Goal: Task Accomplishment & Management: Use online tool/utility

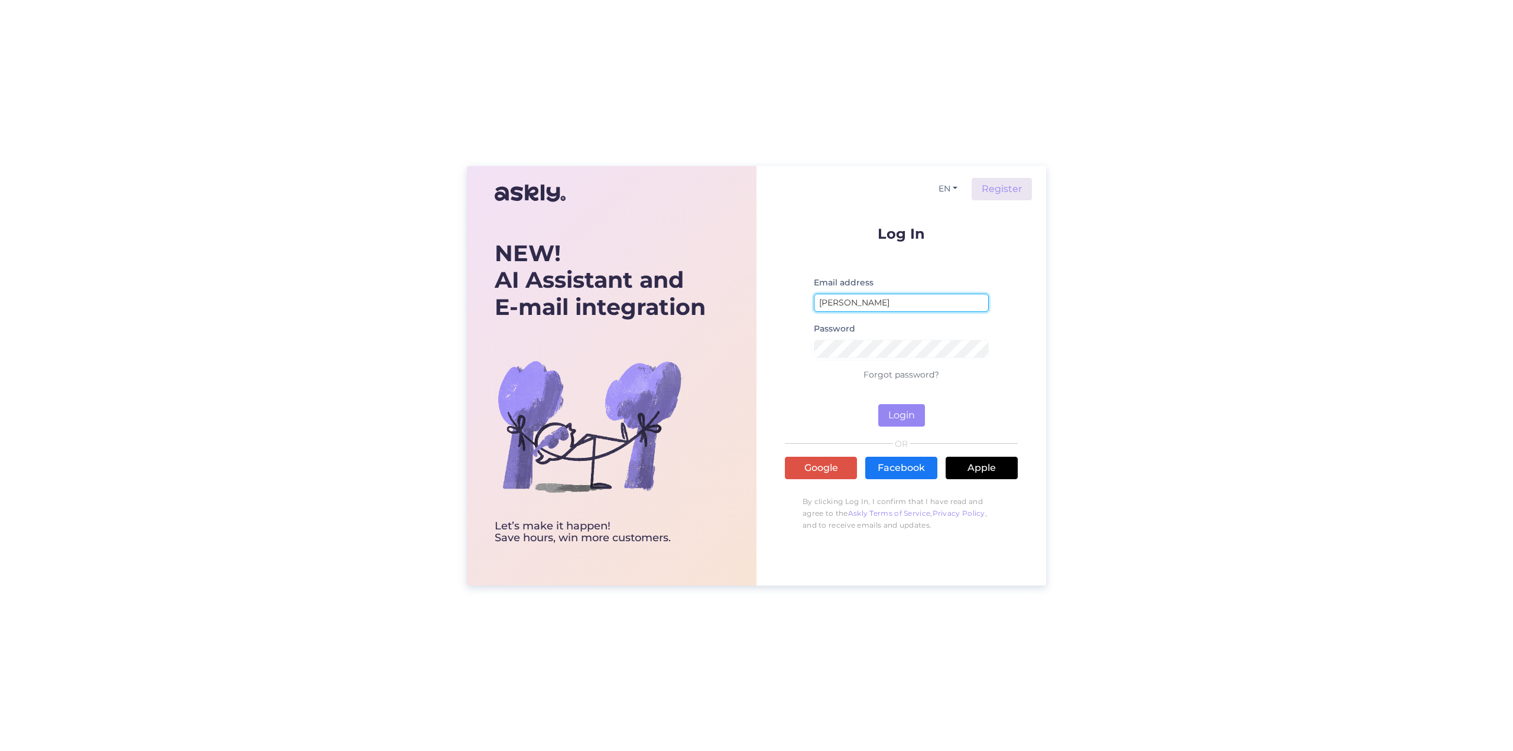
click at [911, 307] on input "[PERSON_NAME]" at bounding box center [901, 303] width 175 height 18
type input "[EMAIL_ADDRESS][DOMAIN_NAME]"
click at [899, 418] on button "Login" at bounding box center [901, 415] width 47 height 22
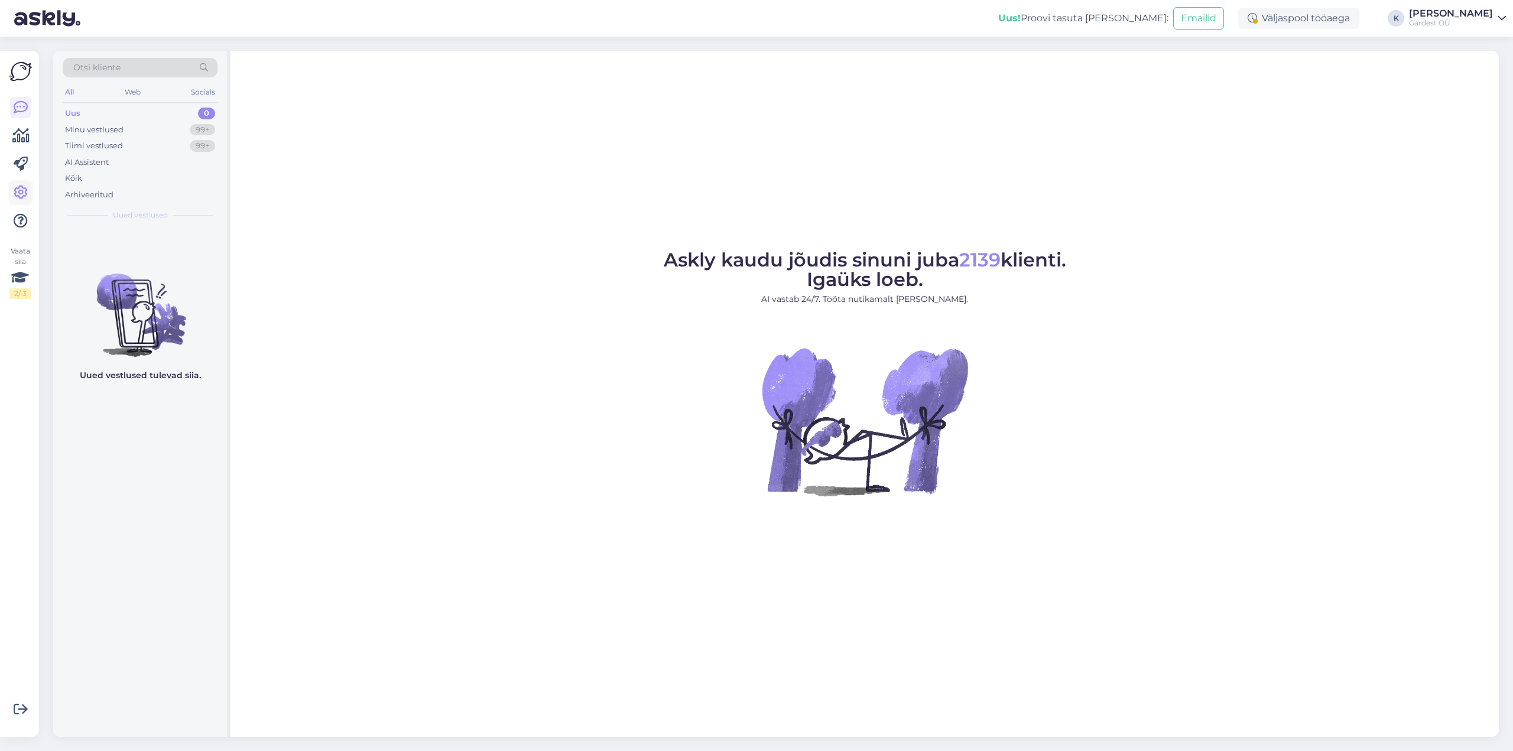
click at [20, 192] on icon at bounding box center [21, 193] width 14 height 14
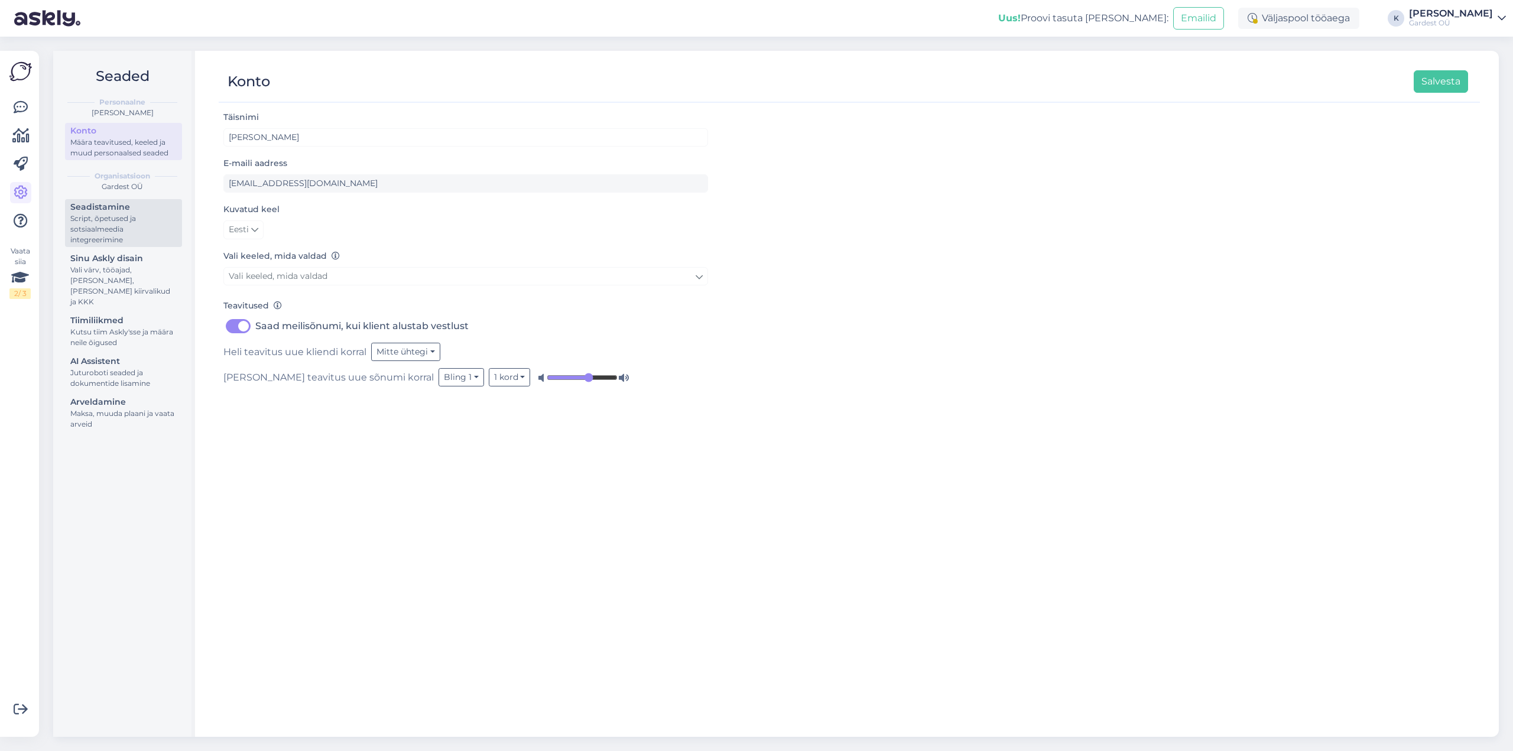
click at [153, 220] on div "Script, õpetused ja sotsiaalmeedia integreerimine" at bounding box center [123, 229] width 106 height 32
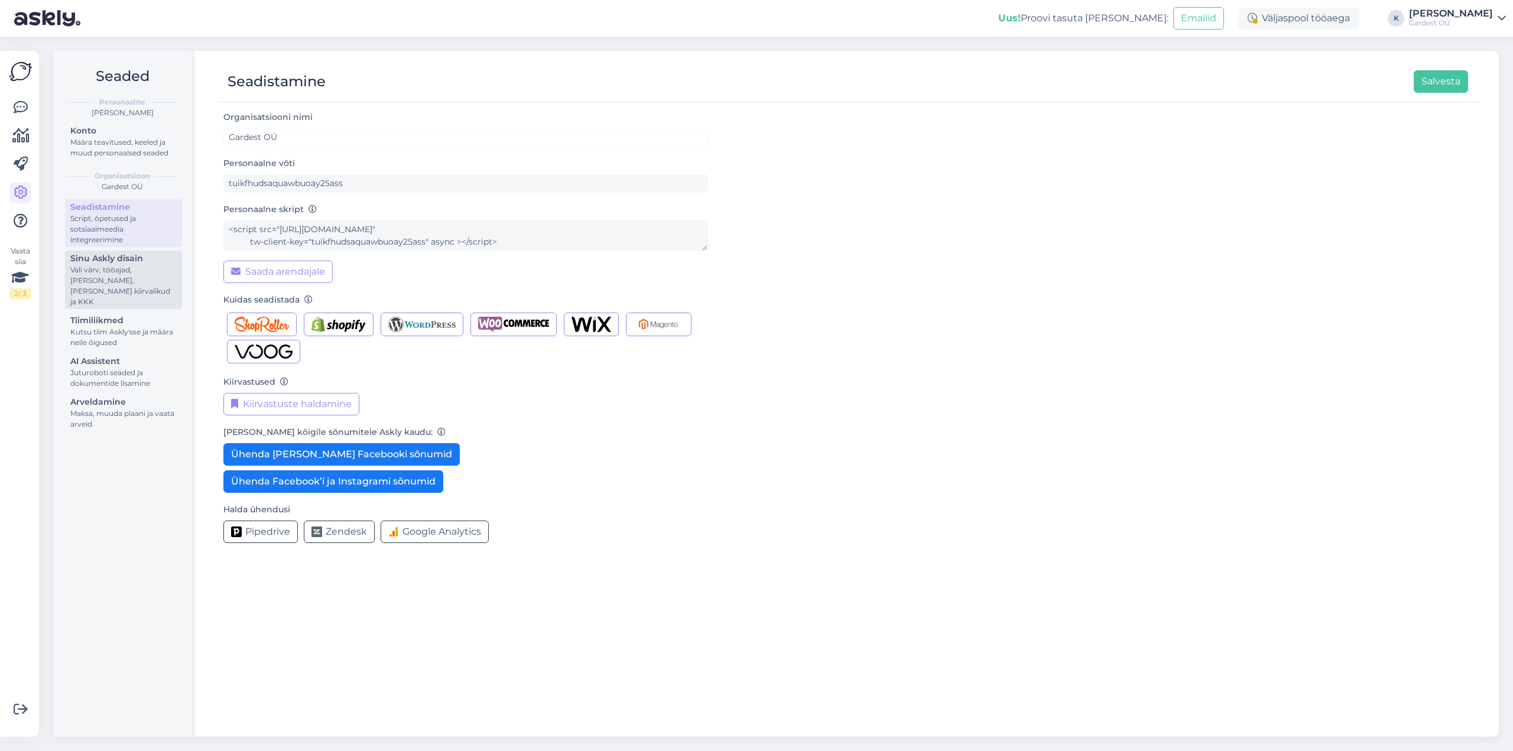
click at [150, 275] on div "Vali värv, tööajad, [PERSON_NAME], [PERSON_NAME] kiirvalikud ja KKK" at bounding box center [123, 286] width 106 height 43
click at [131, 273] on div "Vali värv, tööajad, [PERSON_NAME], [PERSON_NAME] kiirvalikud ja KKK" at bounding box center [123, 286] width 106 height 43
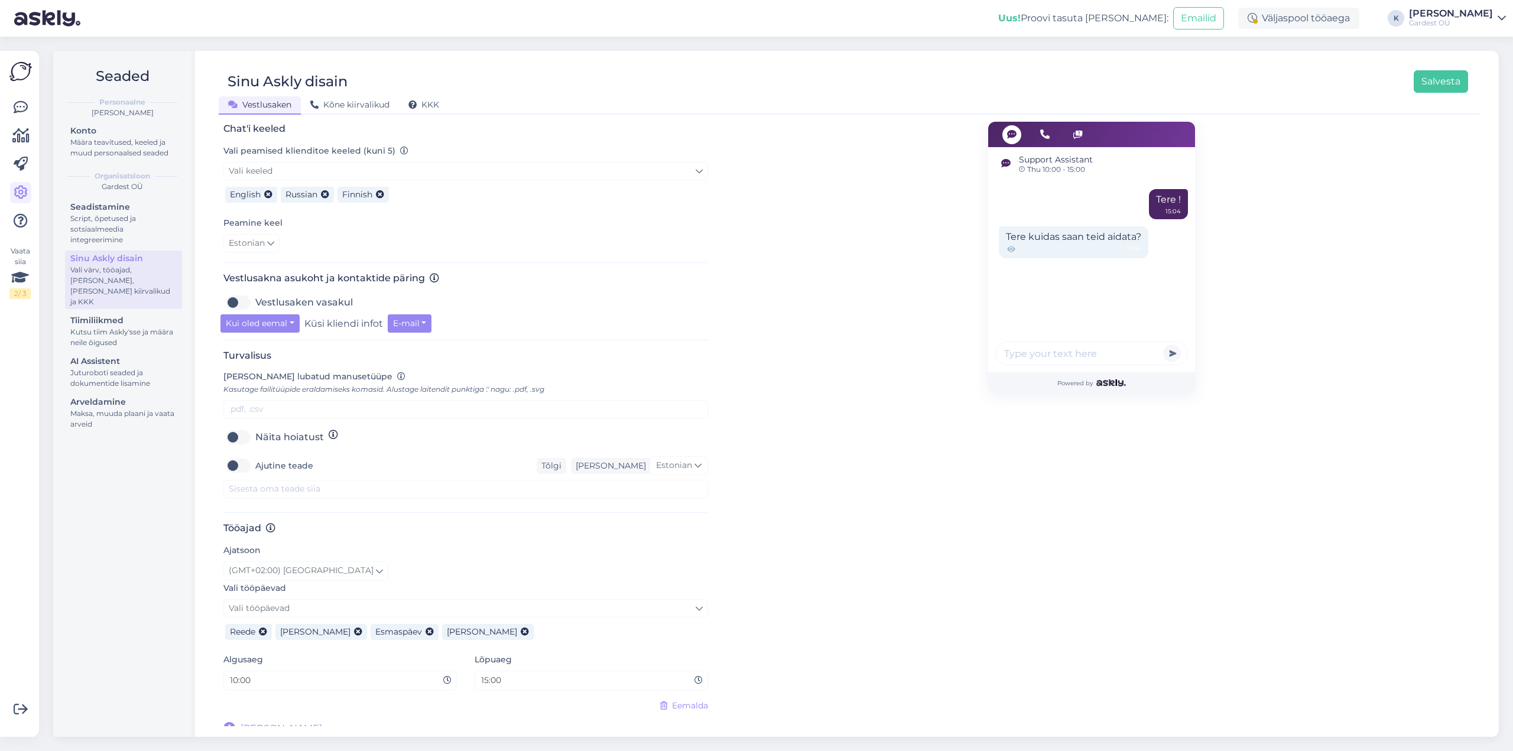
scroll to position [260, 0]
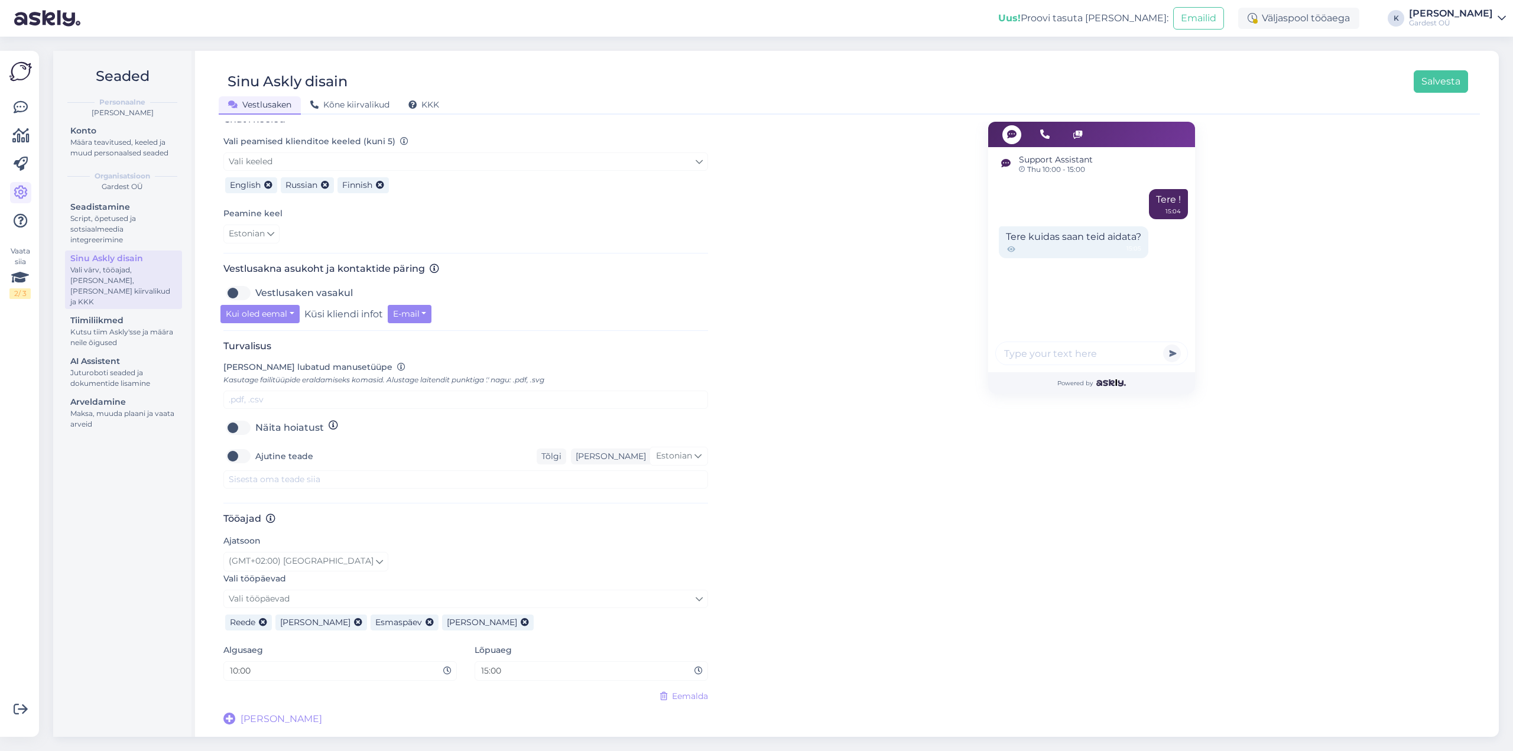
click at [532, 617] on div "[PERSON_NAME] [PERSON_NAME] [PERSON_NAME]" at bounding box center [465, 621] width 485 height 26
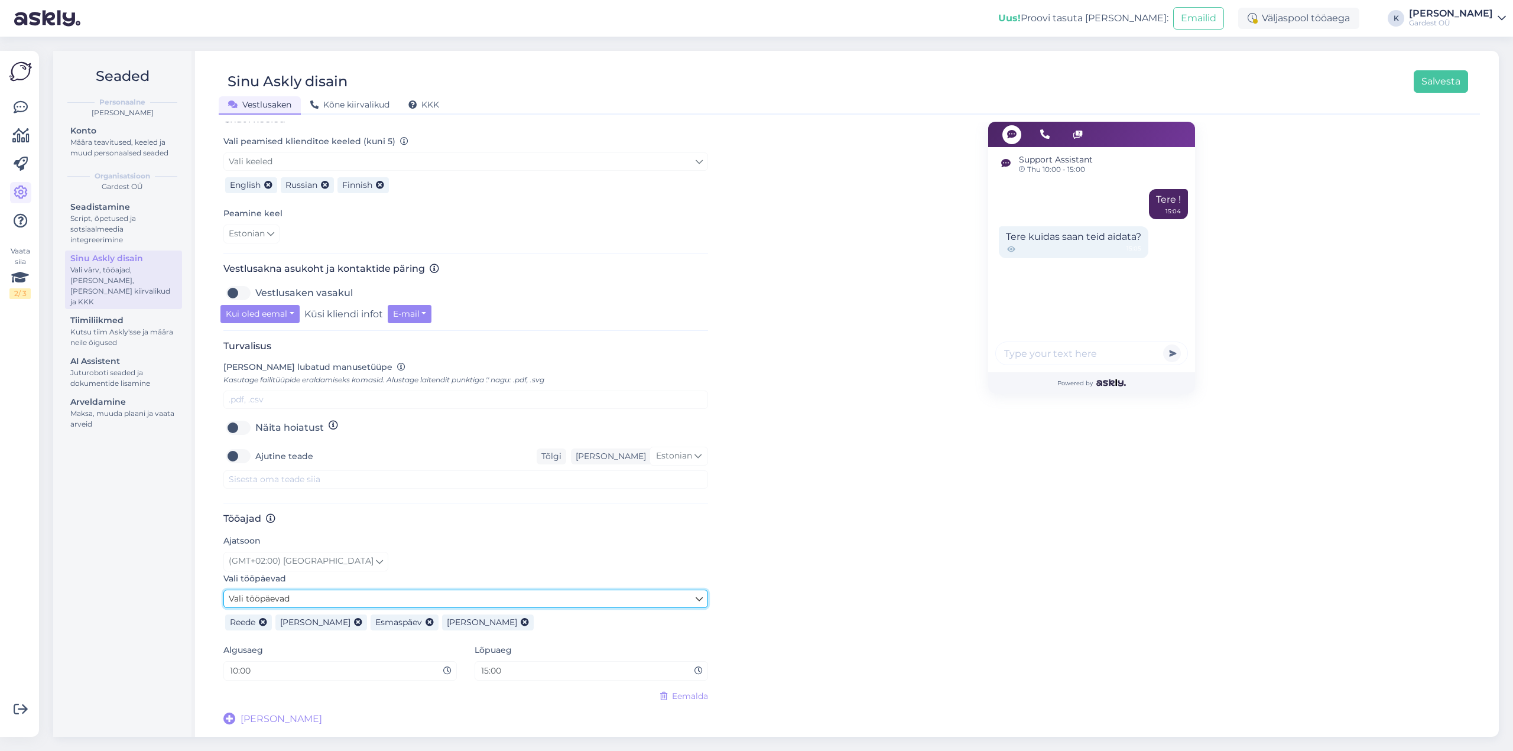
click at [373, 596] on link "Vali tööpäevad" at bounding box center [465, 599] width 485 height 18
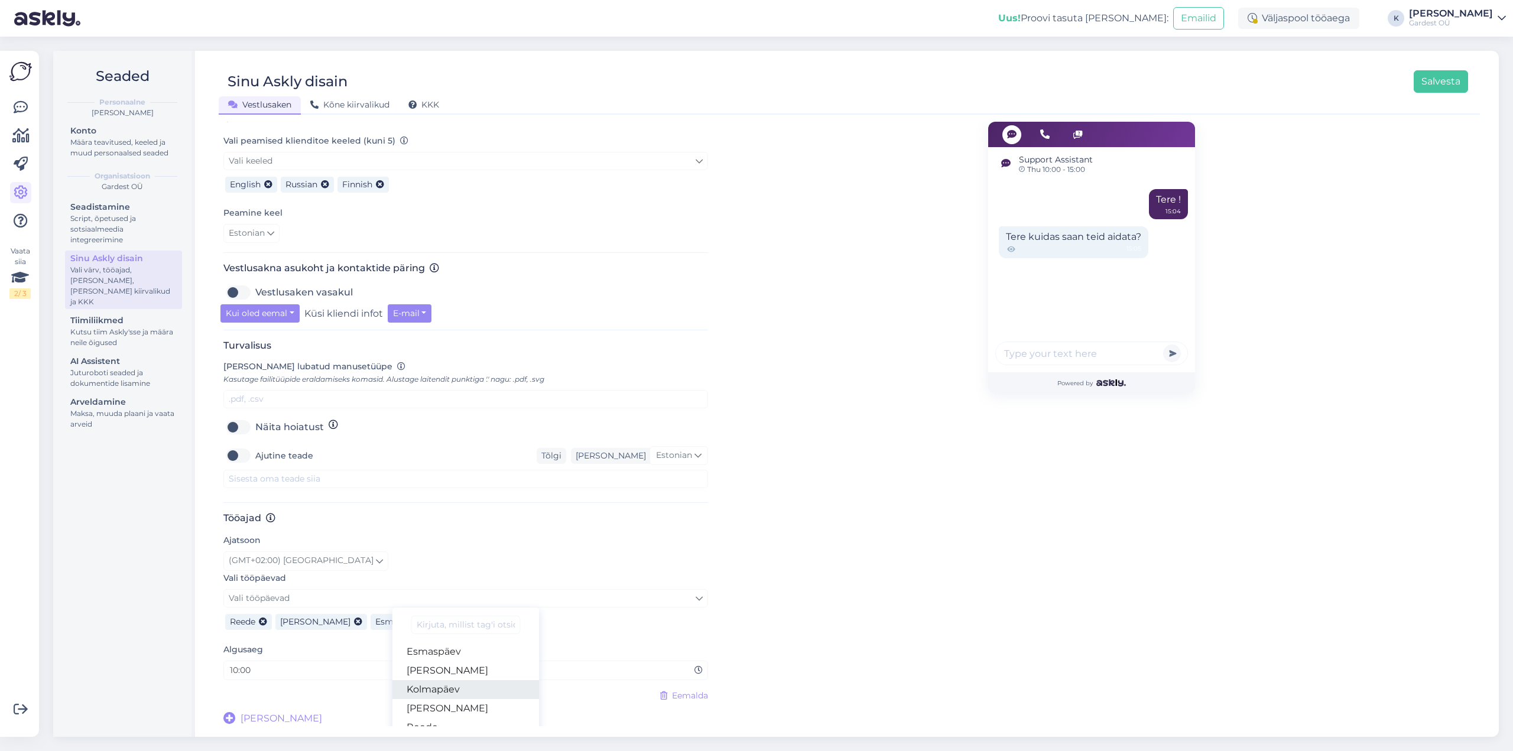
click at [428, 692] on link "Kolmapäev" at bounding box center [465, 689] width 147 height 19
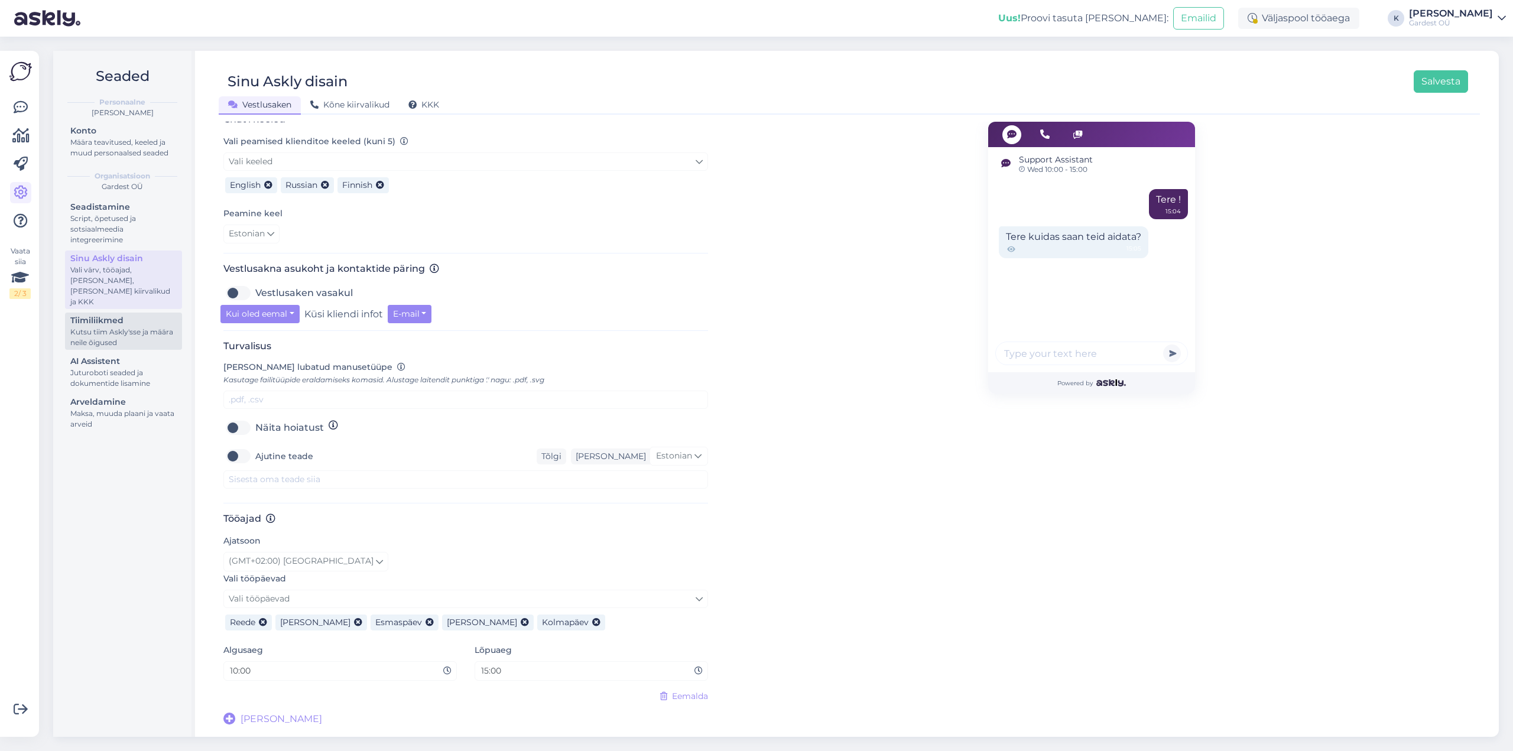
click at [94, 327] on div "Kutsu tiim Askly'sse ja määra neile õigused" at bounding box center [123, 337] width 106 height 21
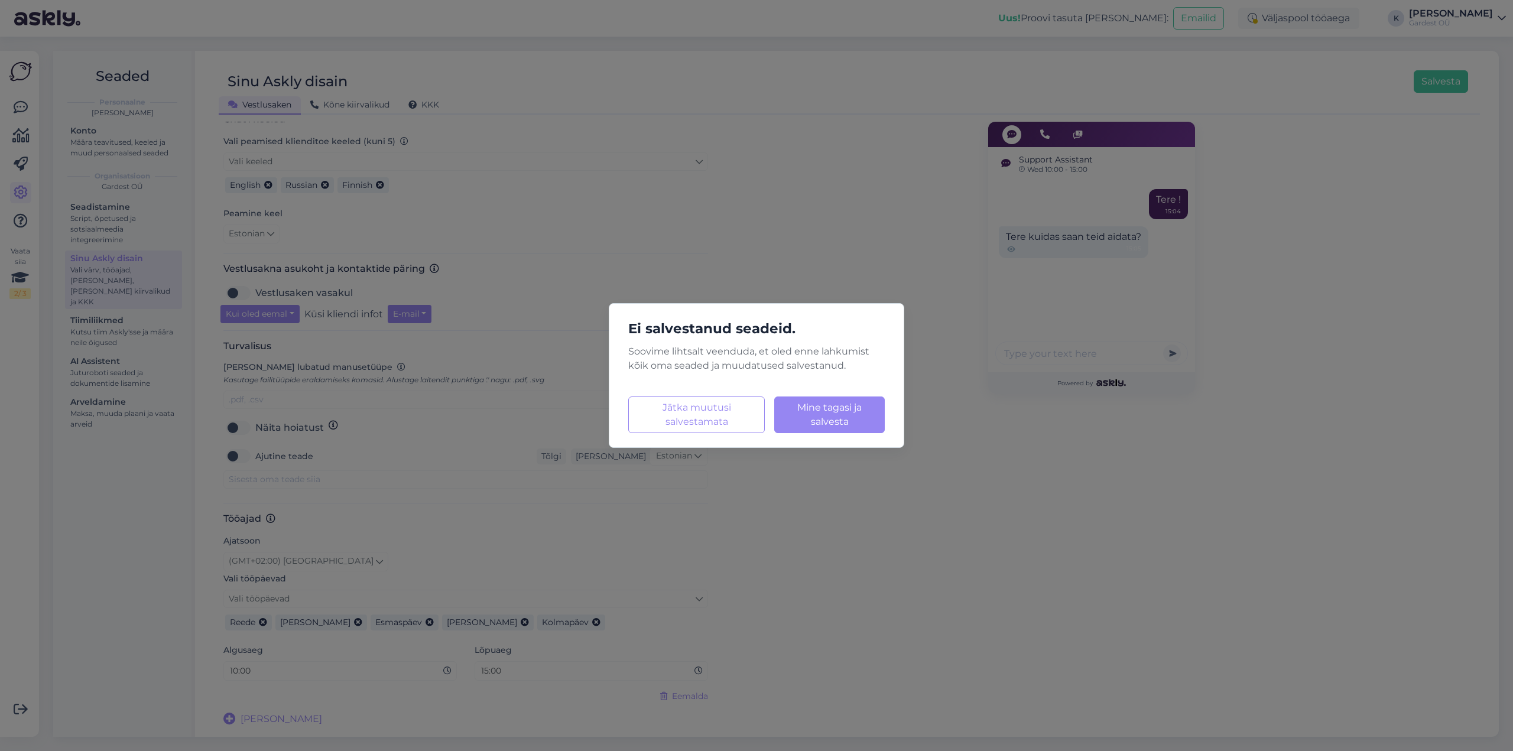
click at [847, 492] on div "Ei salvestanud seadeid. Soovime lihtsalt veenduda, et oled enne lahkumist kõik …" at bounding box center [756, 375] width 1513 height 751
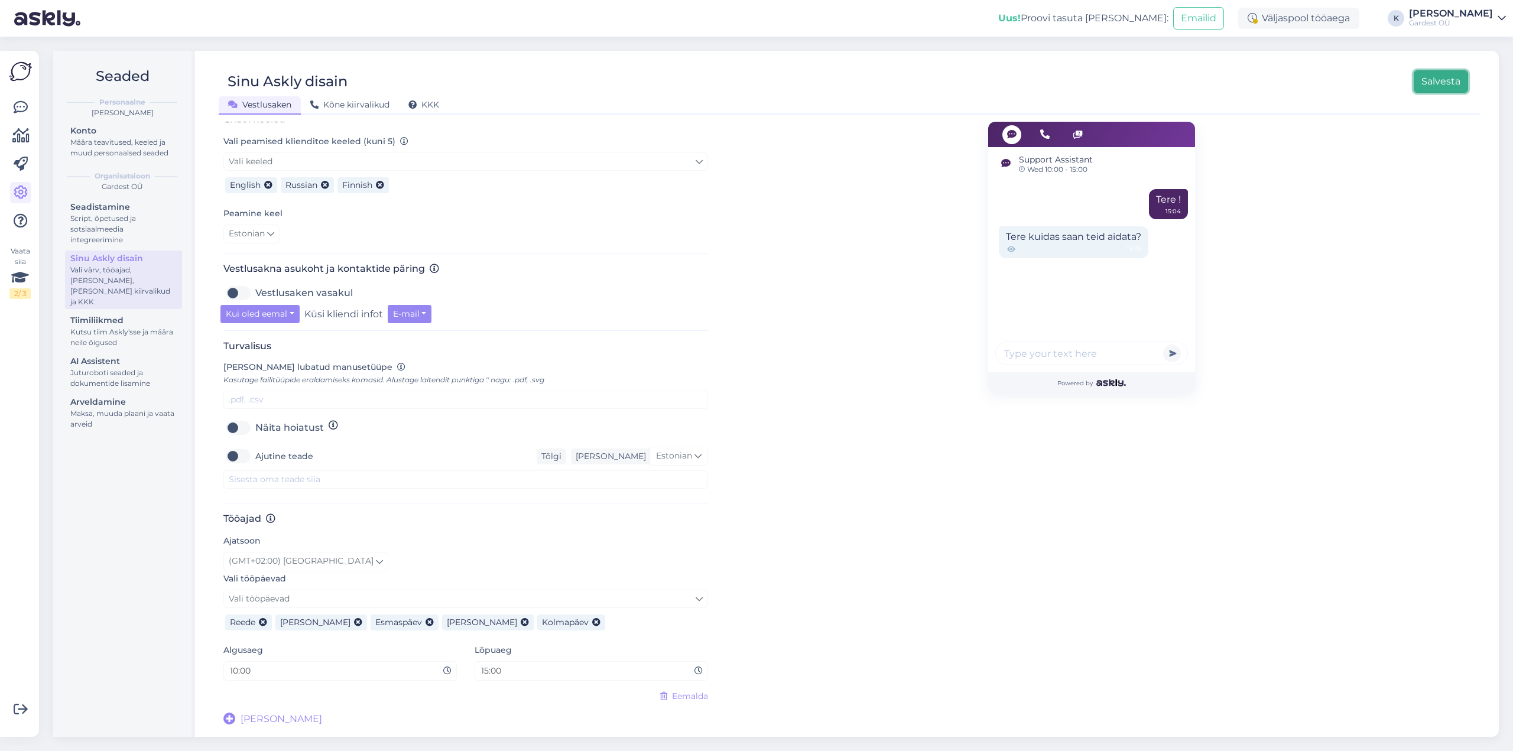
click at [1447, 80] on button "Salvesta" at bounding box center [1440, 81] width 54 height 22
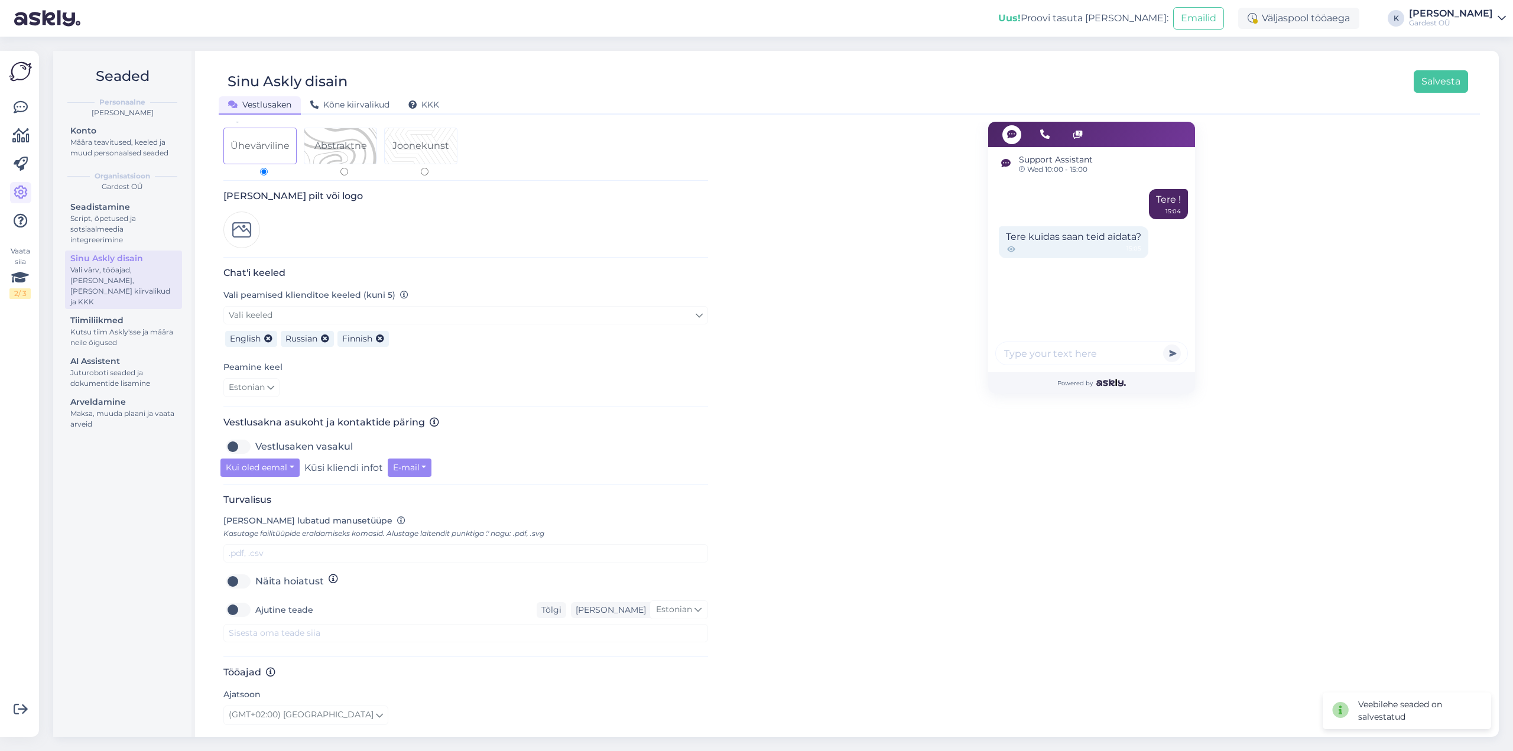
scroll to position [236, 0]
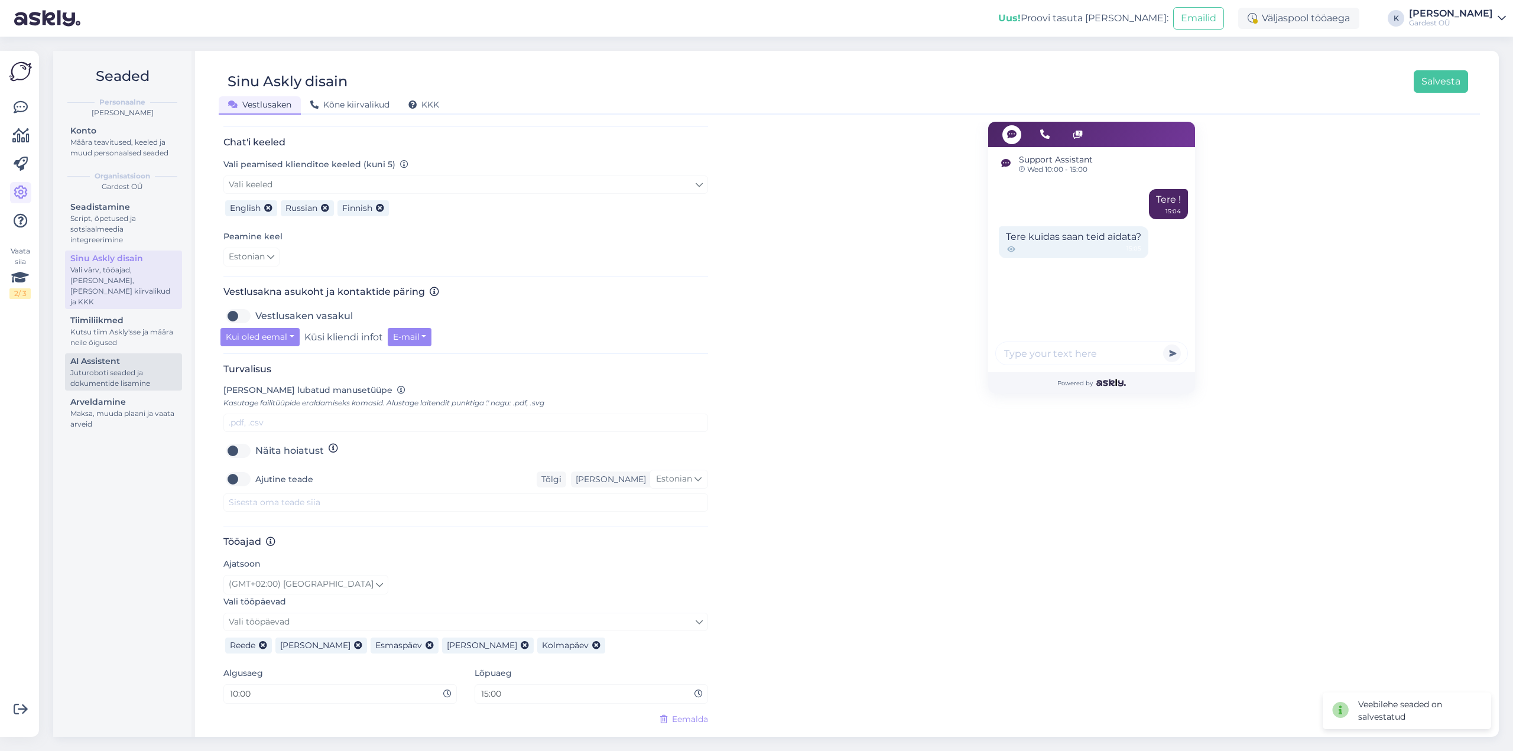
click at [84, 368] on div "Juturoboti seaded ja dokumentide lisamine" at bounding box center [123, 378] width 106 height 21
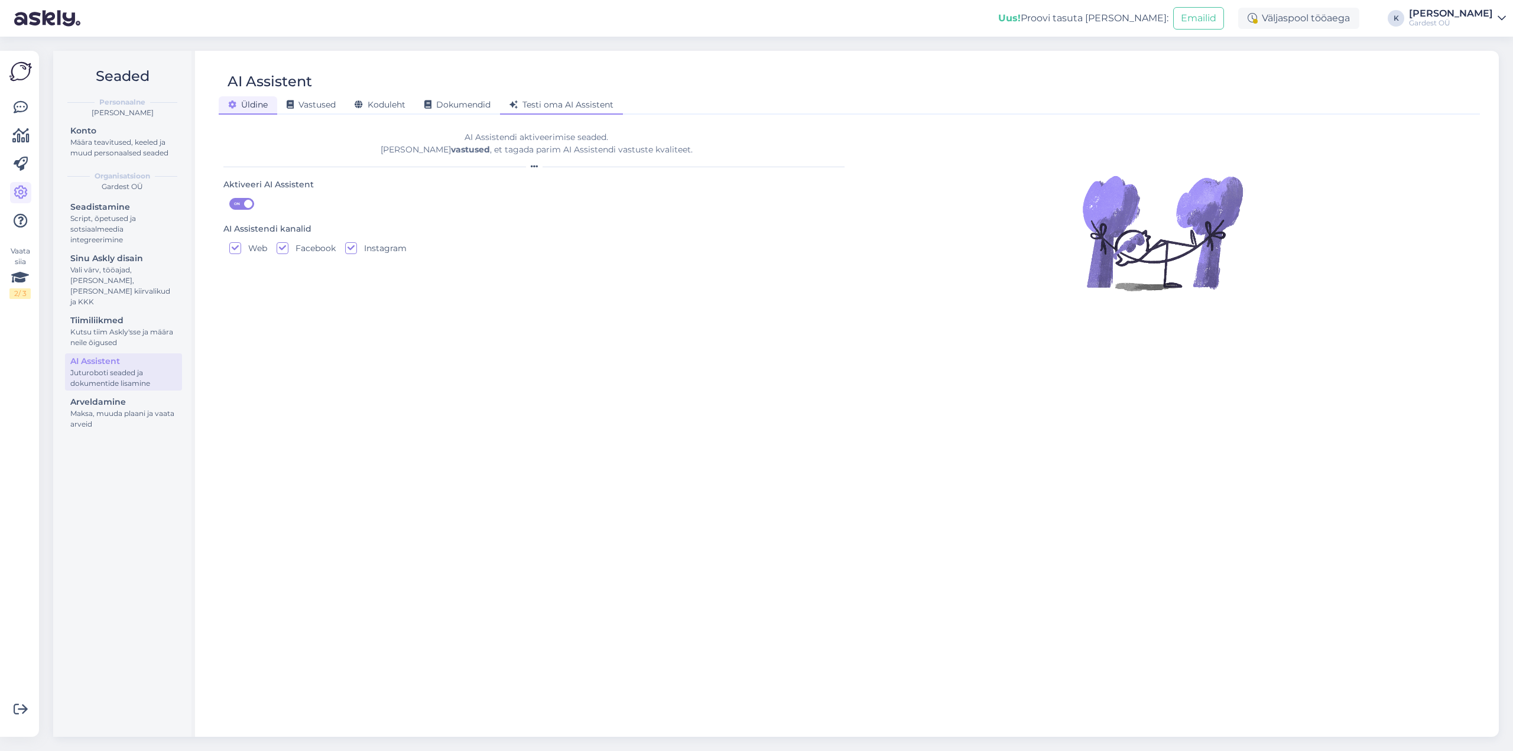
click at [539, 99] on span "Testi oma AI Assistent" at bounding box center [561, 104] width 104 height 11
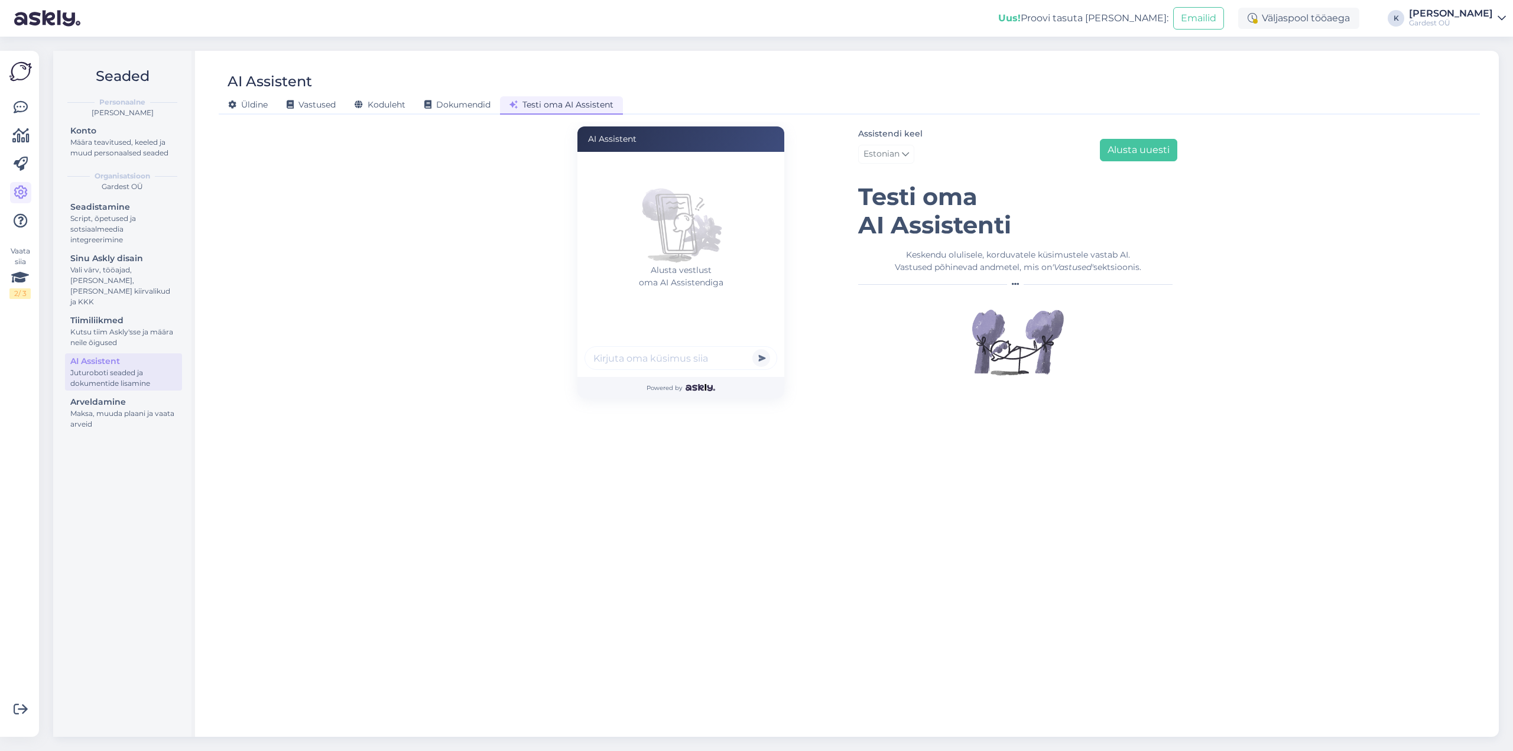
click at [635, 360] on input "text" at bounding box center [680, 358] width 193 height 24
type input "tahan hinnapakkumist"
click at [752, 349] on button "submit" at bounding box center [761, 358] width 18 height 18
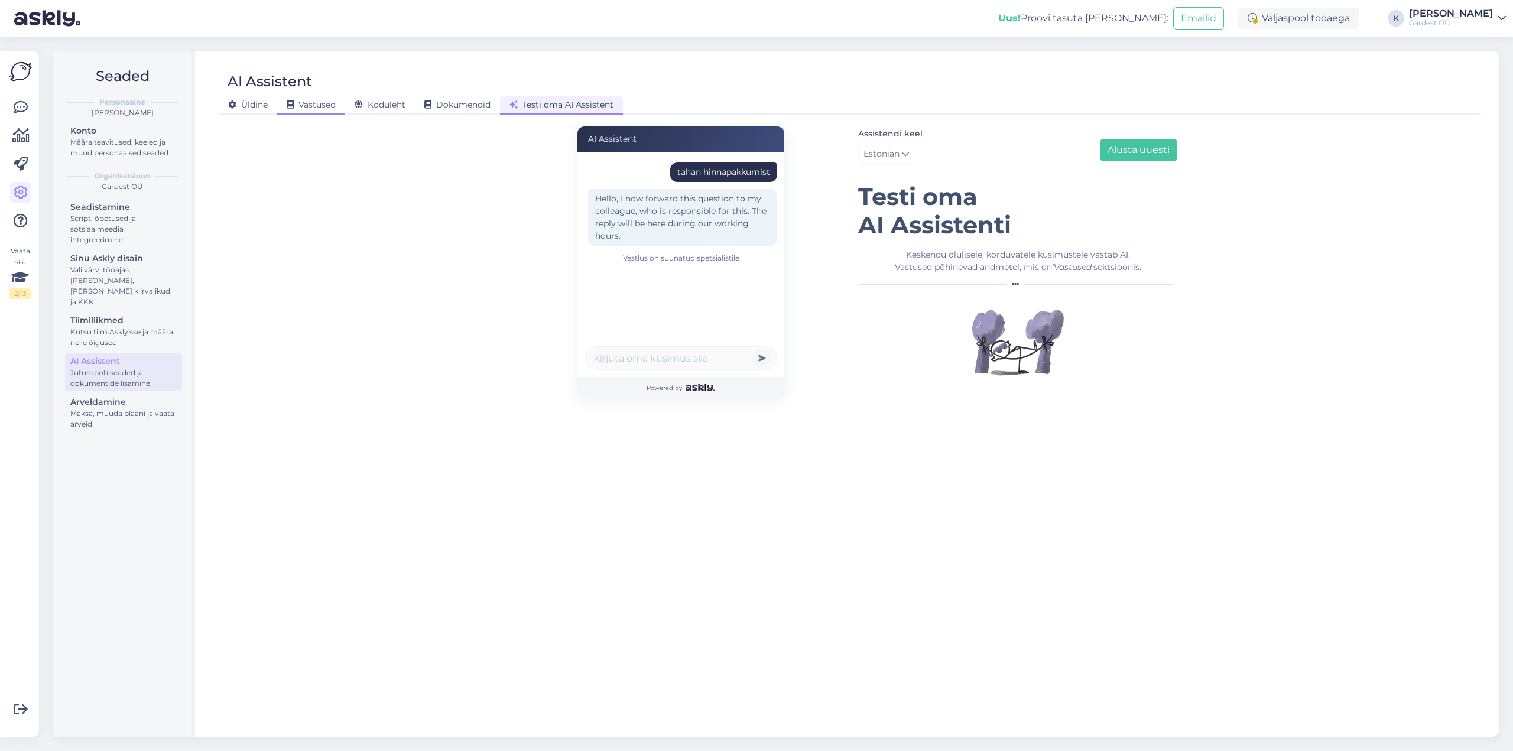
click at [309, 106] on span "Vastused" at bounding box center [311, 104] width 49 height 11
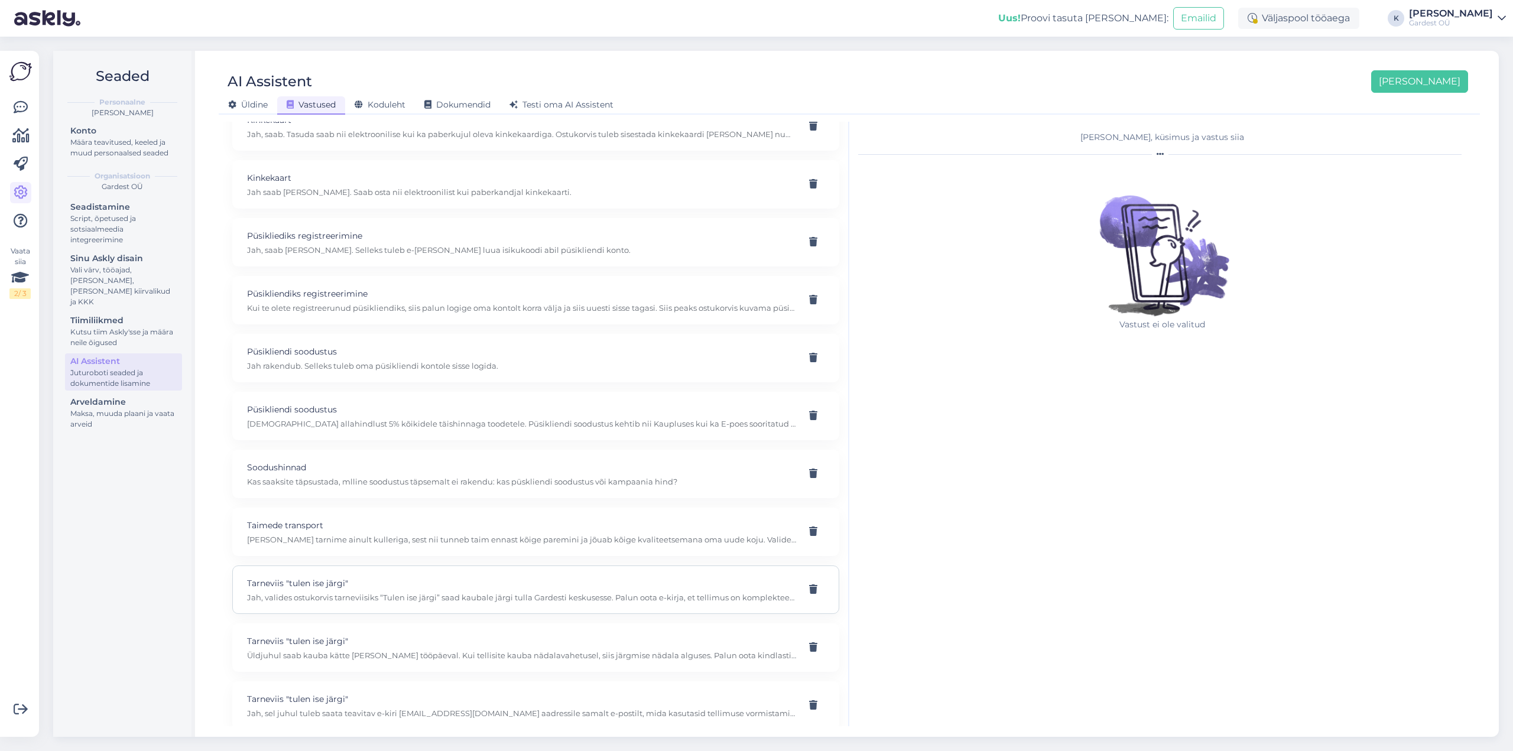
scroll to position [539, 0]
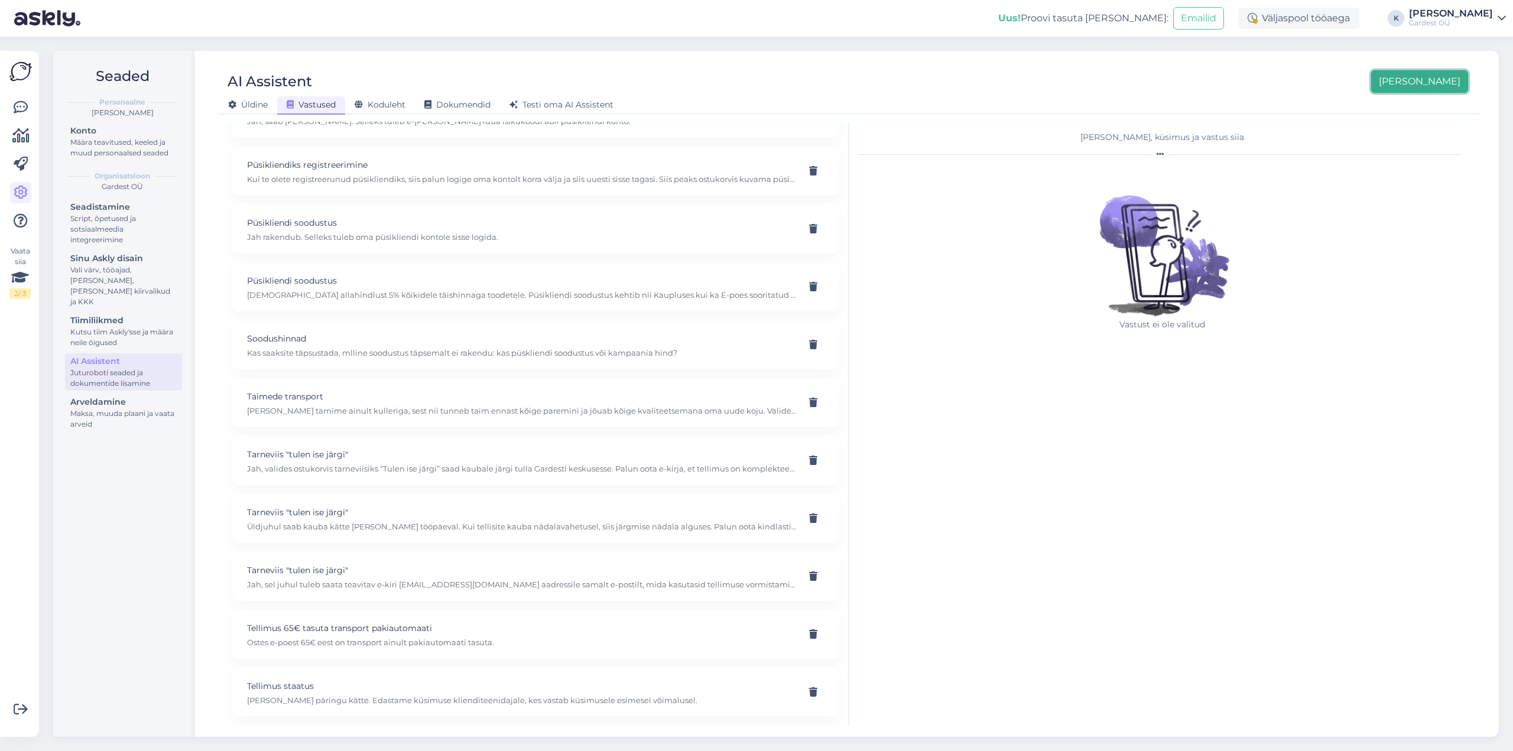
click at [1441, 80] on button "[PERSON_NAME]" at bounding box center [1419, 81] width 97 height 22
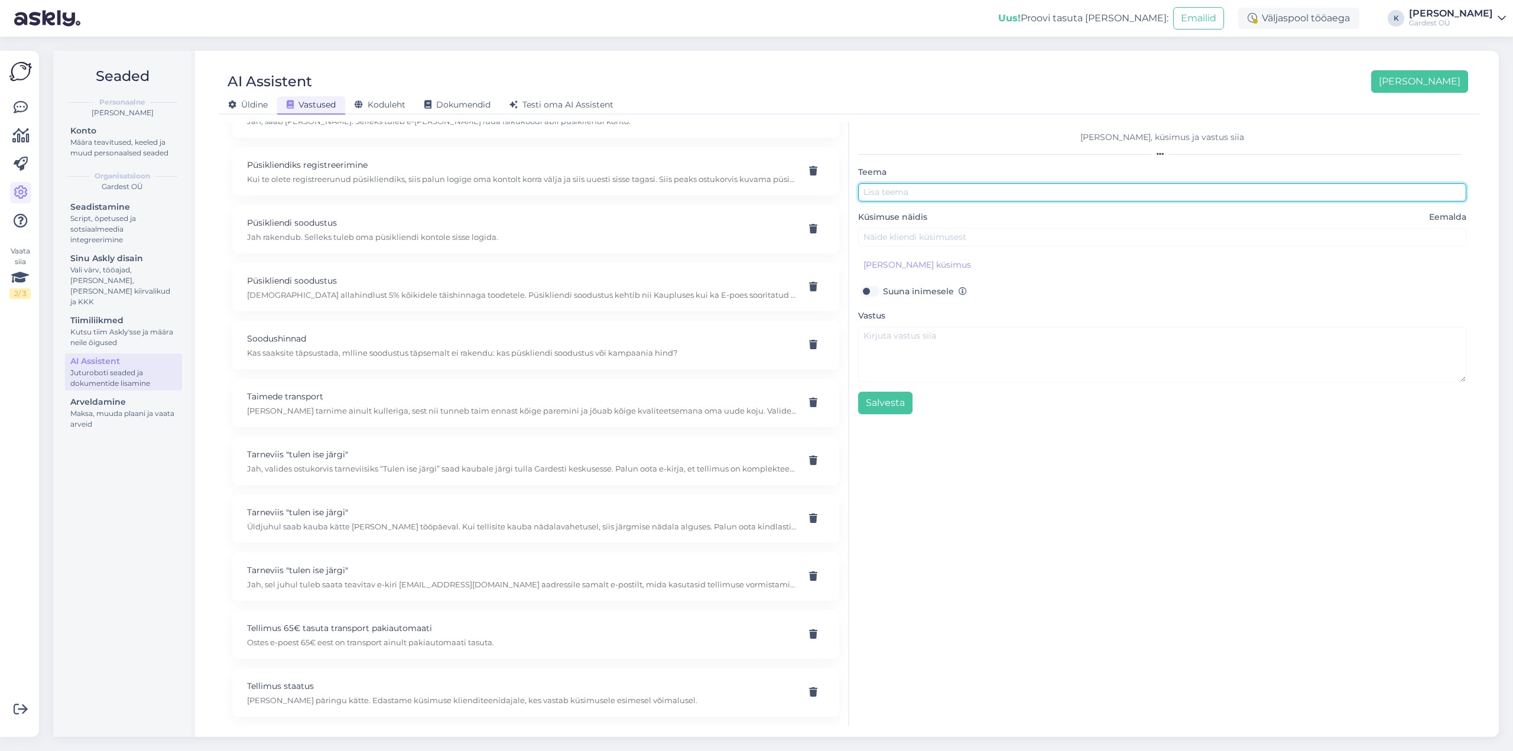
click at [882, 191] on input "text" at bounding box center [1162, 192] width 608 height 18
type input "Hinnapakkumine"
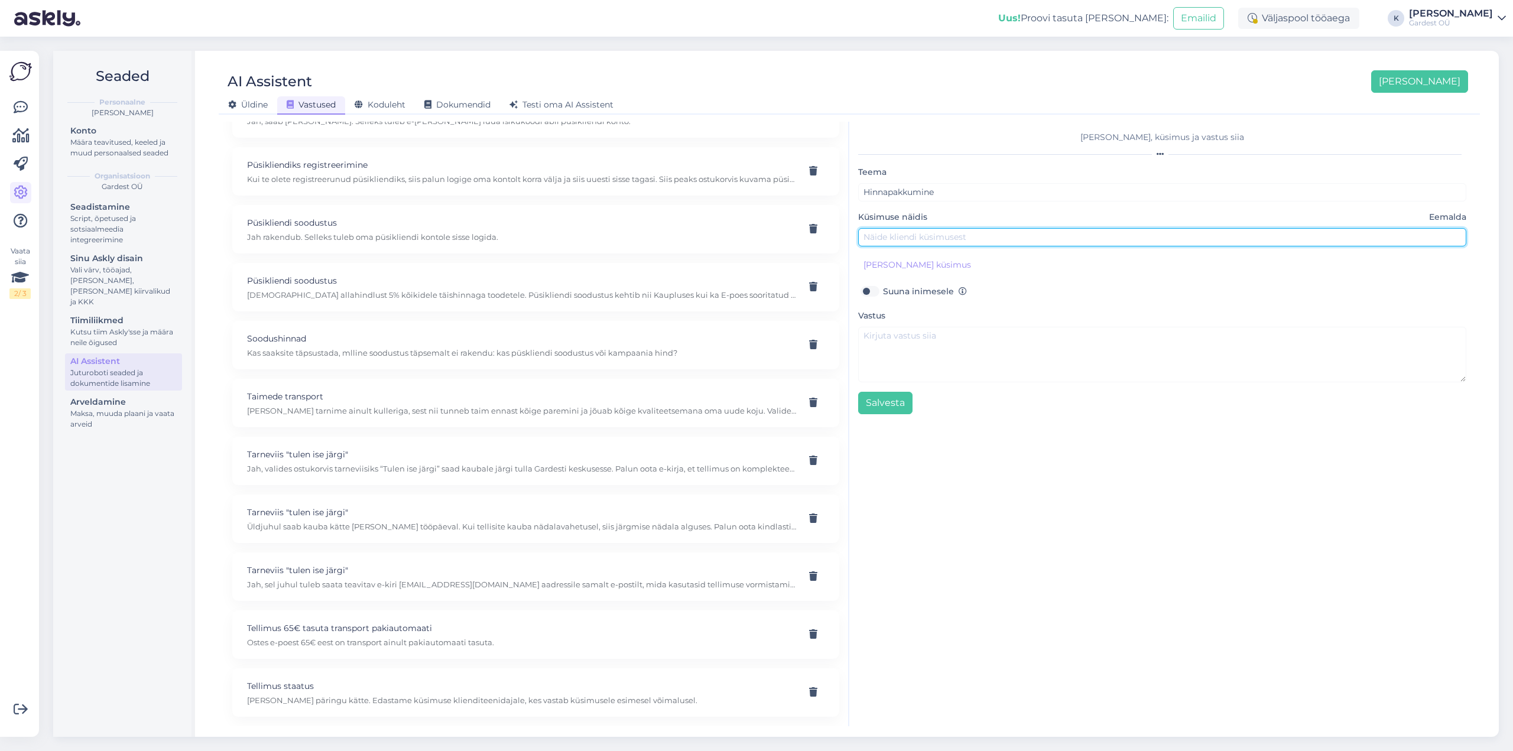
click at [910, 240] on input "text" at bounding box center [1162, 237] width 608 height 18
type input "Soovin hinnapakkumist"
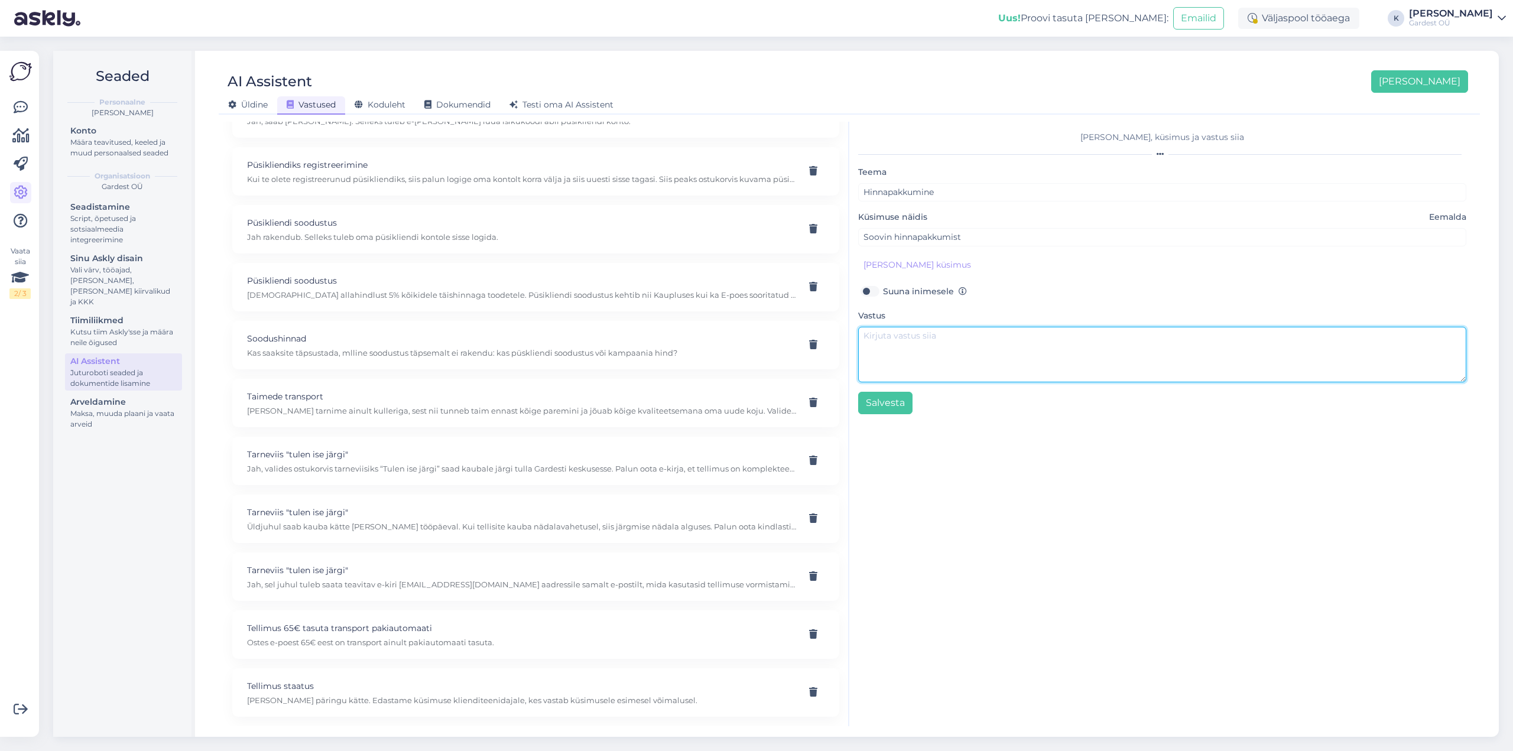
click at [908, 352] on textarea at bounding box center [1162, 355] width 608 height 56
click at [927, 339] on textarea "Palun kirjutage e-pood@gard" at bounding box center [1162, 355] width 608 height 56
click at [1076, 335] on textarea "Palun kirjutage oma täpne soov e-pood@gard" at bounding box center [1162, 355] width 608 height 56
drag, startPoint x: 975, startPoint y: 335, endPoint x: 949, endPoint y: 329, distance: 26.8
click at [949, 329] on textarea "Palun kirjutage oma täpne soov [EMAIL_ADDRESS][DOMAIN_NAME]" at bounding box center [1162, 355] width 608 height 56
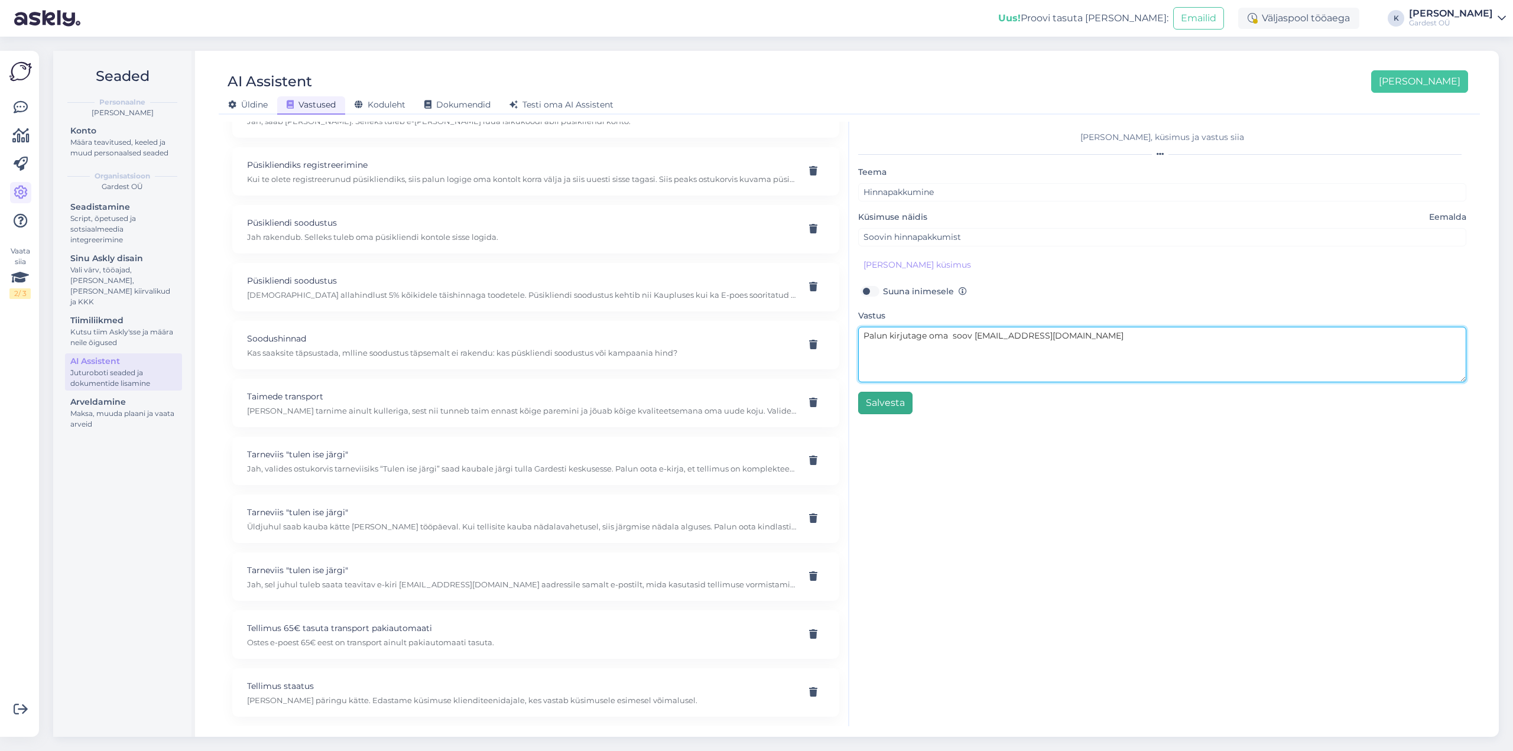
type textarea "Palun kirjutage oma soov [EMAIL_ADDRESS][DOMAIN_NAME]"
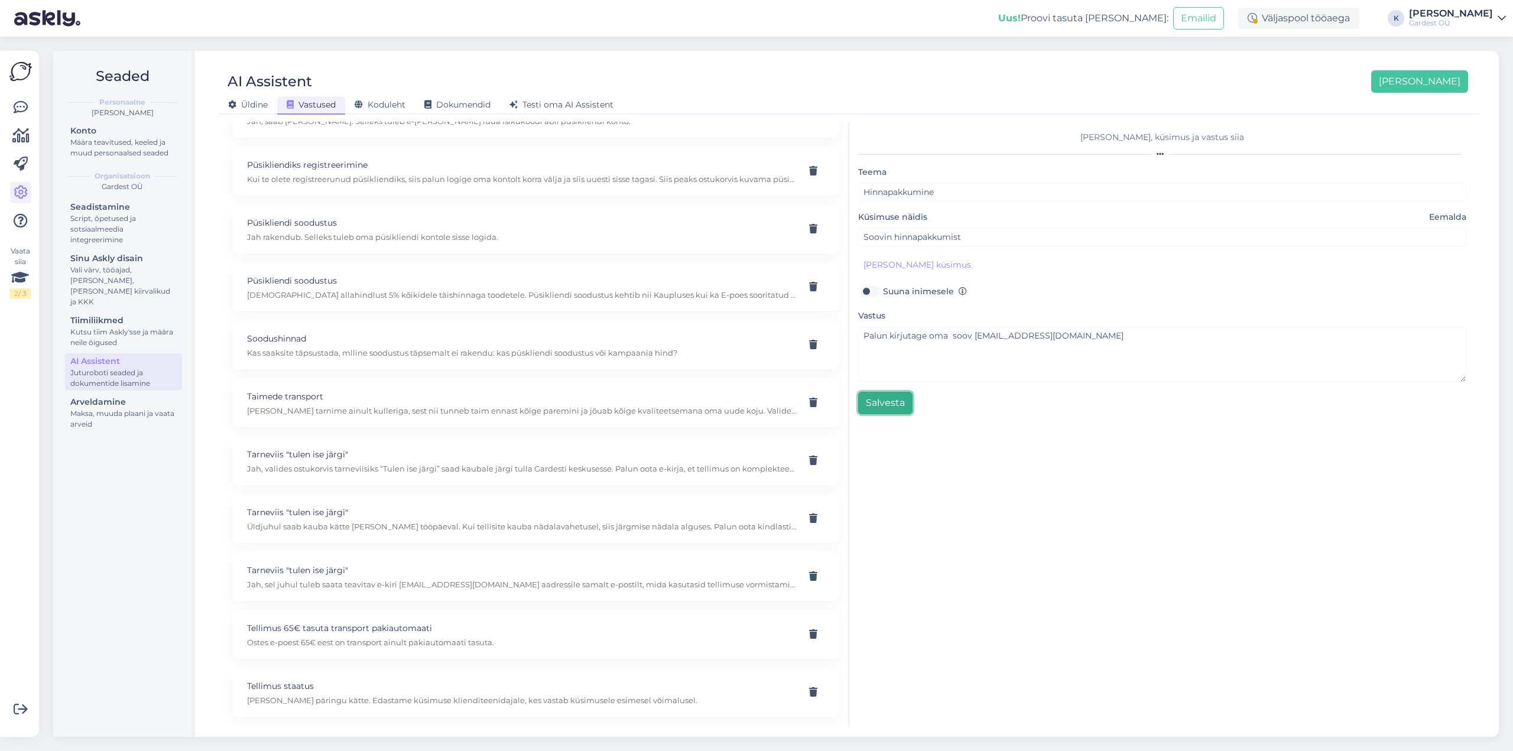
click at [880, 404] on button "Salvesta" at bounding box center [885, 403] width 54 height 22
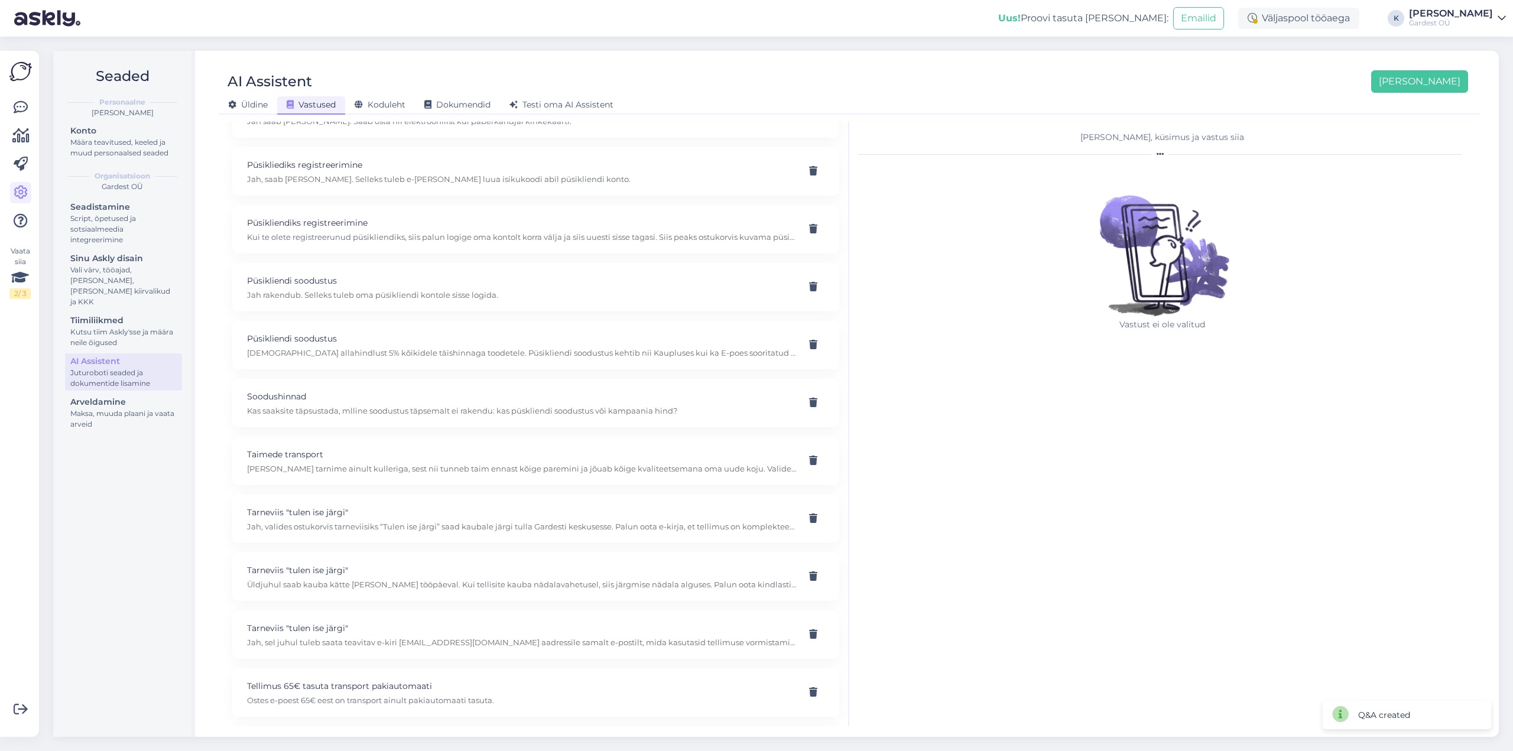
scroll to position [597, 0]
click at [539, 105] on span "Testi oma AI Assistent" at bounding box center [561, 104] width 104 height 11
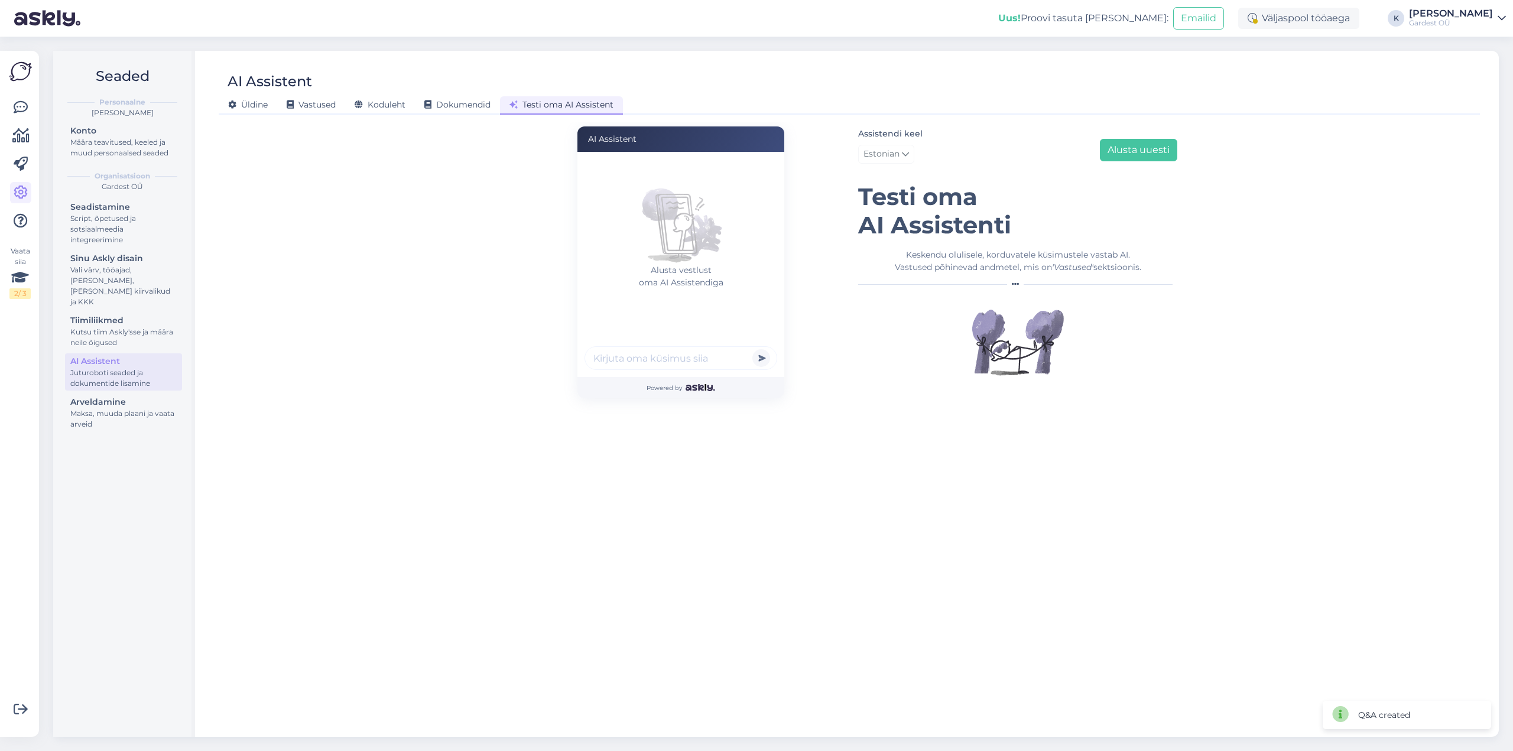
click at [682, 359] on input "text" at bounding box center [680, 358] width 193 height 24
type input "soovin hinnapakkumist elupuudele"
click at [752, 349] on button "submit" at bounding box center [761, 358] width 18 height 18
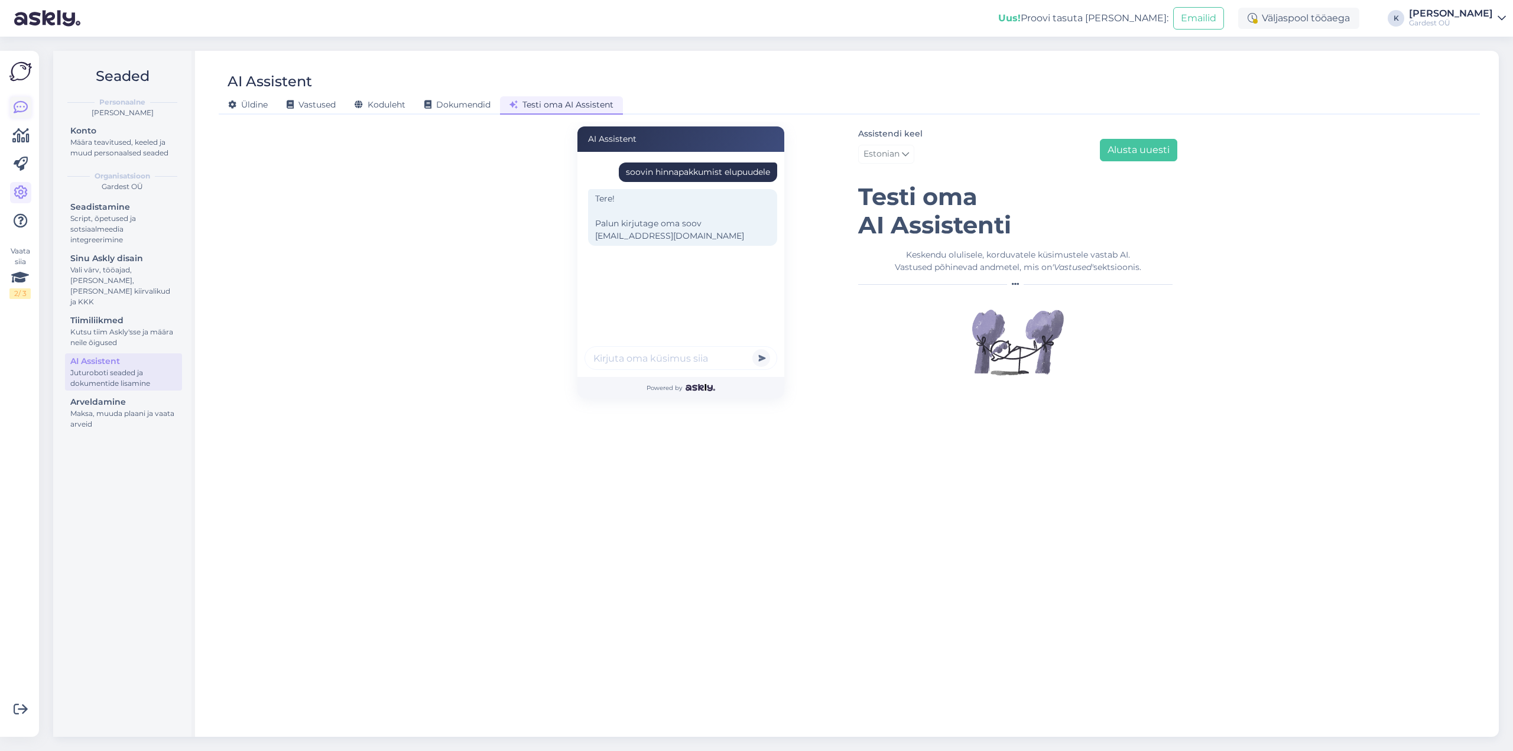
click at [22, 112] on icon at bounding box center [21, 107] width 14 height 14
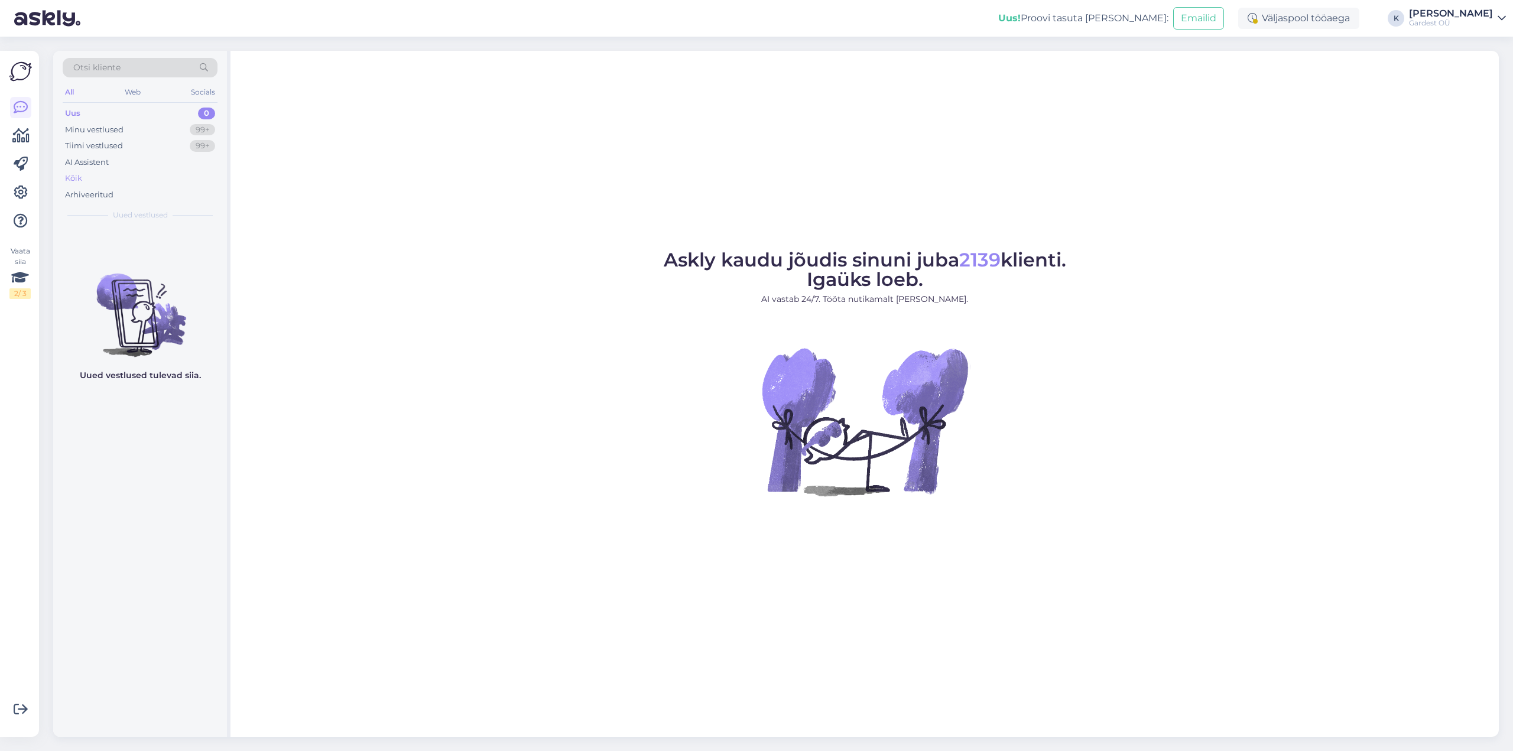
click at [90, 180] on div "Kõik" at bounding box center [140, 178] width 155 height 17
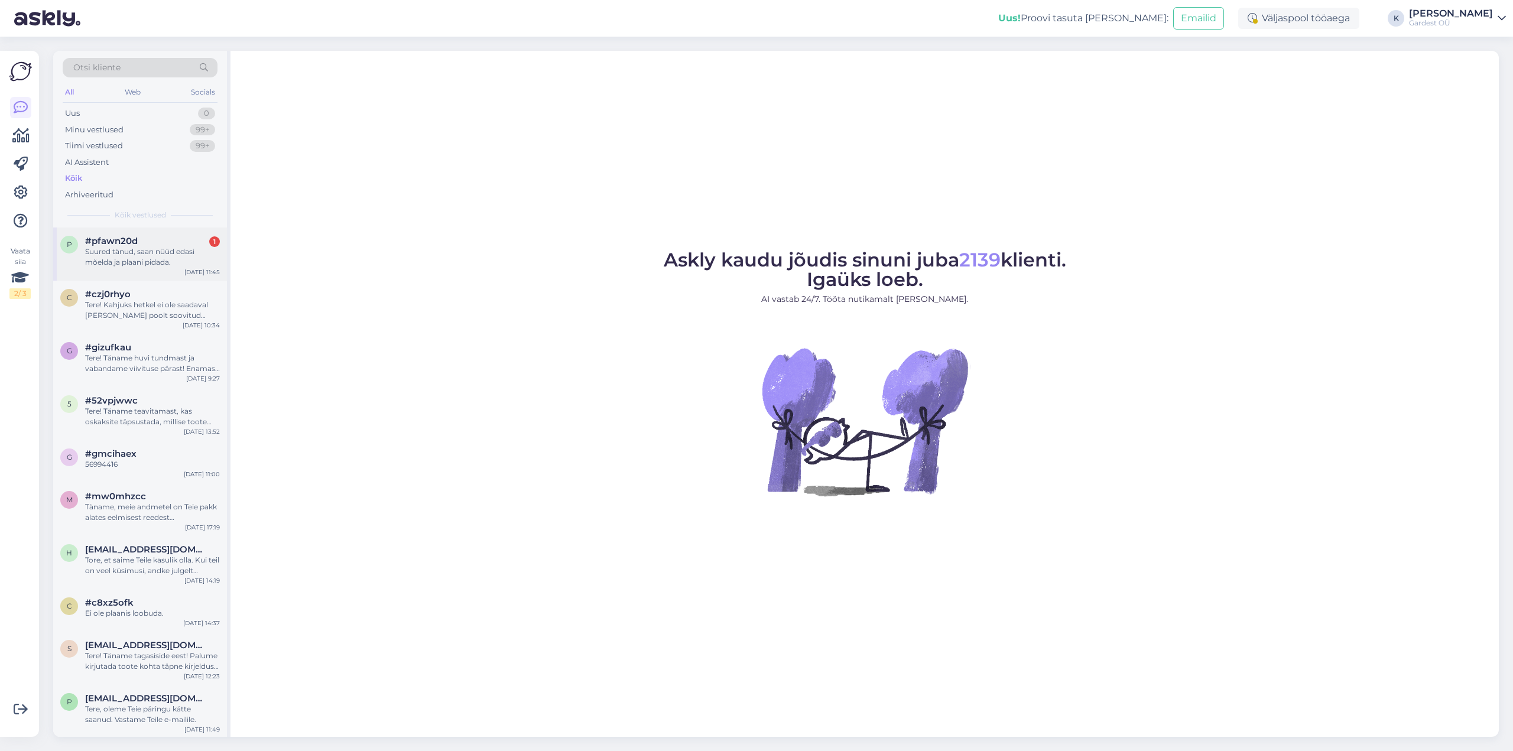
click at [128, 248] on div "Suured tänud, saan nüüd edasi mõelda ja plaani pidada." at bounding box center [152, 256] width 135 height 21
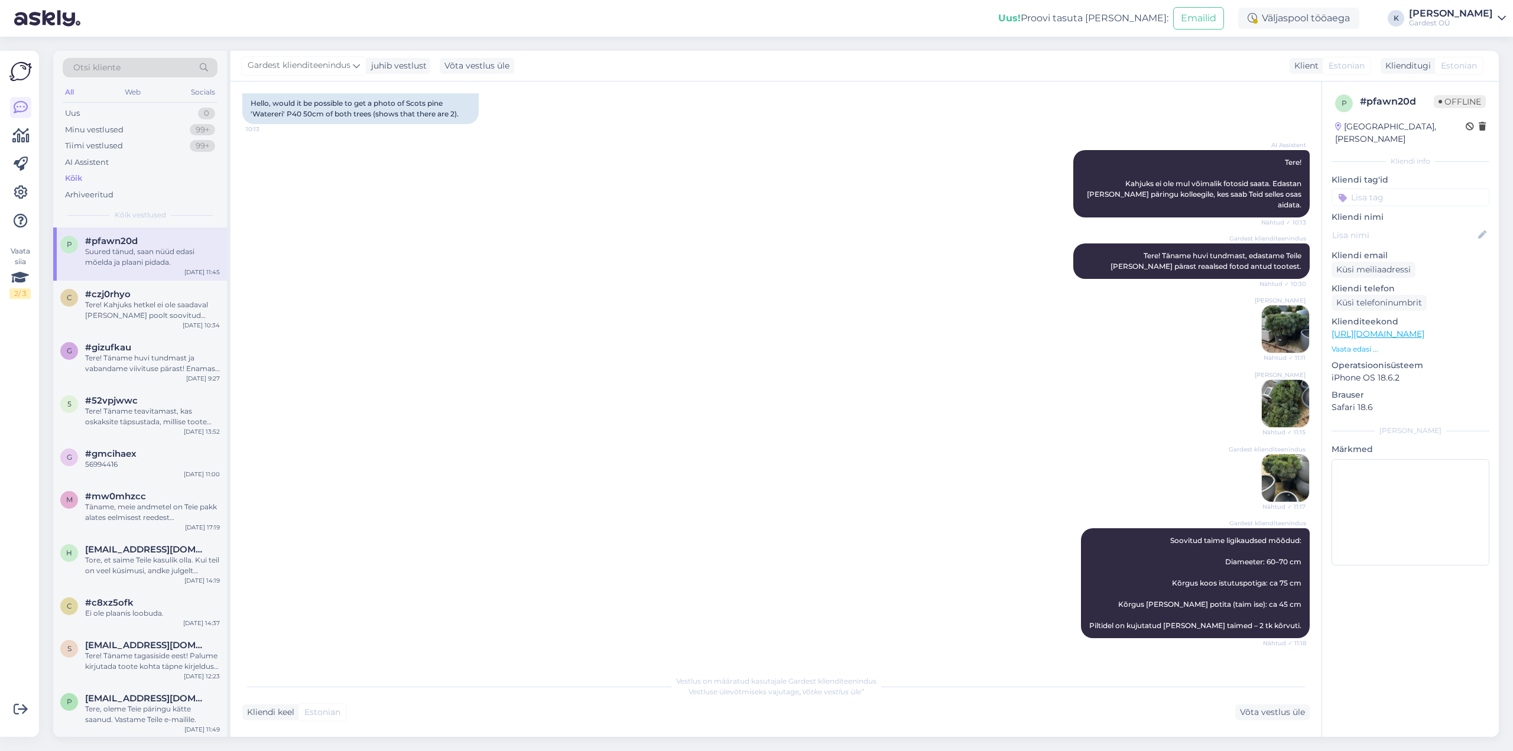
scroll to position [131, 0]
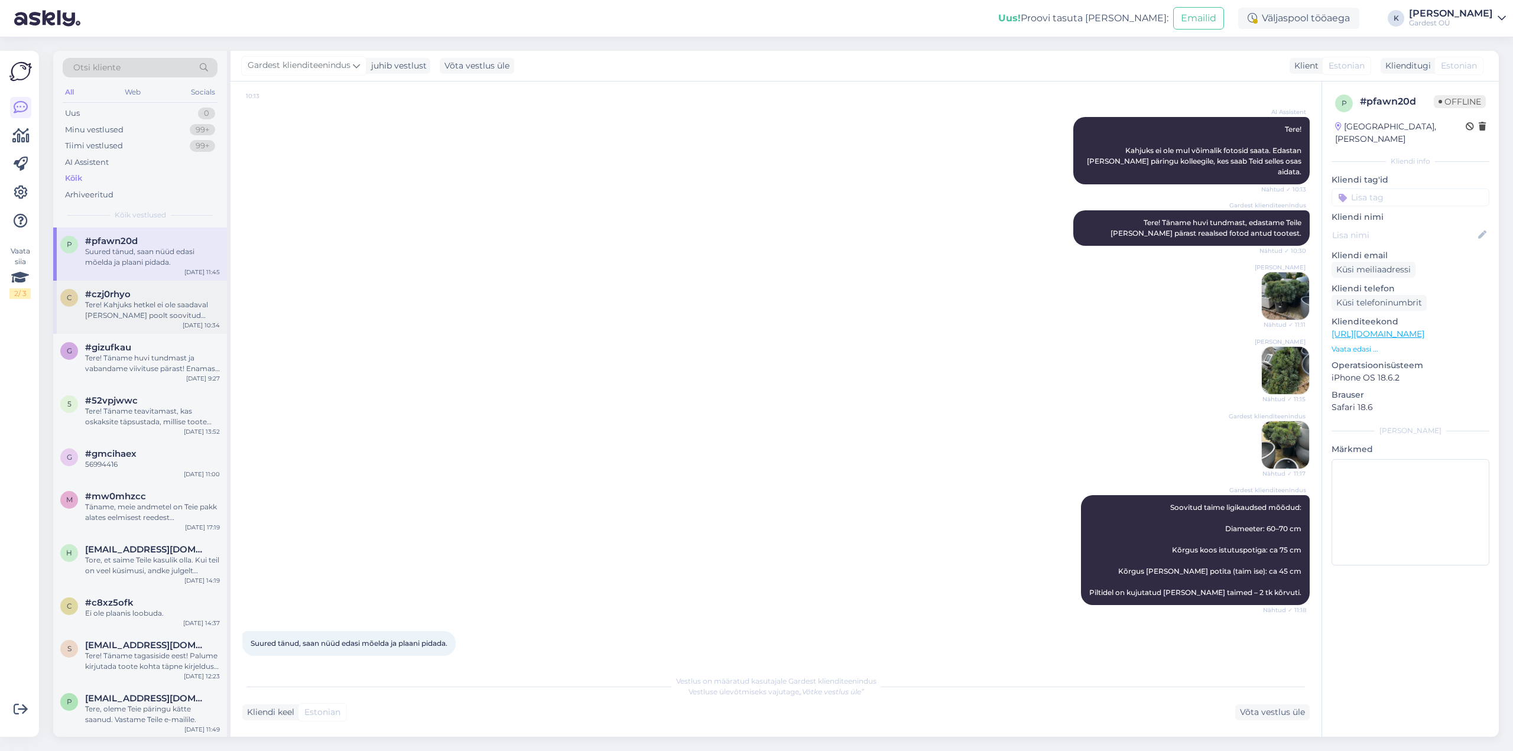
click at [162, 310] on div "Tere! Kahjuks hetkel ei ole saadaval [PERSON_NAME] poolt soovitud toodet. Saame…" at bounding box center [152, 310] width 135 height 21
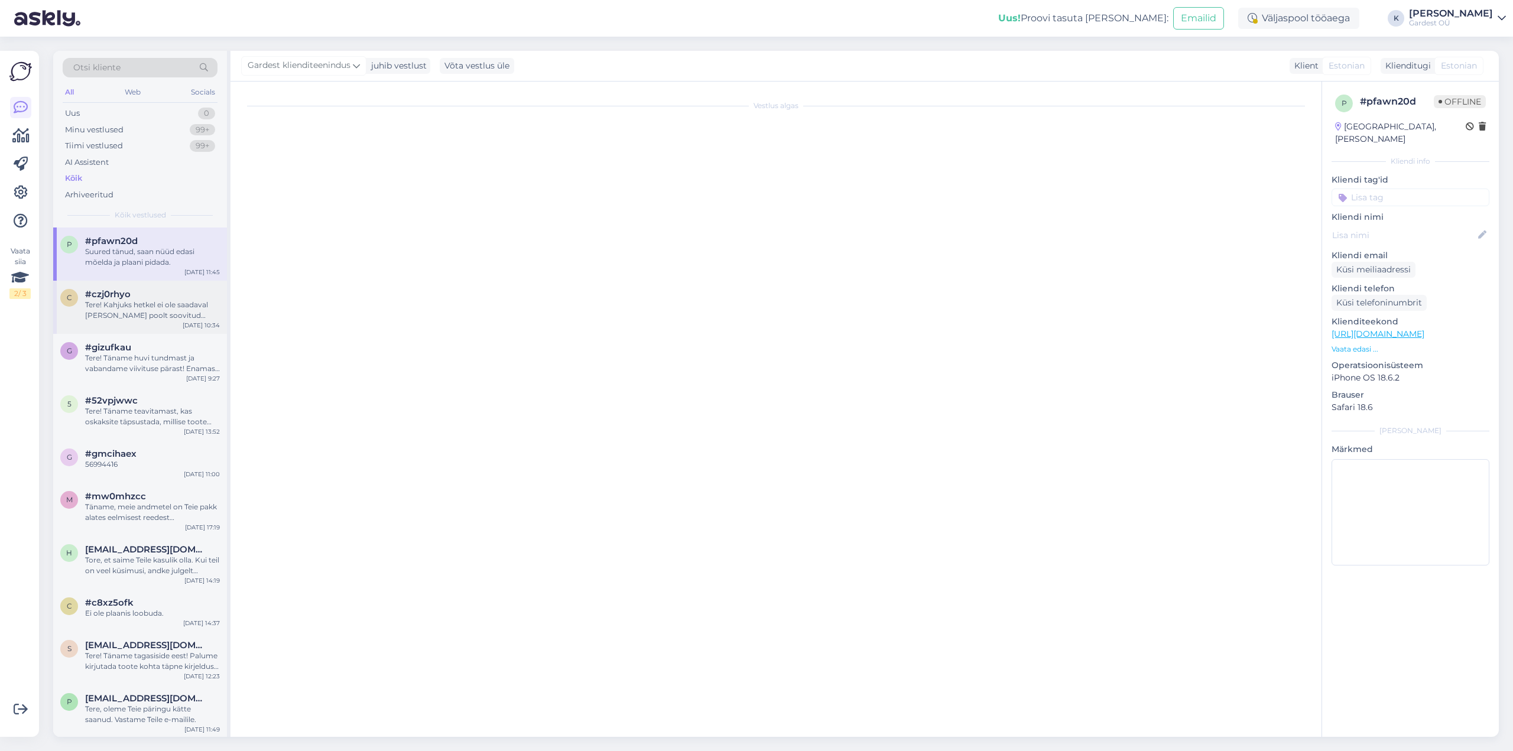
scroll to position [0, 0]
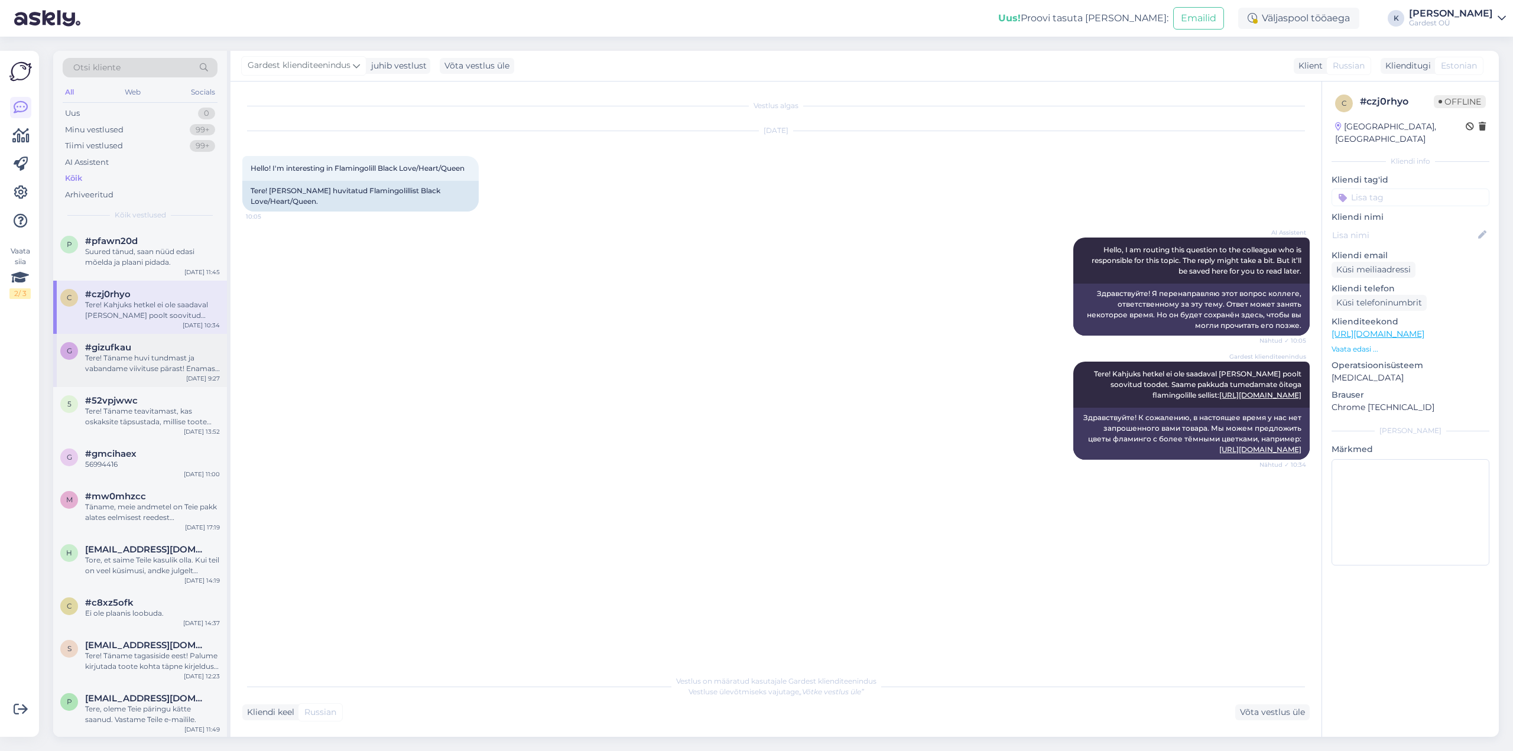
click at [173, 355] on div "Tere! Täname huvi tundmast ja vabandame viivituse pärast! Enamasti on tootel ta…" at bounding box center [152, 363] width 135 height 21
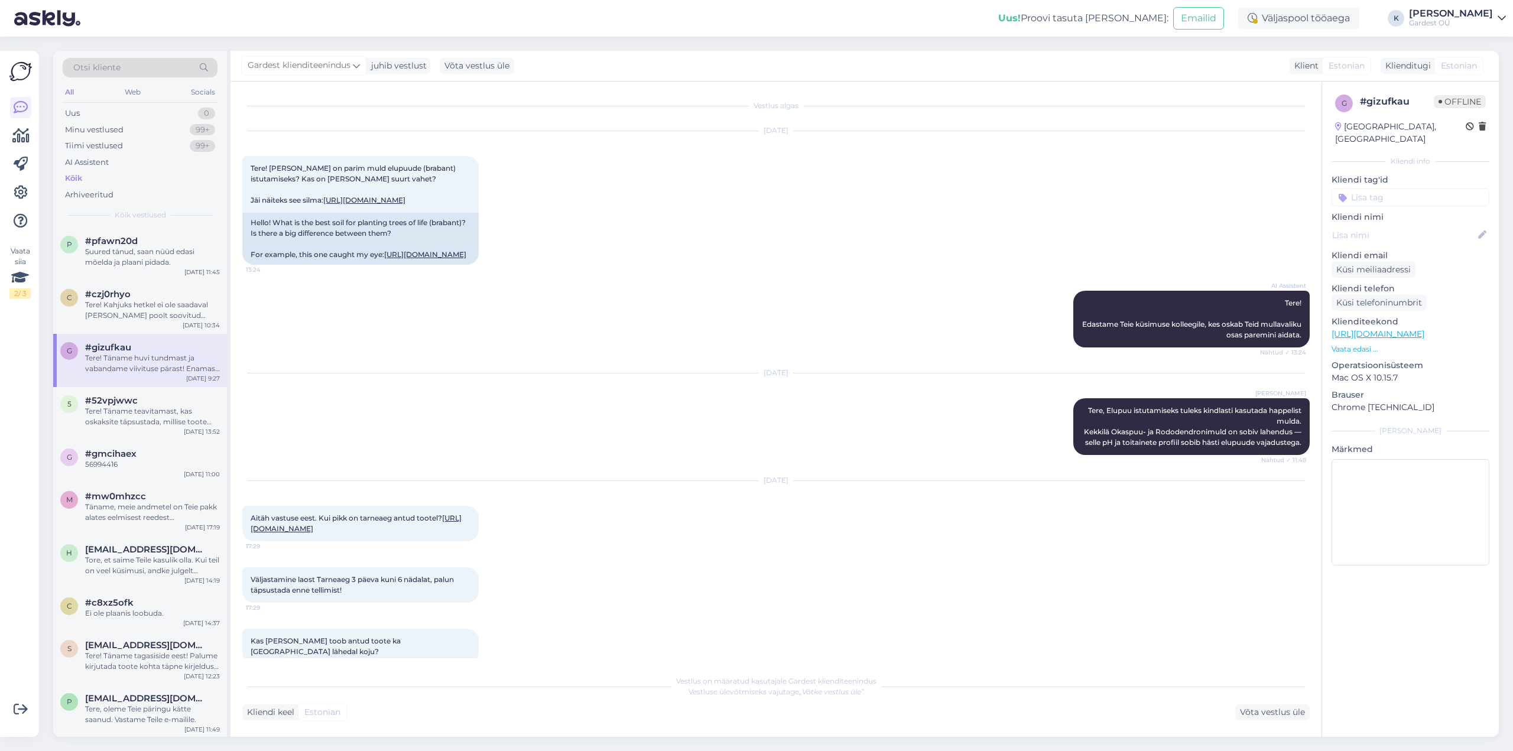
scroll to position [212, 0]
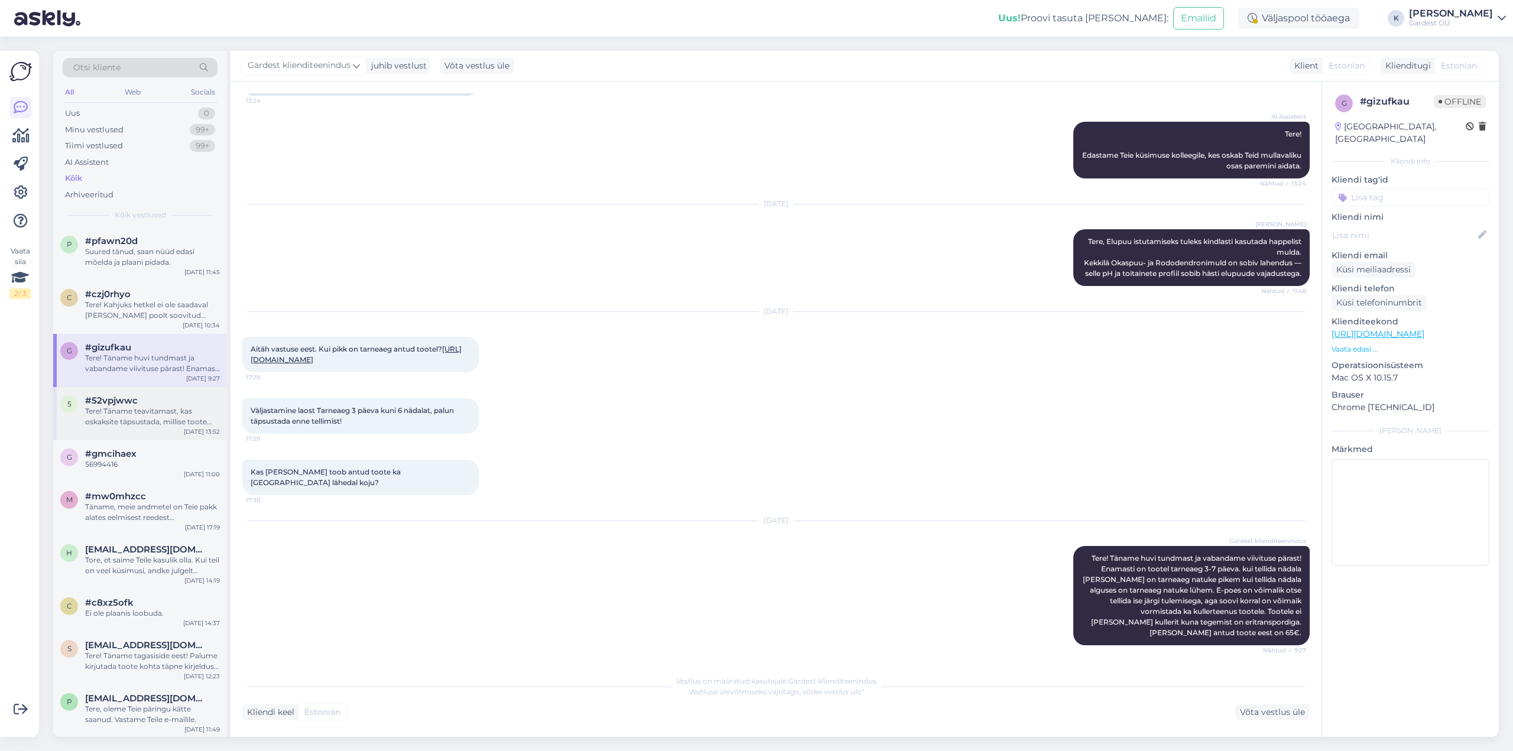
click at [157, 402] on div "#52vpjwwc" at bounding box center [152, 400] width 135 height 11
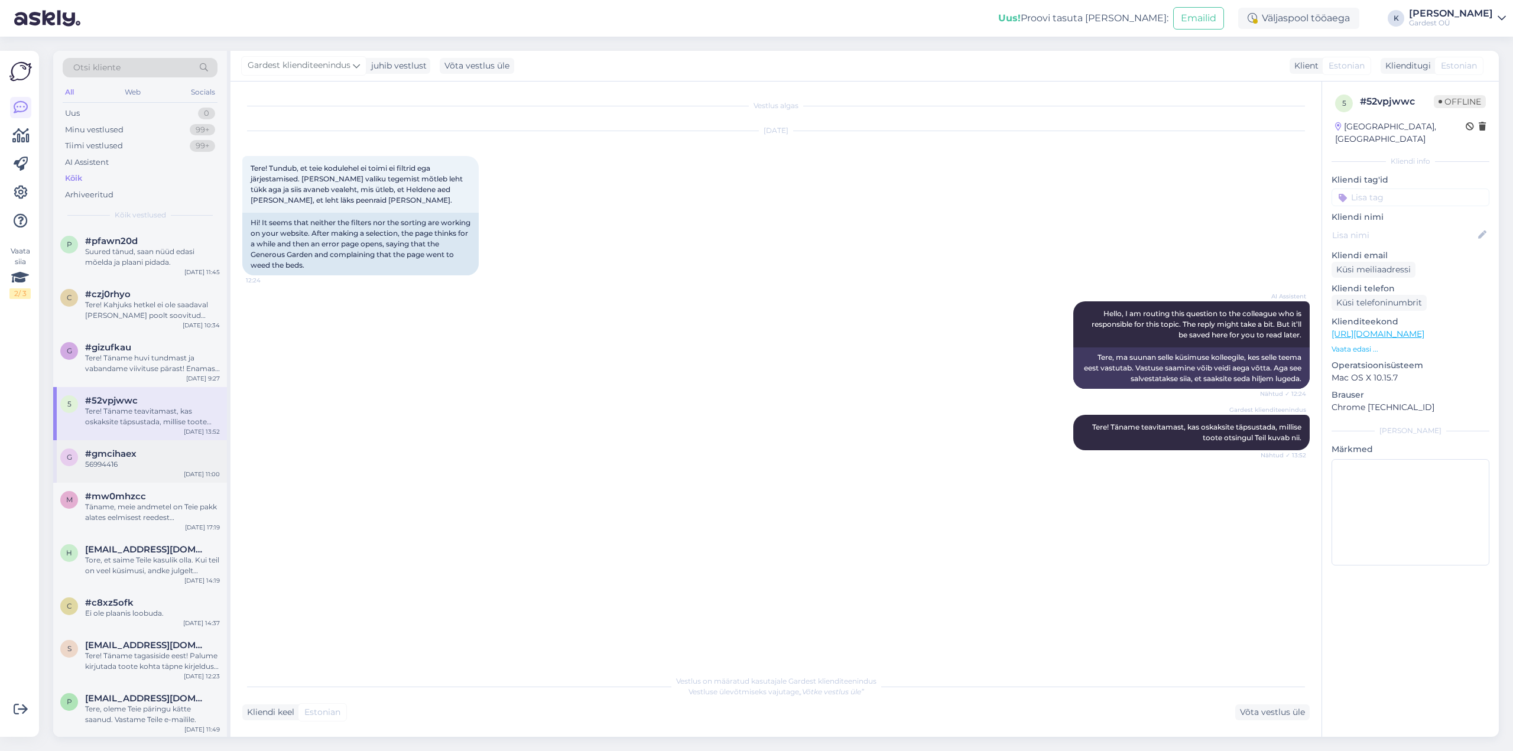
click at [132, 464] on div "56994416" at bounding box center [152, 464] width 135 height 11
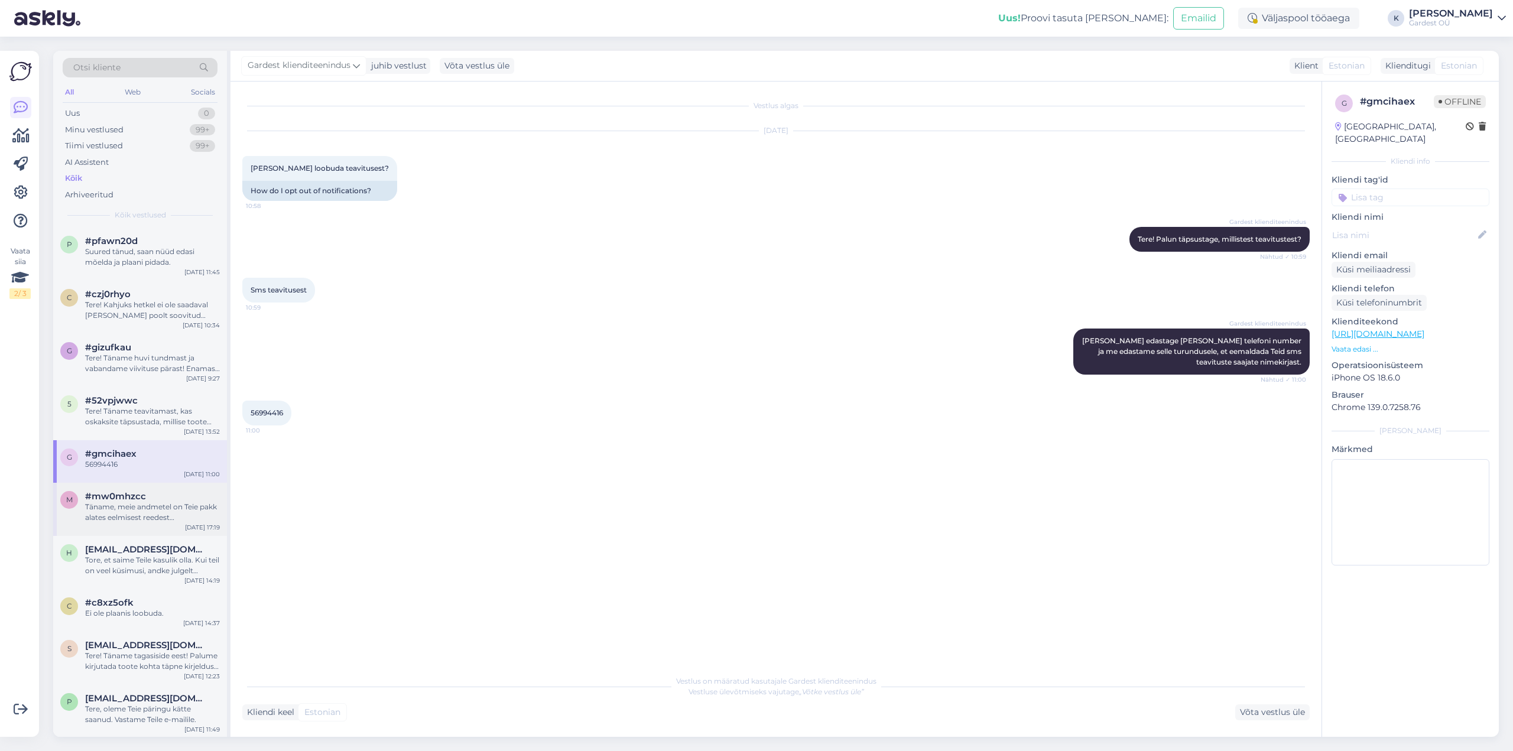
click at [131, 500] on span "#mw0mhzcc" at bounding box center [115, 496] width 61 height 11
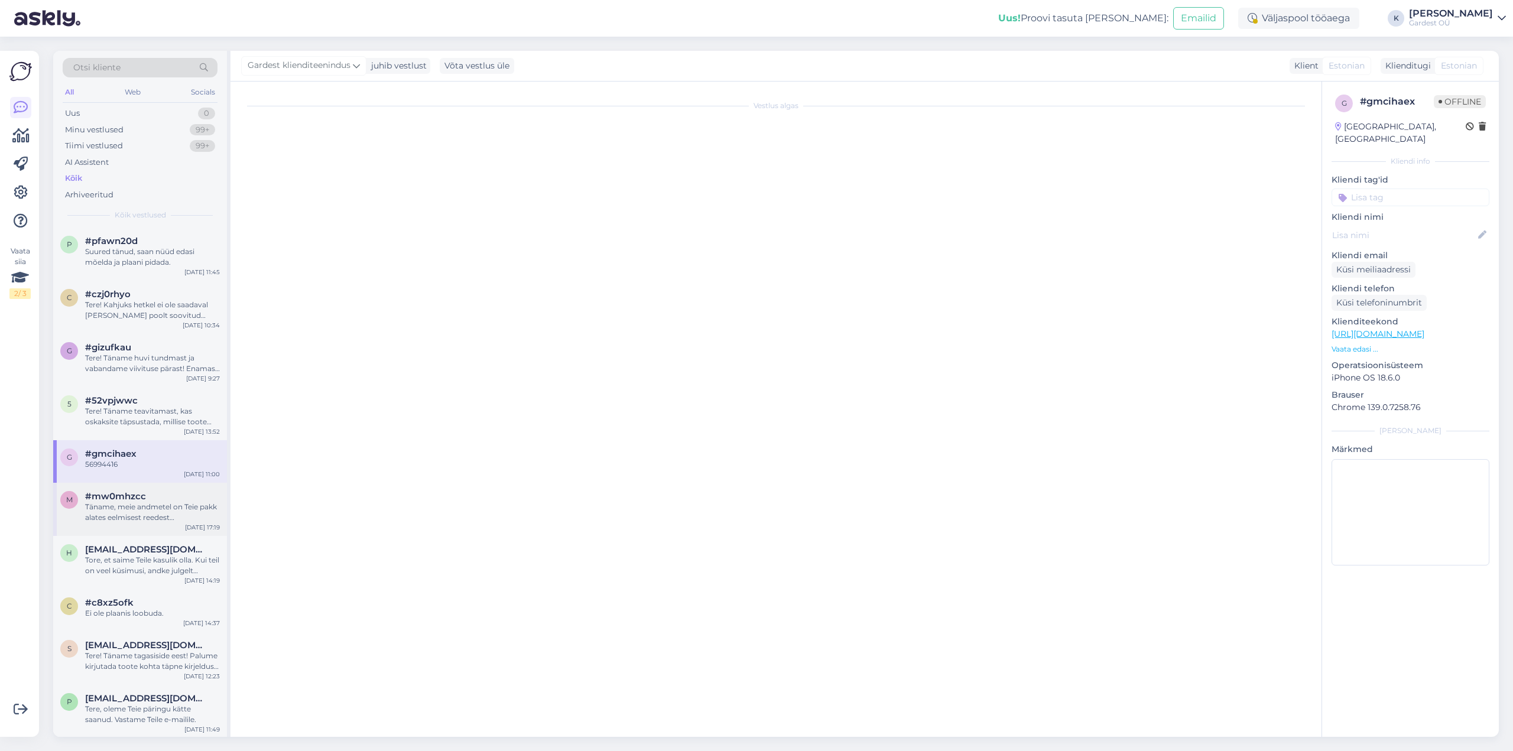
scroll to position [215, 0]
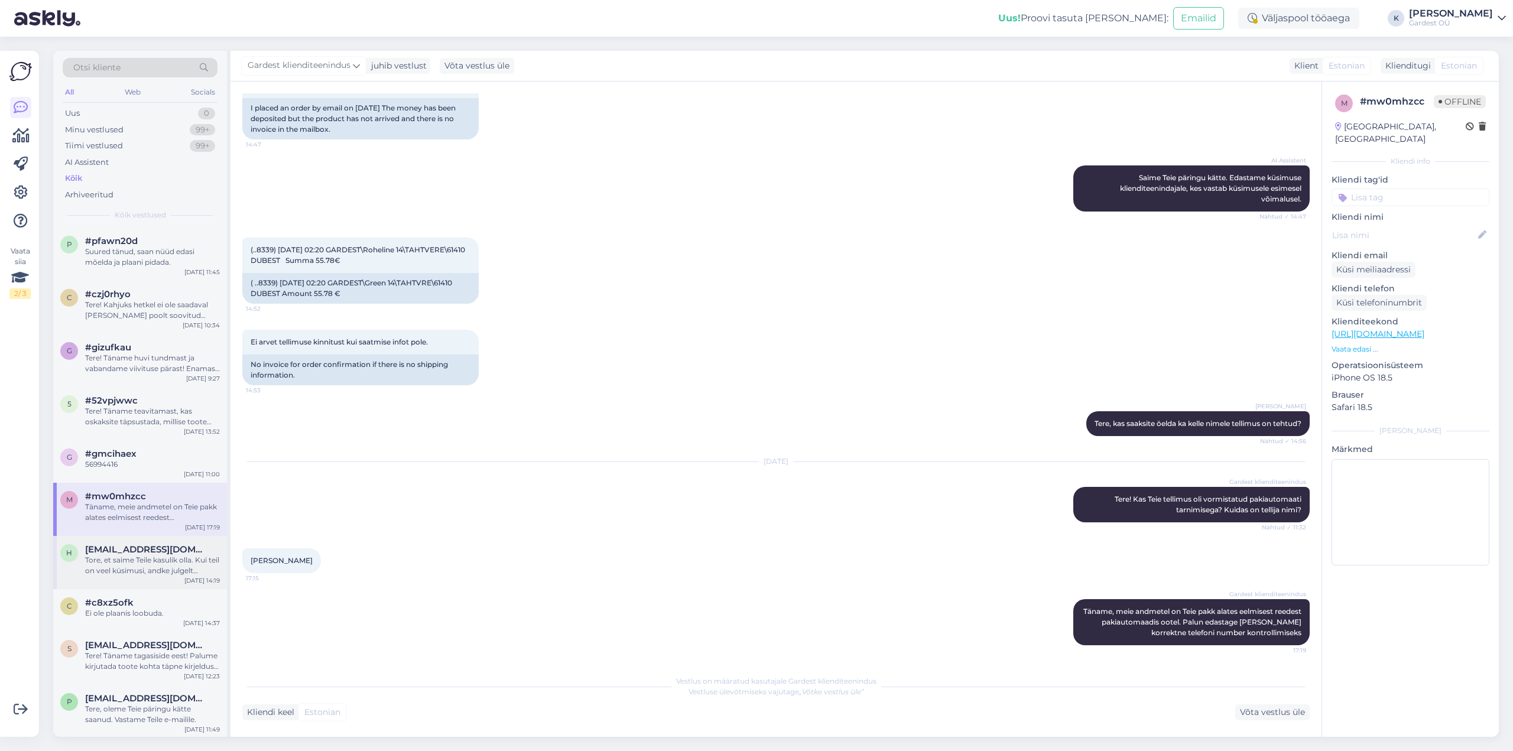
click at [106, 554] on span "[EMAIL_ADDRESS][DOMAIN_NAME]" at bounding box center [146, 549] width 123 height 11
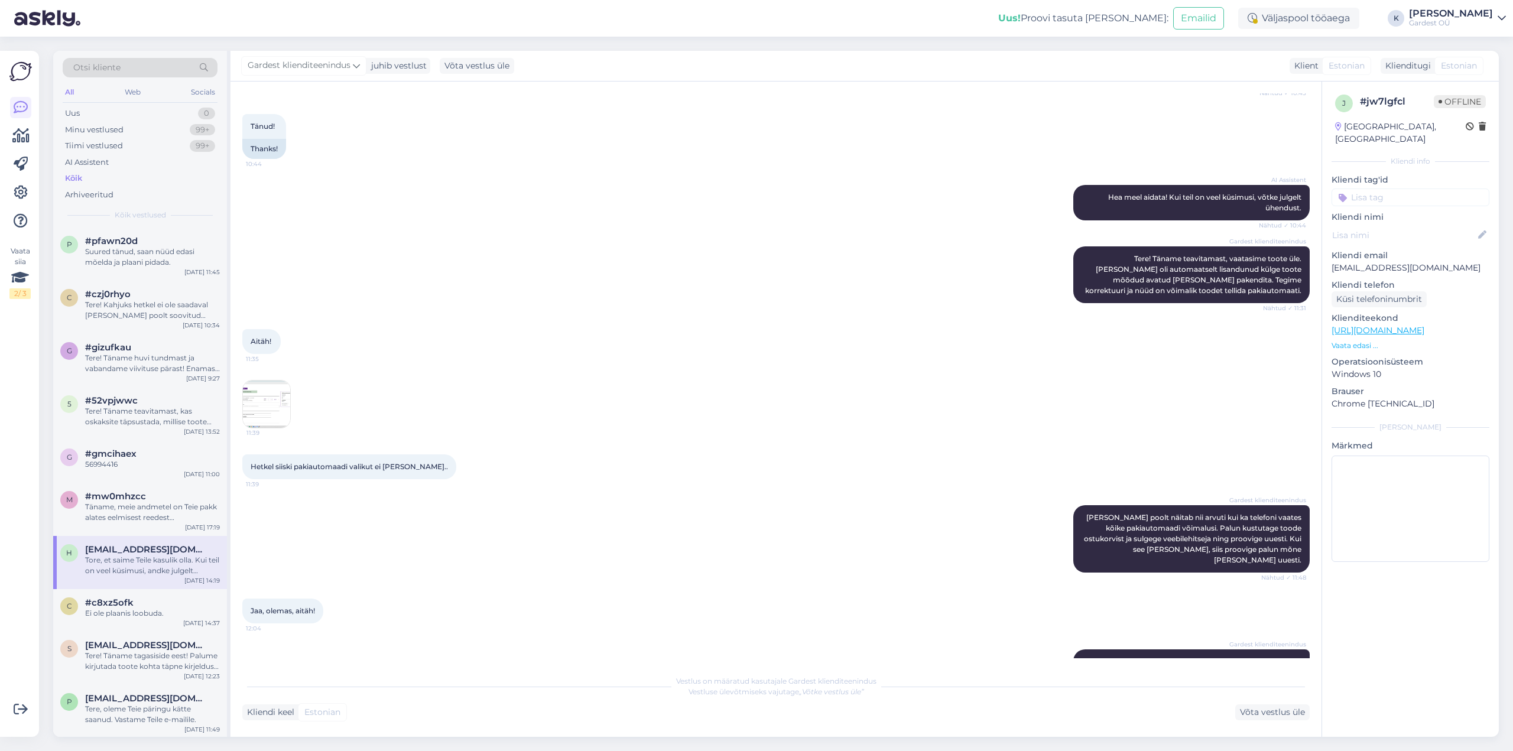
scroll to position [591, 0]
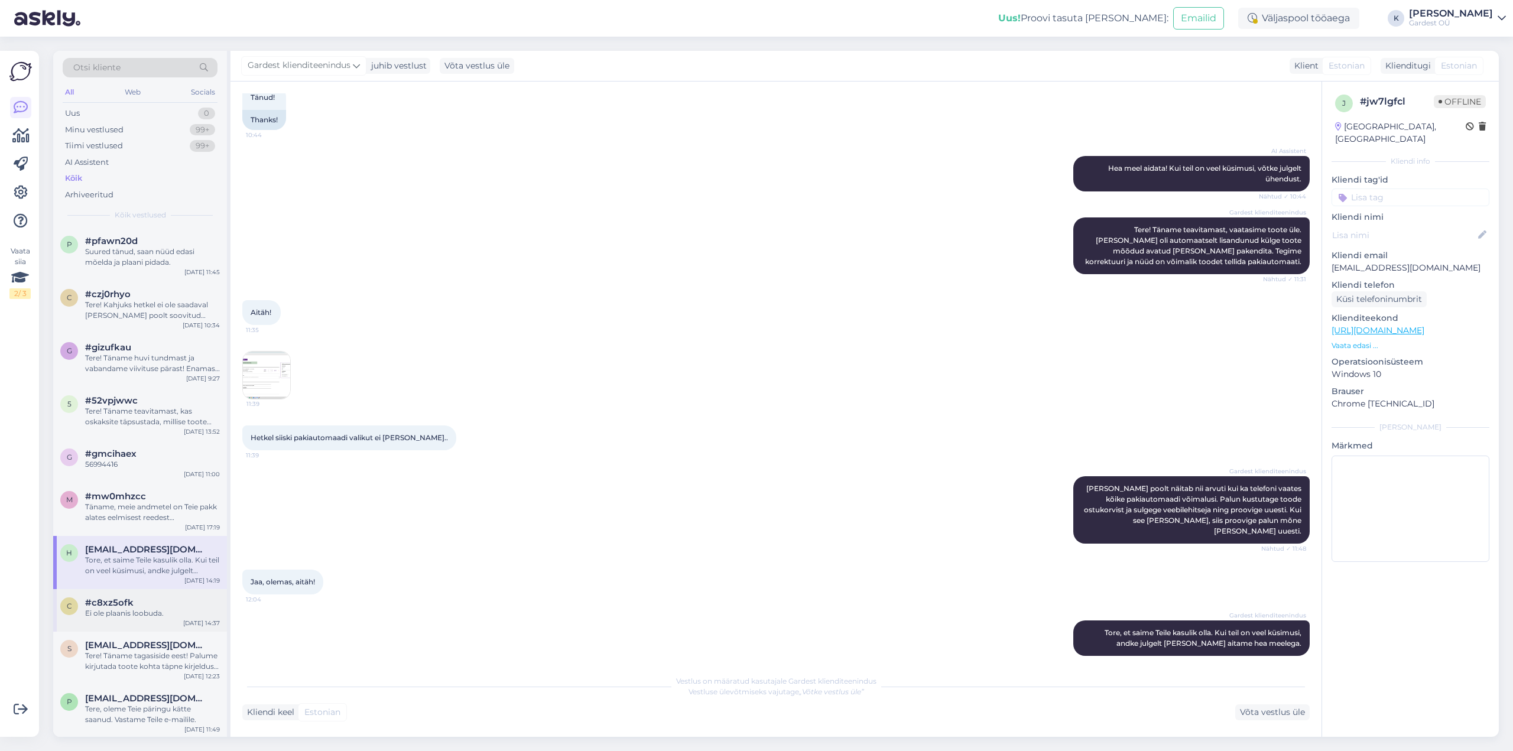
click at [142, 612] on div "Ei ole plaanis loobuda." at bounding box center [152, 613] width 135 height 11
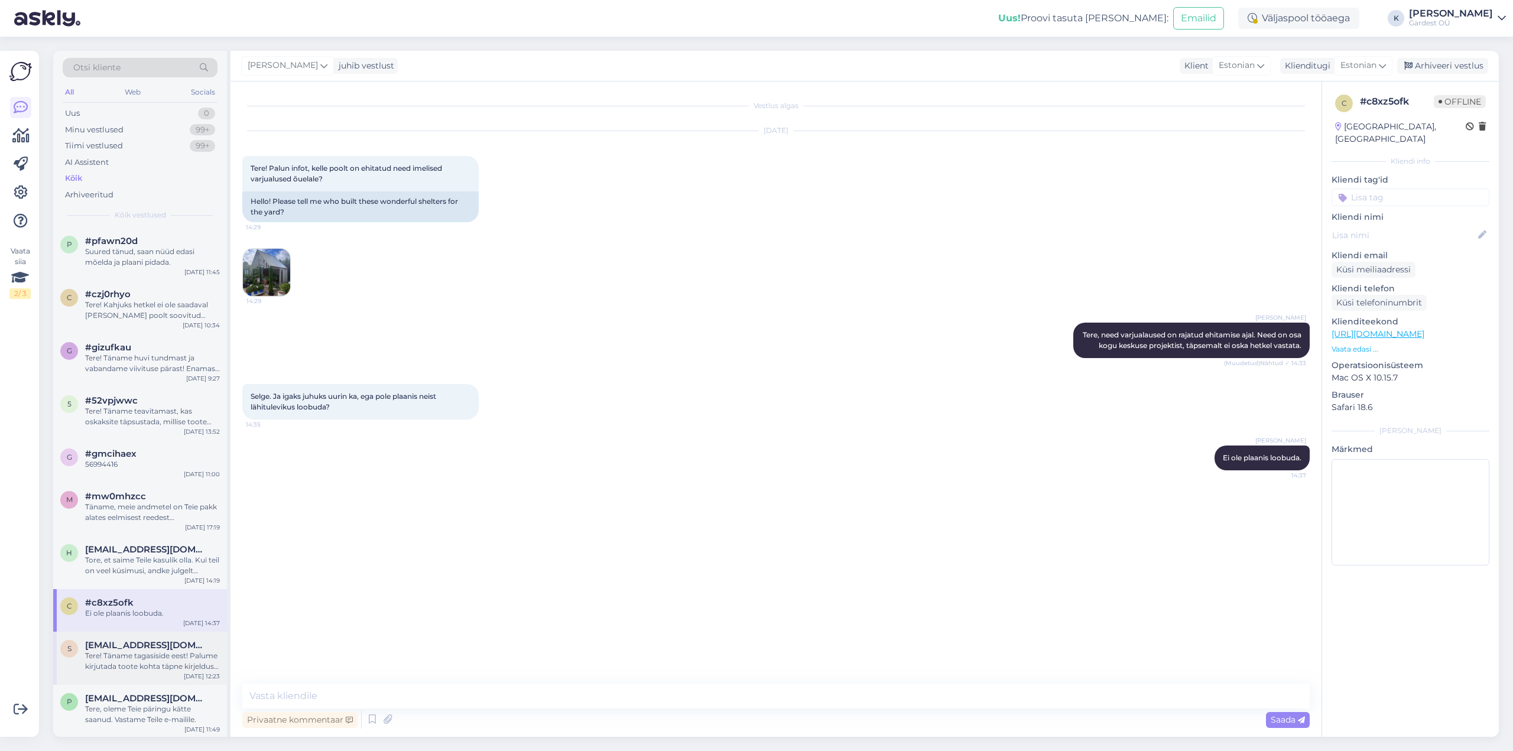
click at [126, 648] on span "[EMAIL_ADDRESS][DOMAIN_NAME]" at bounding box center [146, 645] width 123 height 11
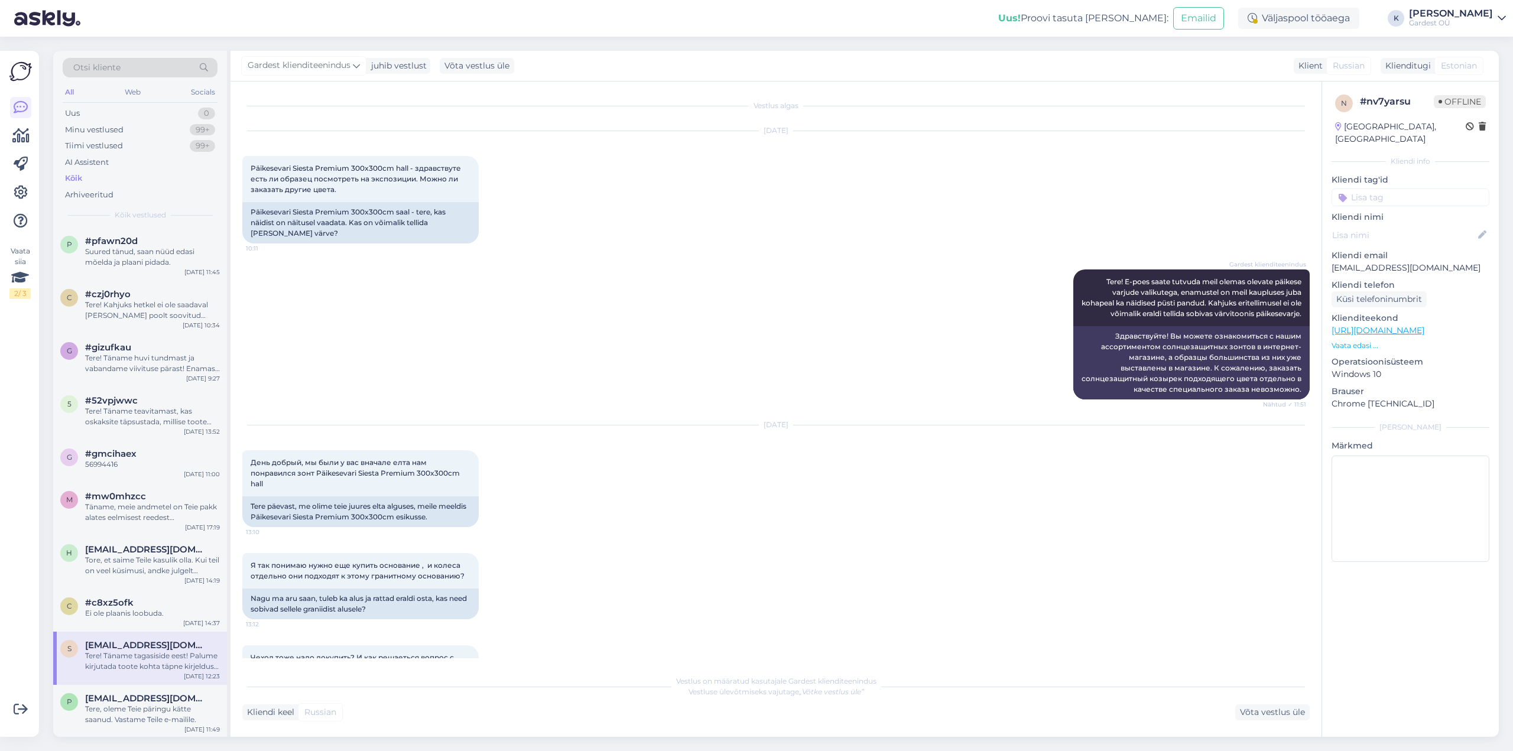
scroll to position [4689, 0]
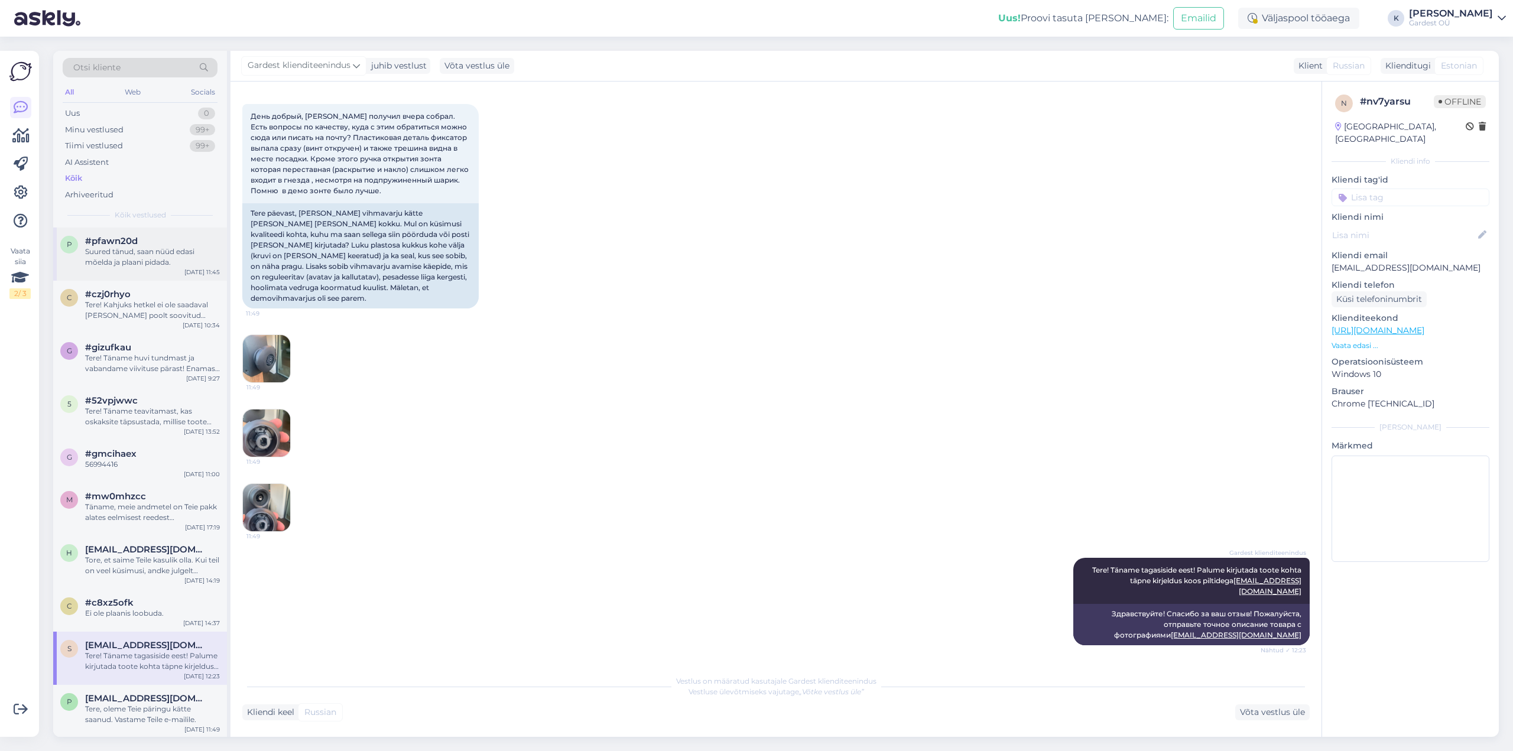
click at [142, 253] on div "Suured tänud, saan nüüd edasi mõelda ja plaani pidada." at bounding box center [152, 256] width 135 height 21
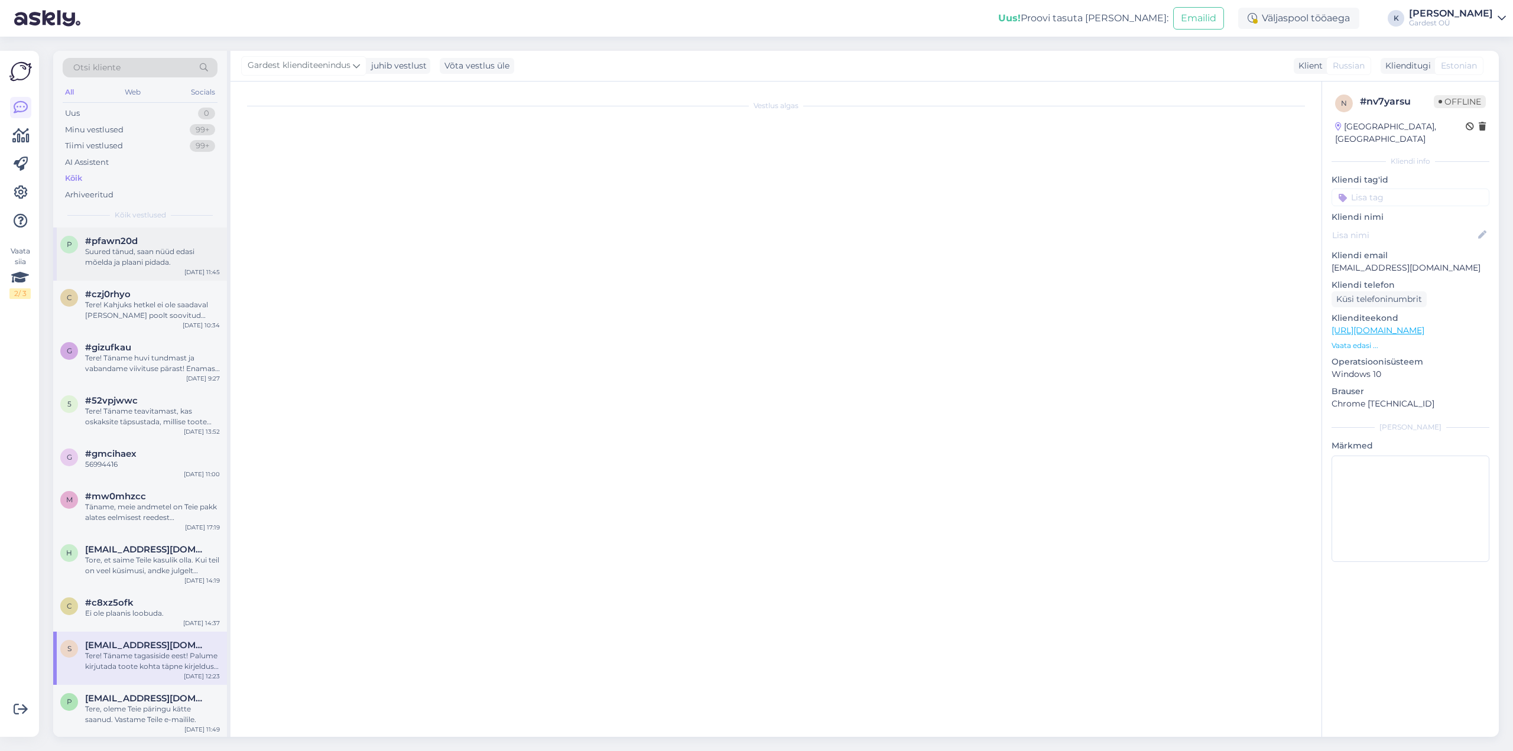
scroll to position [131, 0]
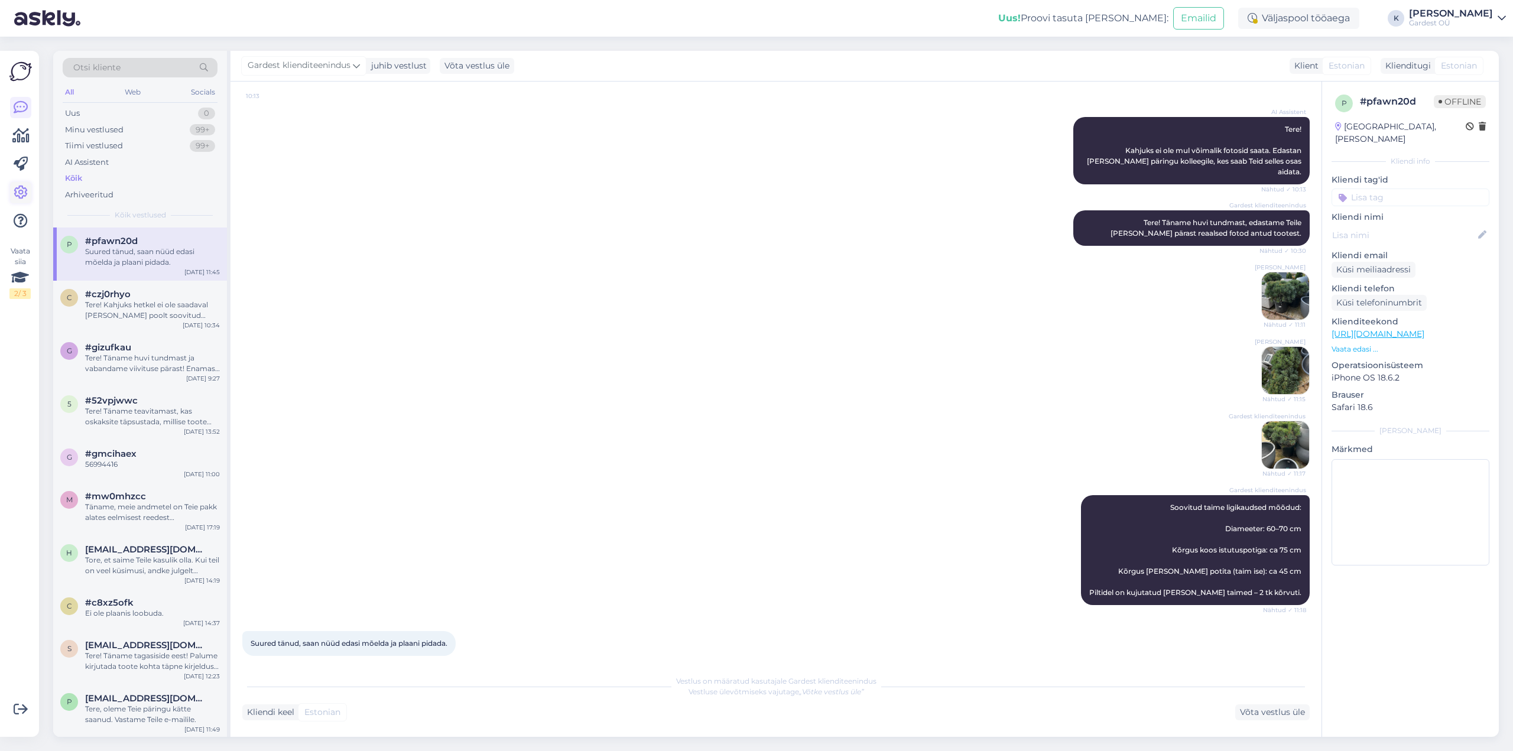
click at [18, 195] on icon at bounding box center [21, 193] width 14 height 14
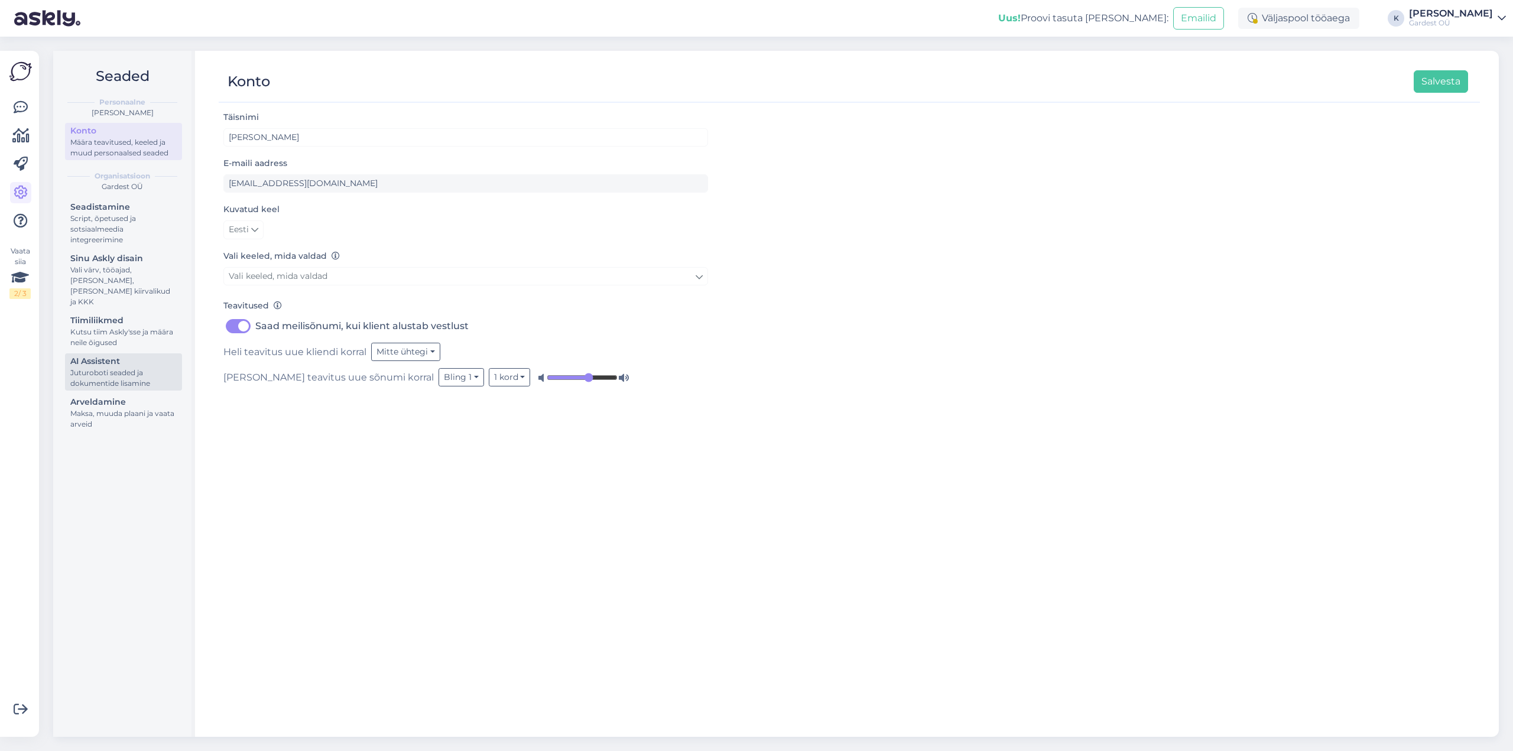
click at [118, 355] on div "AI Assistent" at bounding box center [123, 361] width 106 height 12
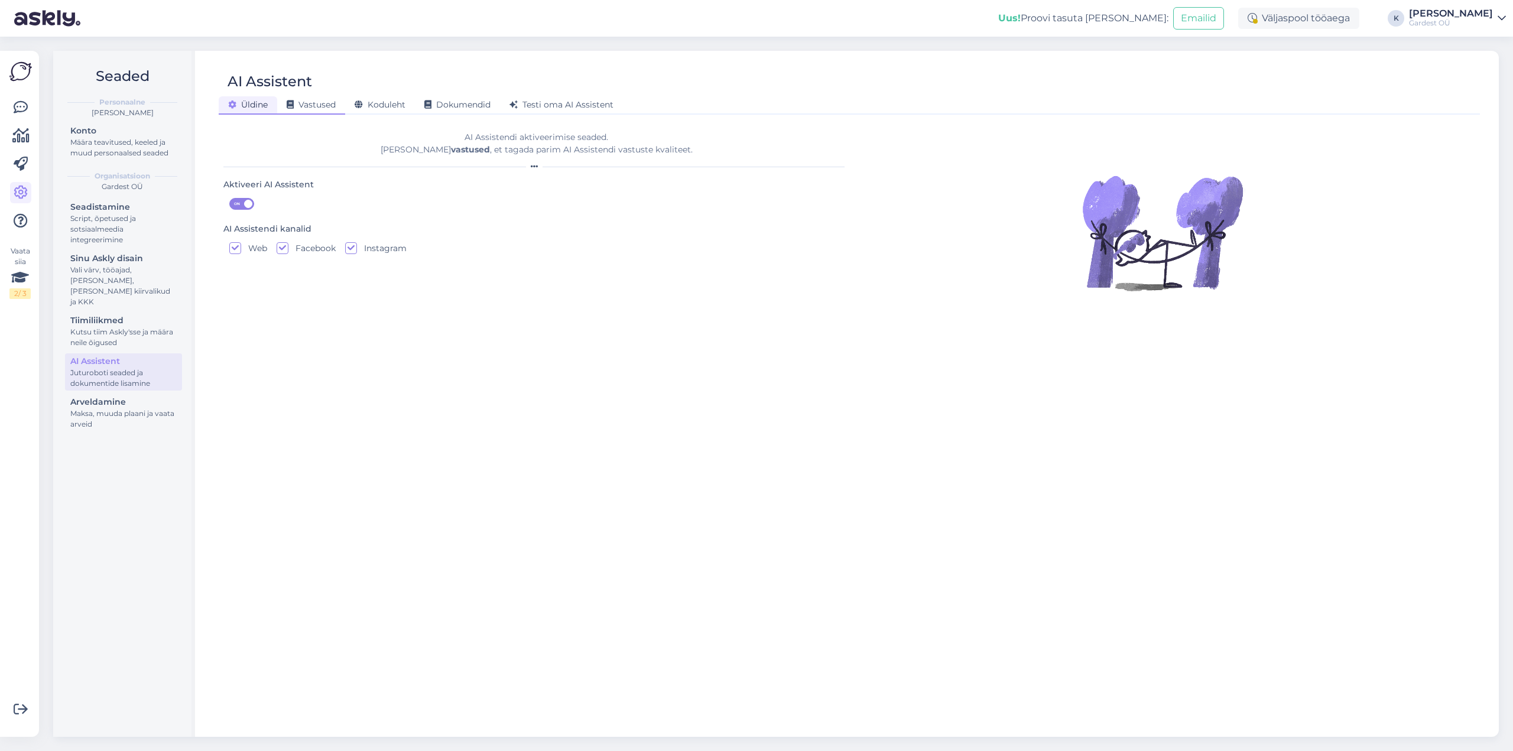
click at [316, 100] on span "Vastused" at bounding box center [311, 104] width 49 height 11
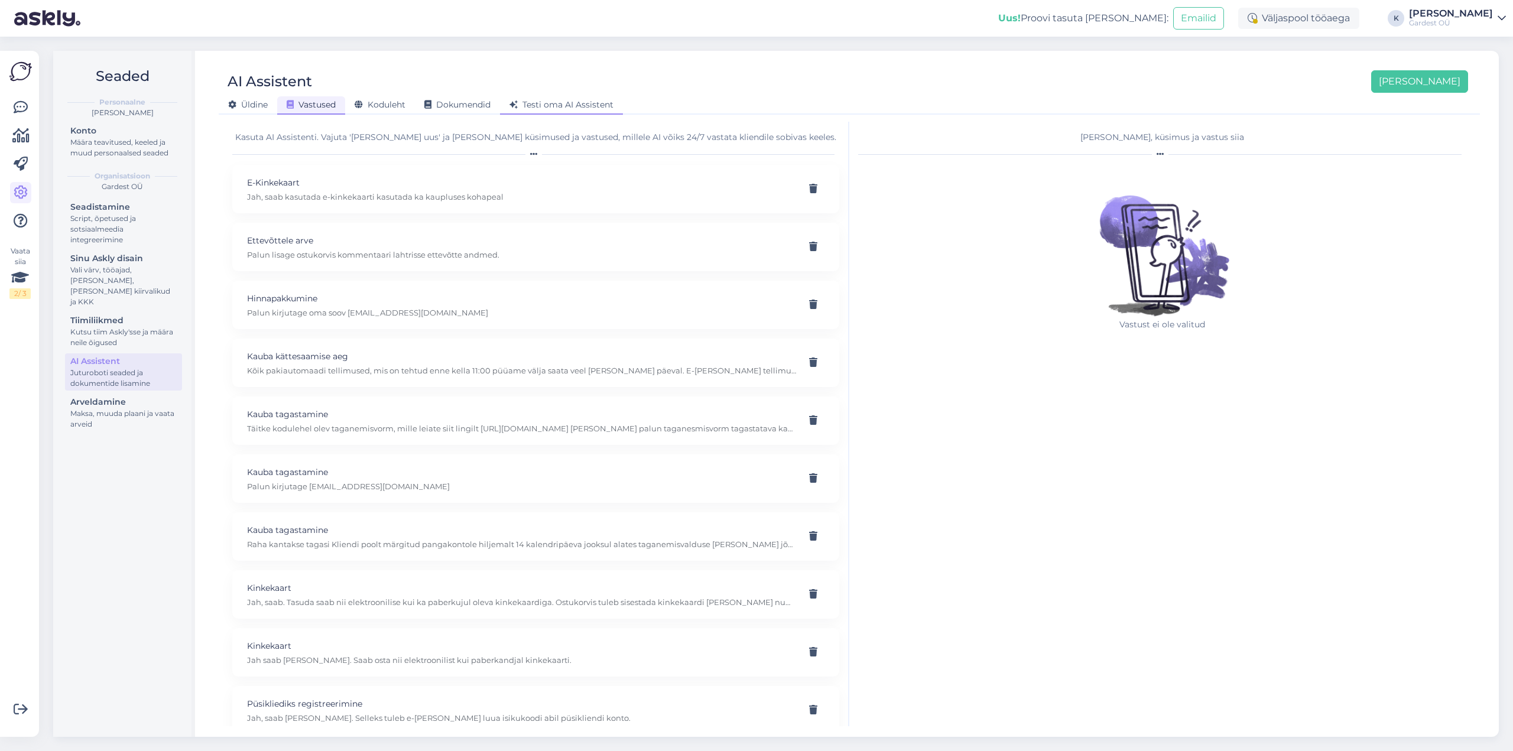
click at [553, 104] on span "Testi oma AI Assistent" at bounding box center [561, 104] width 104 height 11
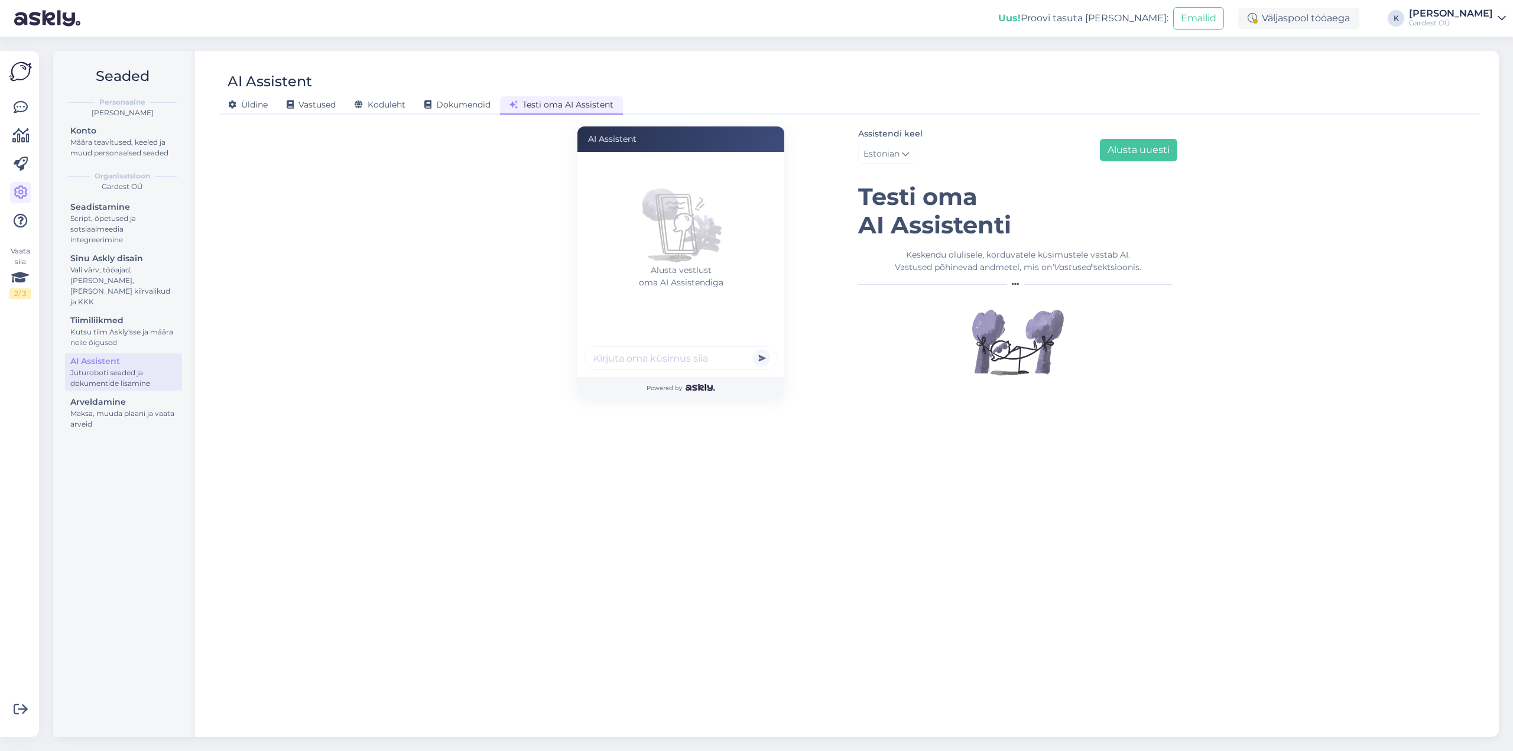
click at [626, 355] on input "text" at bounding box center [680, 358] width 193 height 24
type input "Kas toote kauba [PERSON_NAME]"
click at [752, 349] on button "submit" at bounding box center [761, 358] width 18 height 18
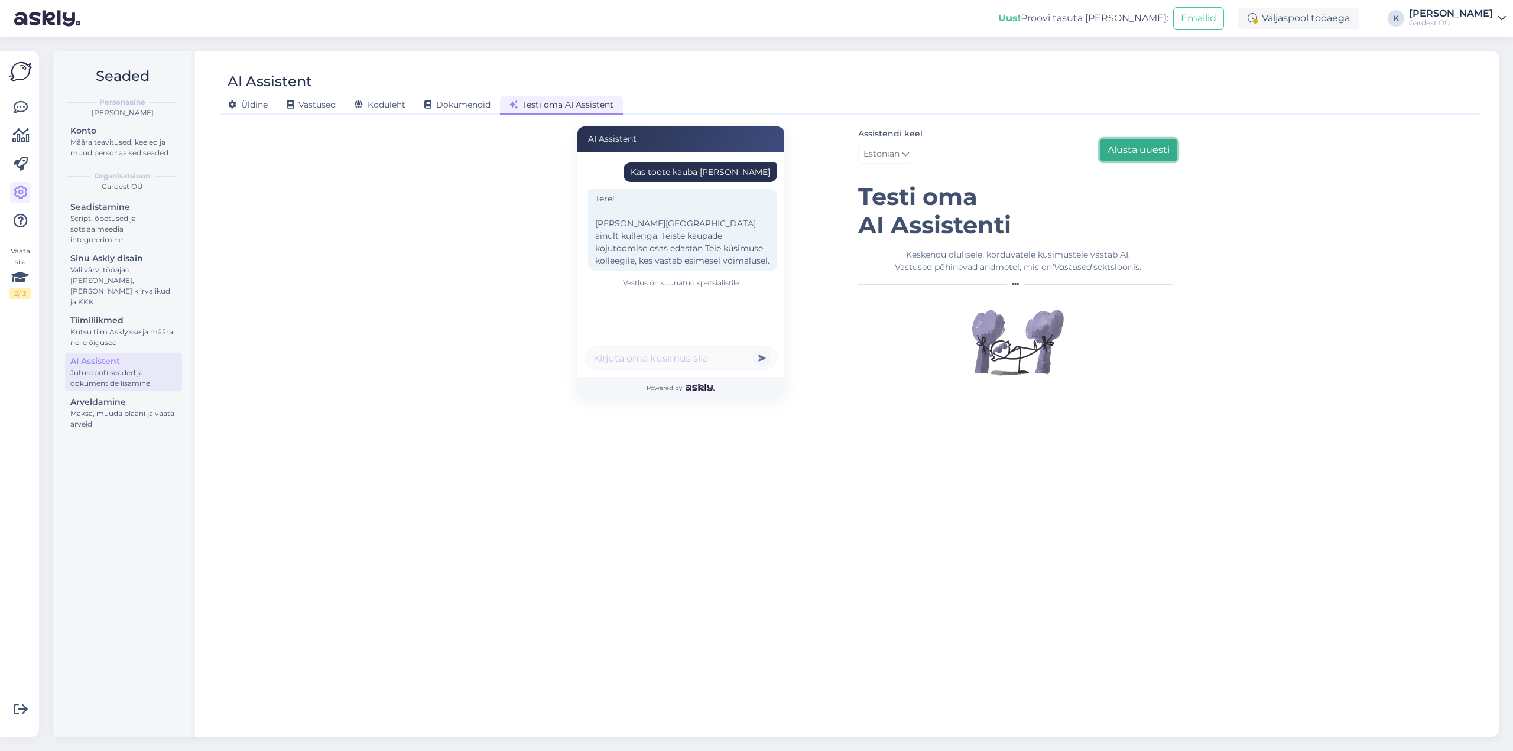
click at [1144, 152] on button "Alusta uuesti" at bounding box center [1138, 150] width 77 height 22
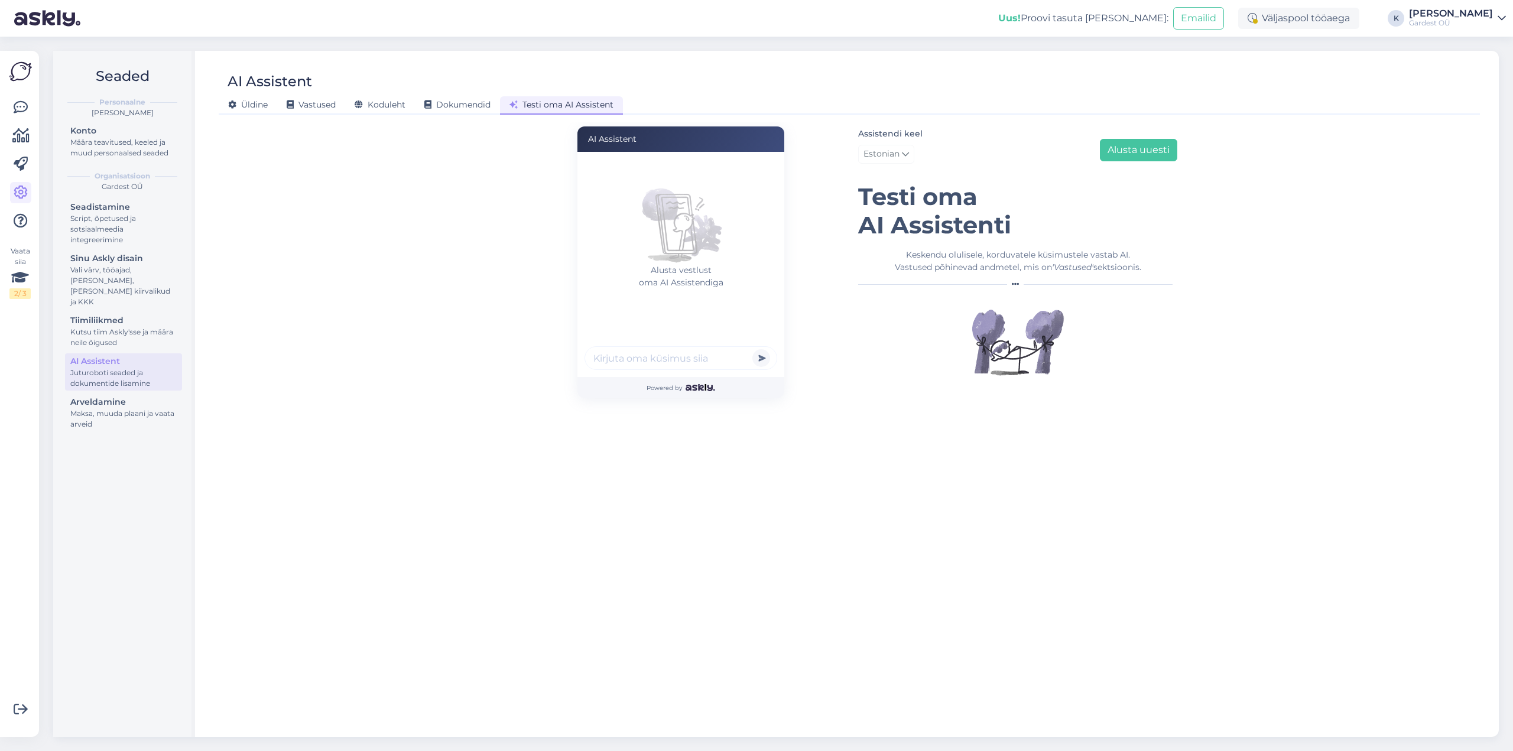
click at [606, 361] on input "text" at bounding box center [680, 358] width 193 height 24
type input "kas tarnite [PERSON_NAME] koju ukse ette"
click at [752, 349] on button "submit" at bounding box center [761, 358] width 18 height 18
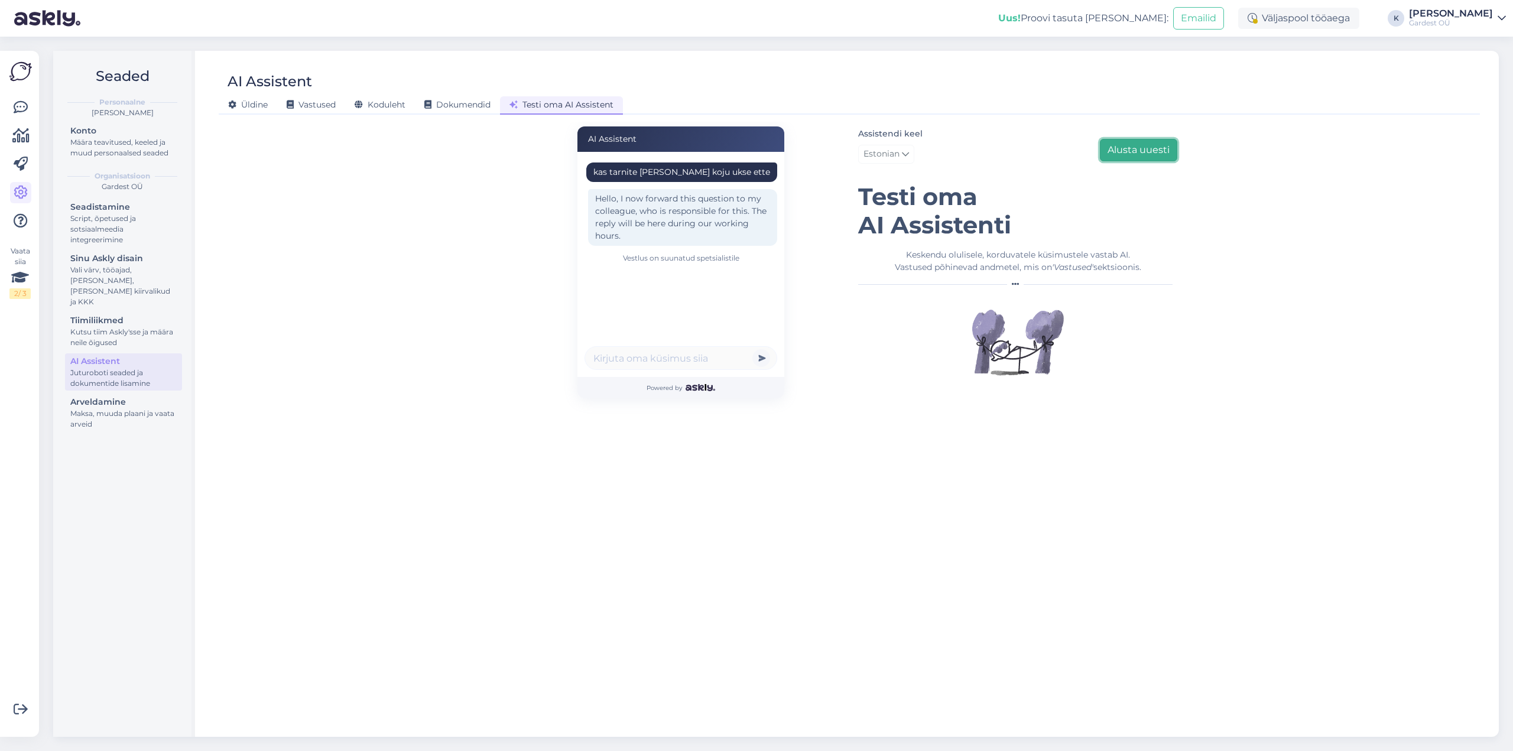
click at [1136, 153] on button "Alusta uuesti" at bounding box center [1138, 150] width 77 height 22
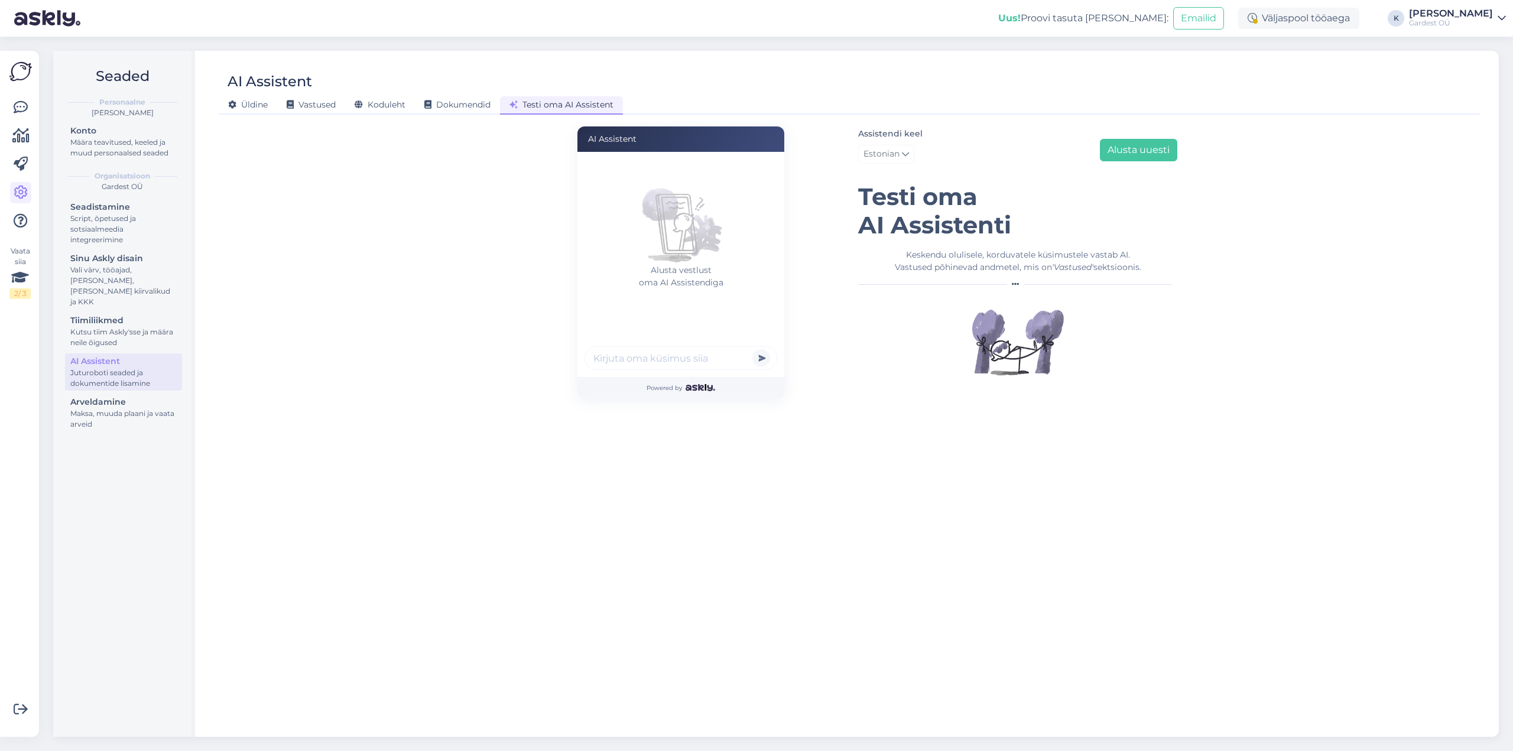
click at [671, 366] on input "text" at bounding box center [680, 358] width 193 height 24
type input "kas tarnite [PERSON_NAME] kulleriga"
click at [752, 349] on button "submit" at bounding box center [761, 358] width 18 height 18
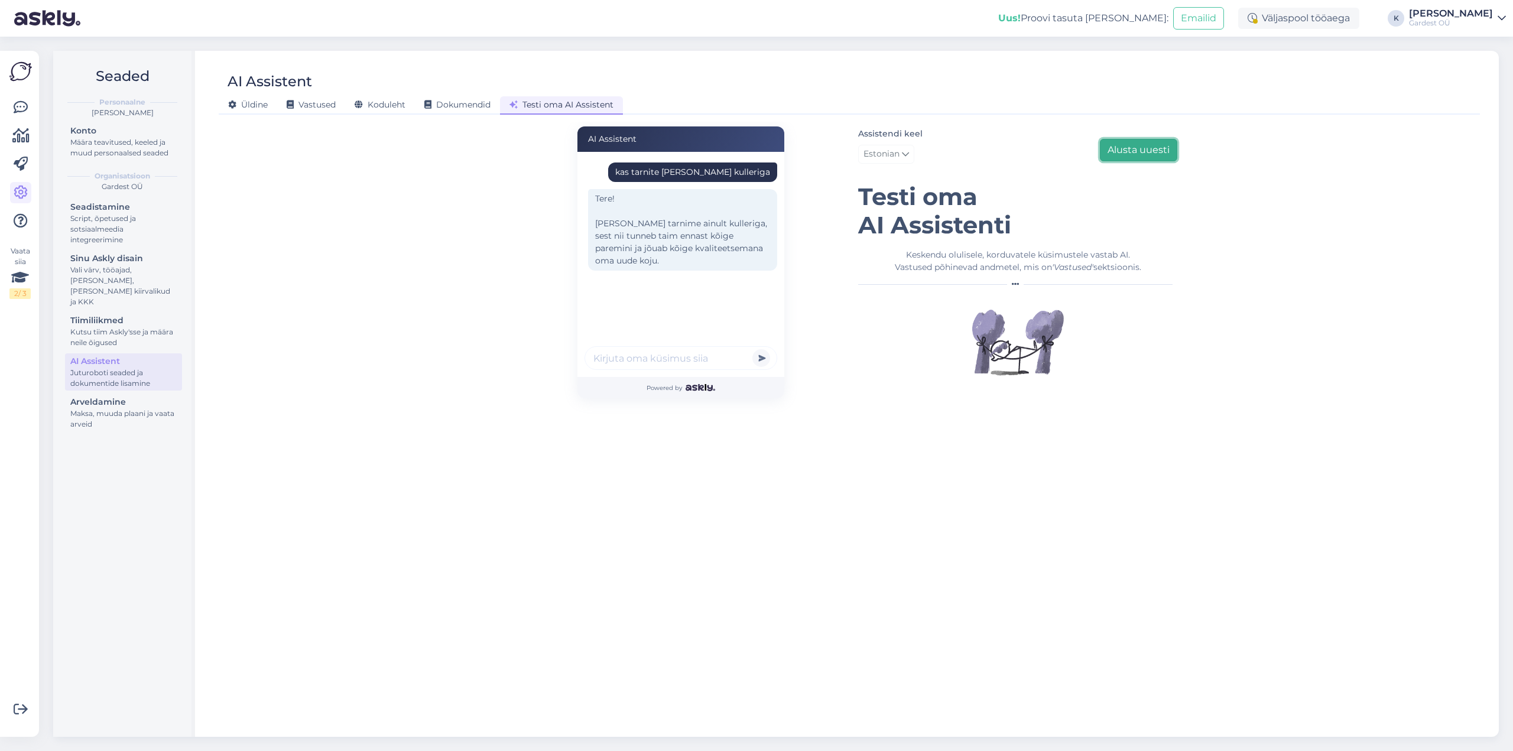
click at [1155, 147] on button "Alusta uuesti" at bounding box center [1138, 150] width 77 height 22
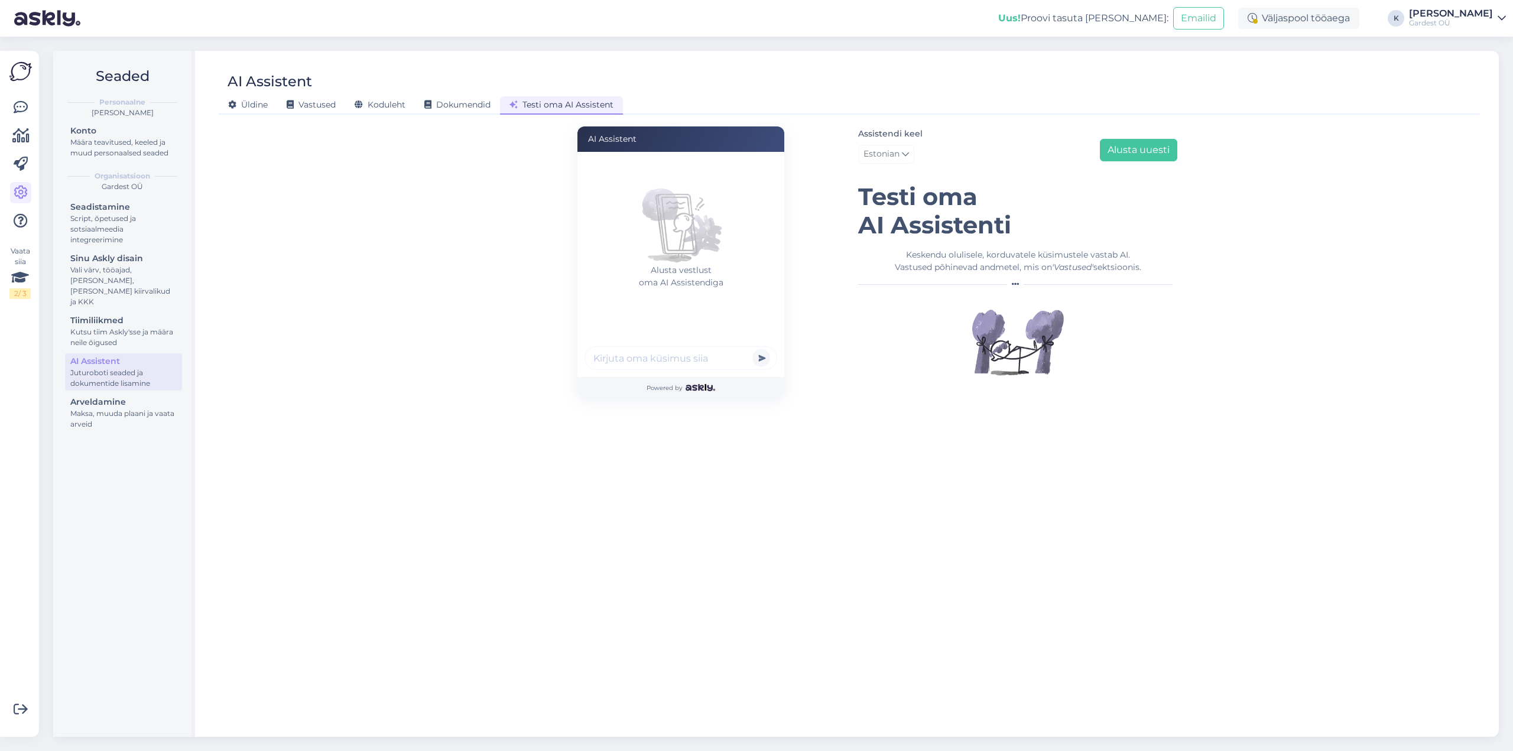
click at [609, 360] on input "text" at bounding box center [680, 358] width 193 height 24
click at [312, 106] on span "Vastused" at bounding box center [311, 104] width 49 height 11
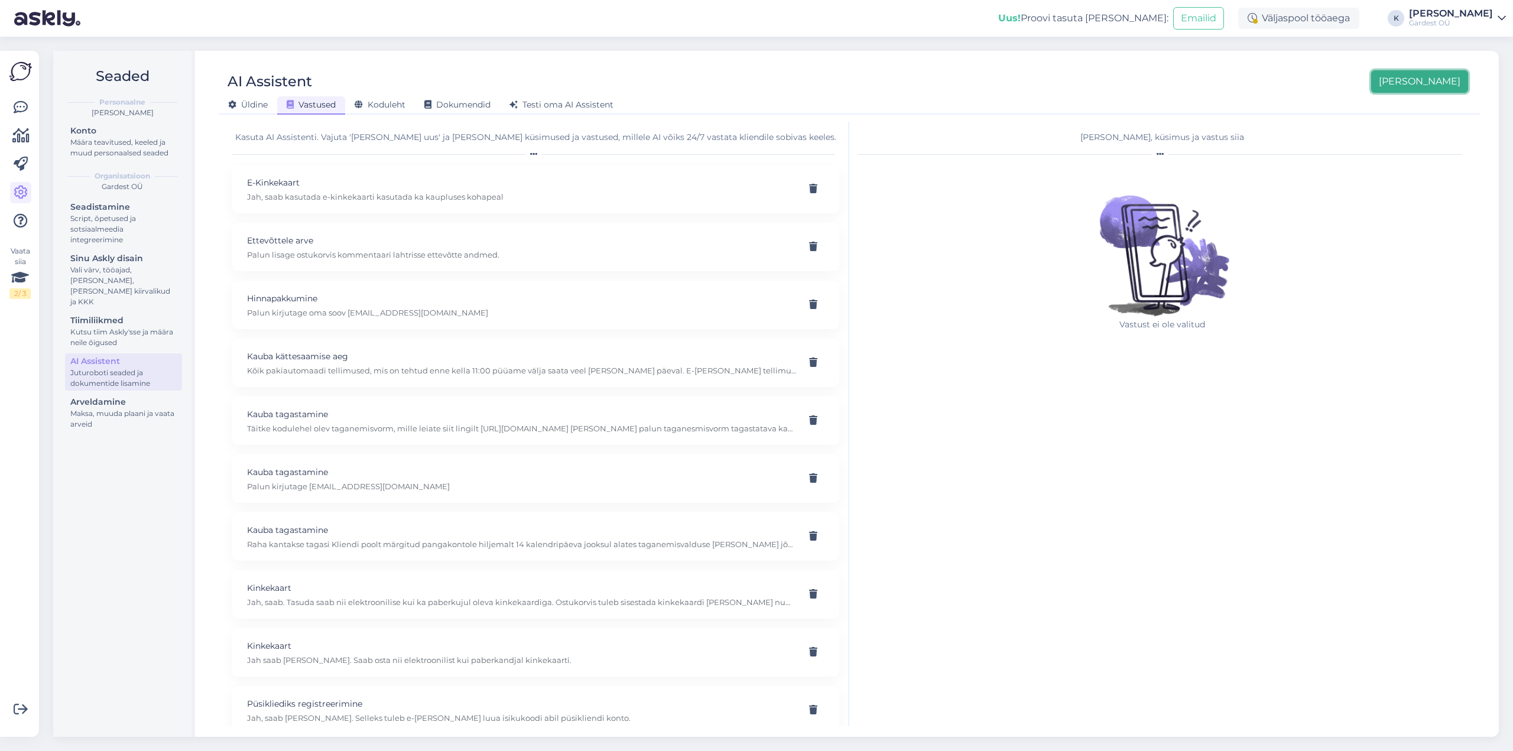
click at [1431, 79] on button "[PERSON_NAME]" at bounding box center [1419, 81] width 97 height 22
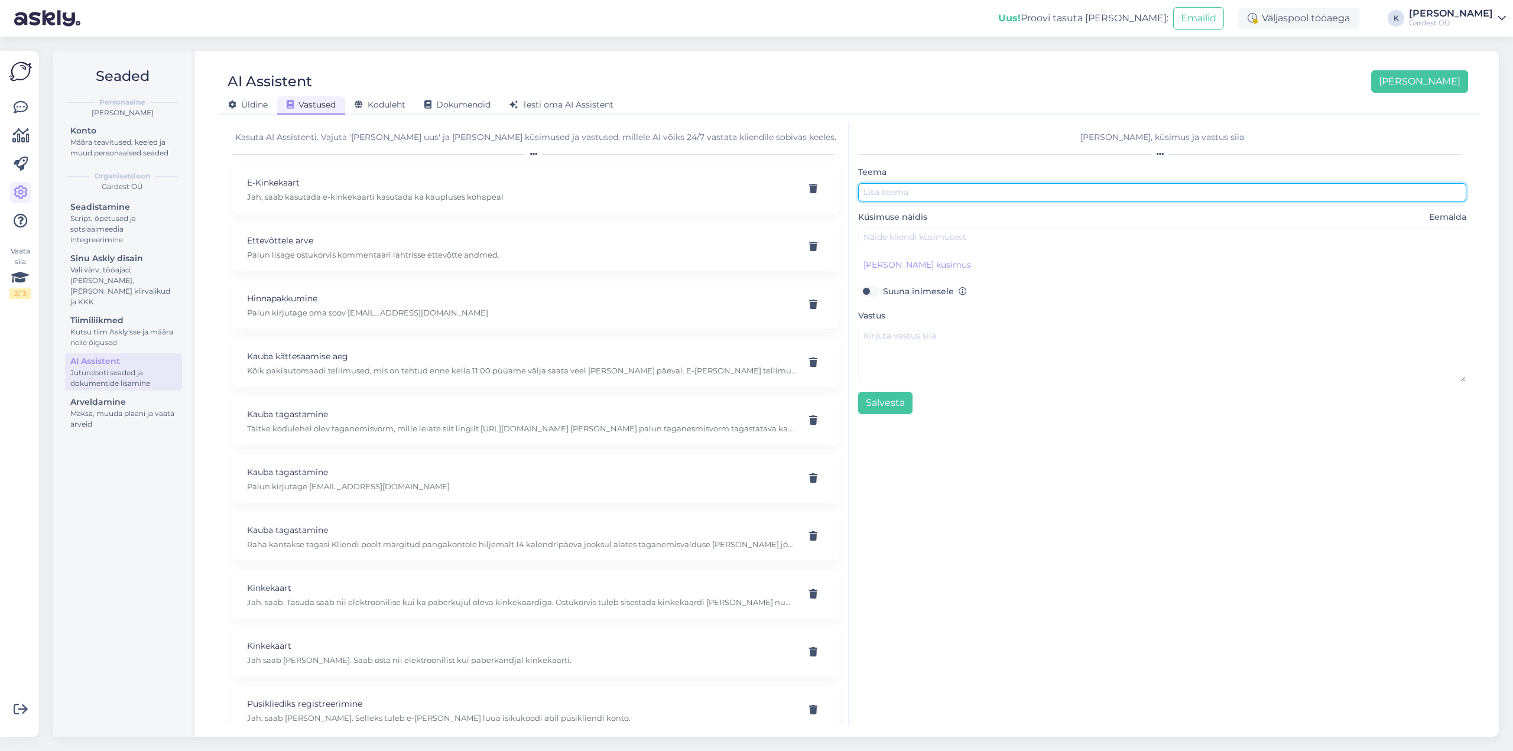
click at [926, 194] on input "text" at bounding box center [1162, 192] width 608 height 18
type input "k"
type input "[PERSON_NAME] kulleriga"
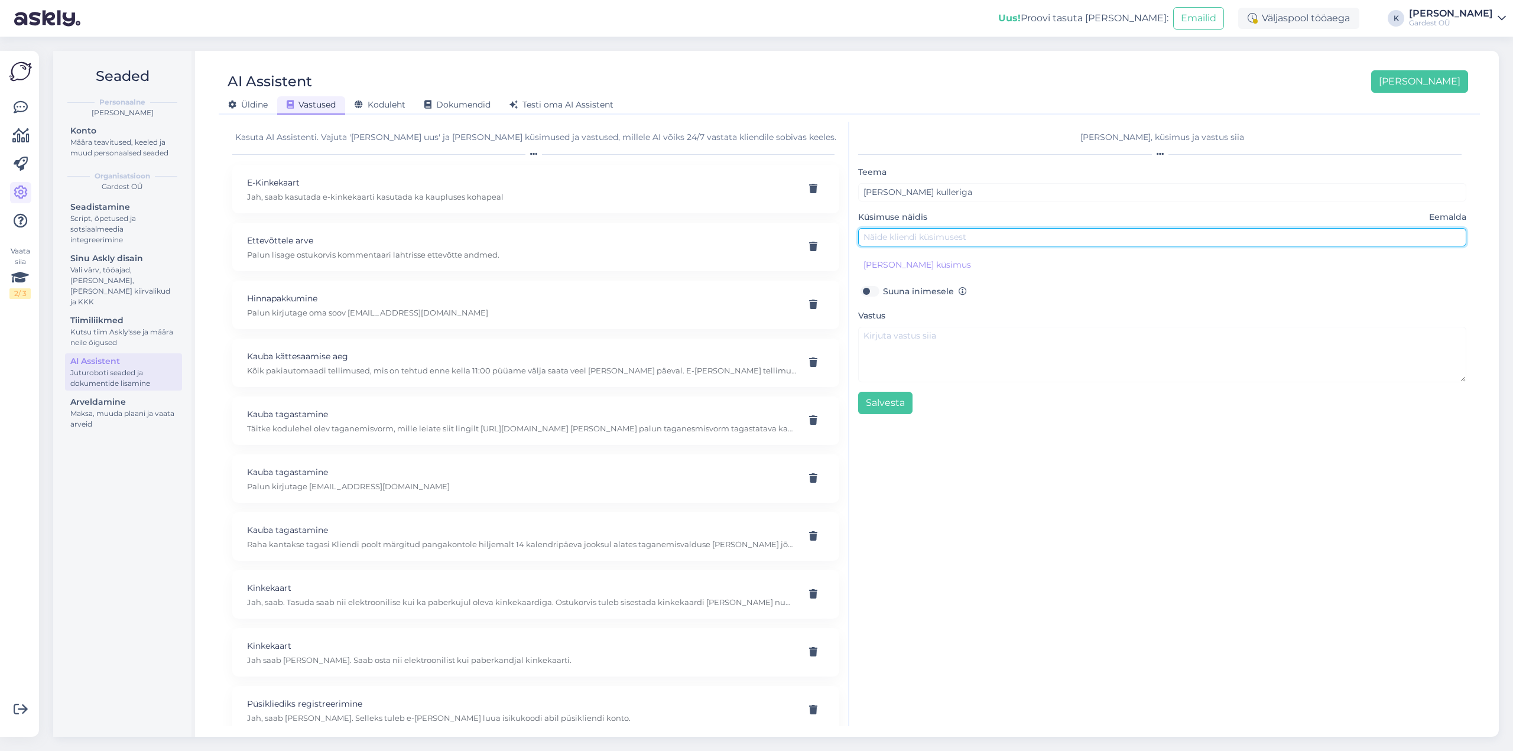
click at [968, 237] on input "text" at bounding box center [1162, 237] width 608 height 18
type input "Kas toote kauba kulleriga [PERSON_NAME]?"
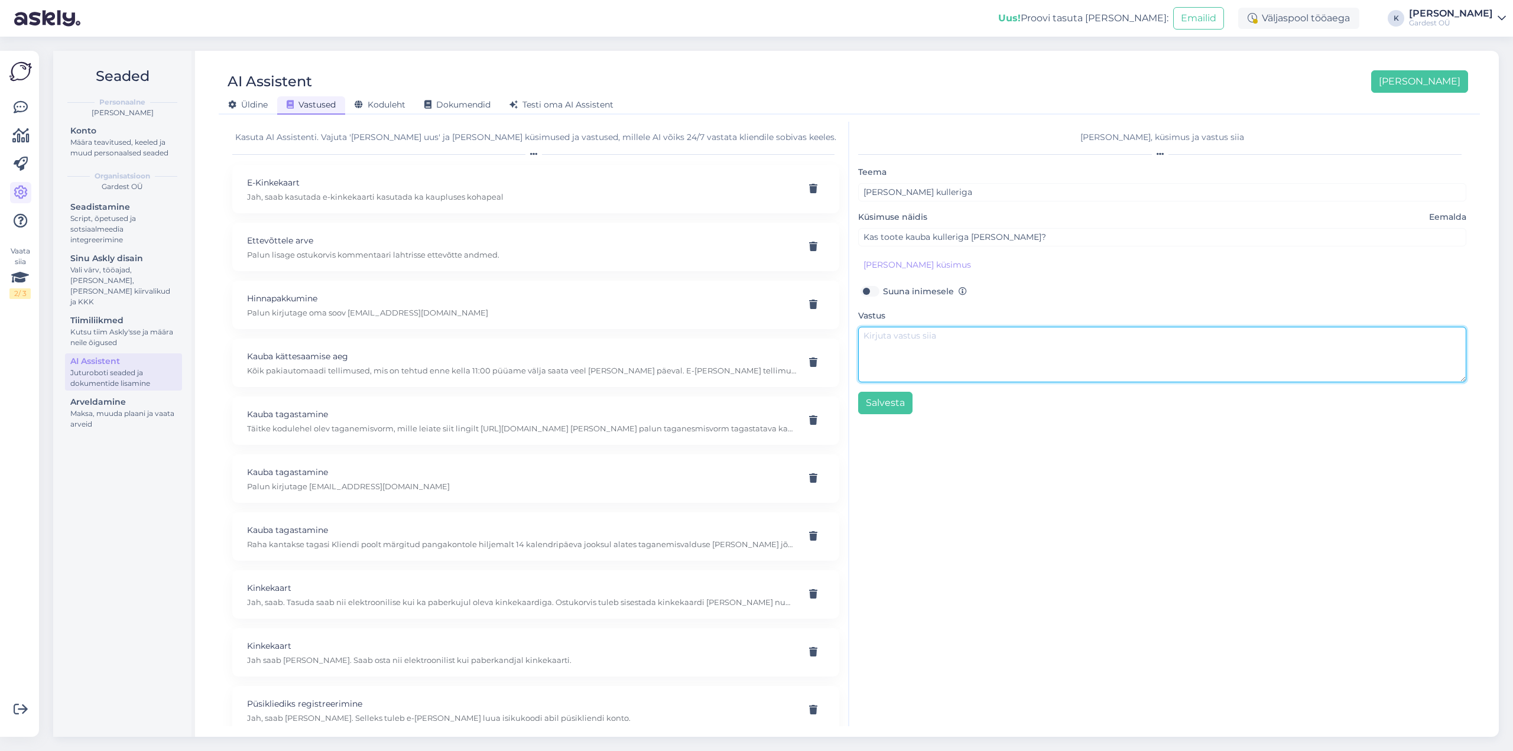
click at [936, 344] on textarea at bounding box center [1162, 355] width 608 height 56
type textarea "Tarnime [PERSON_NAME] kulleriga üle eesti. Kulleri saate valida ostukorvis."
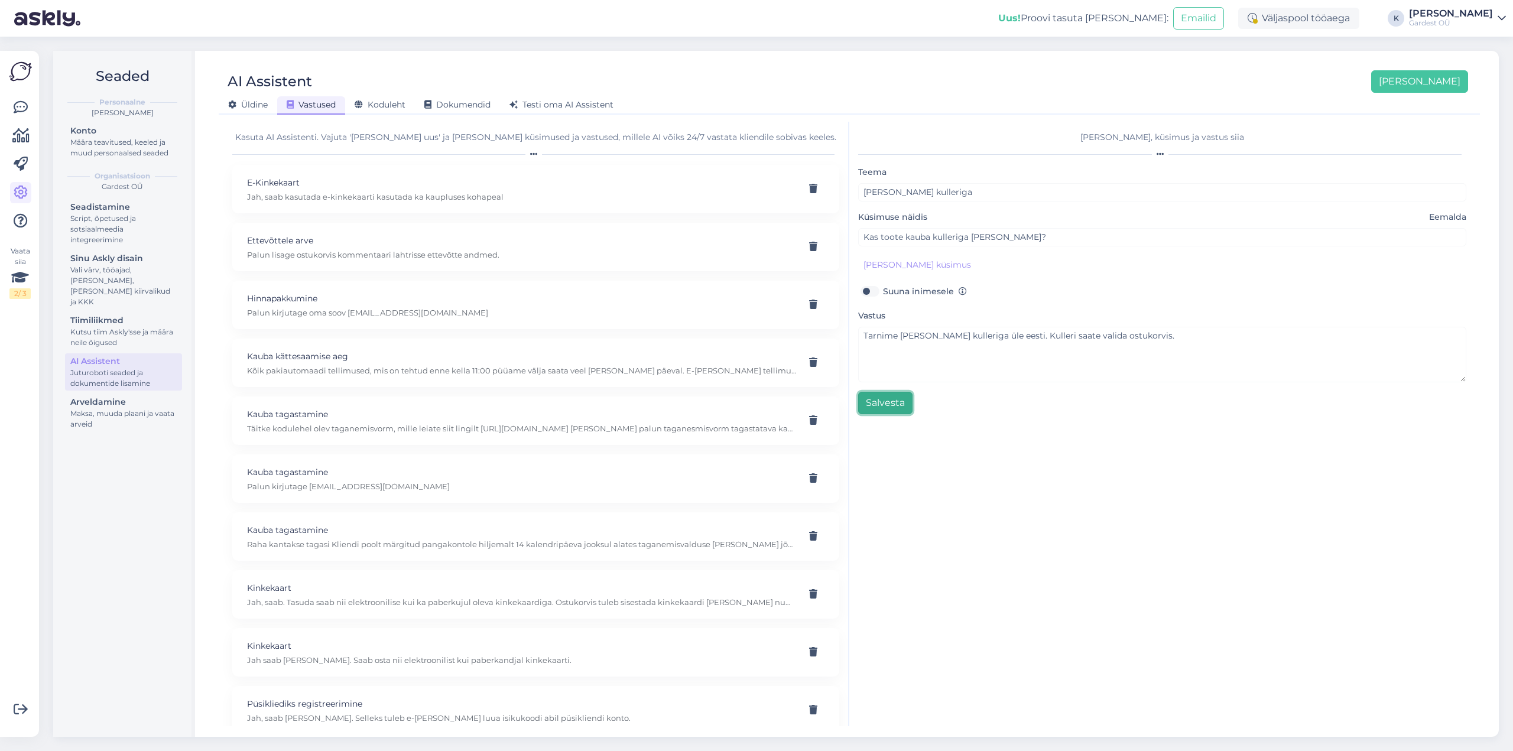
click at [900, 396] on button "Salvesta" at bounding box center [885, 403] width 54 height 22
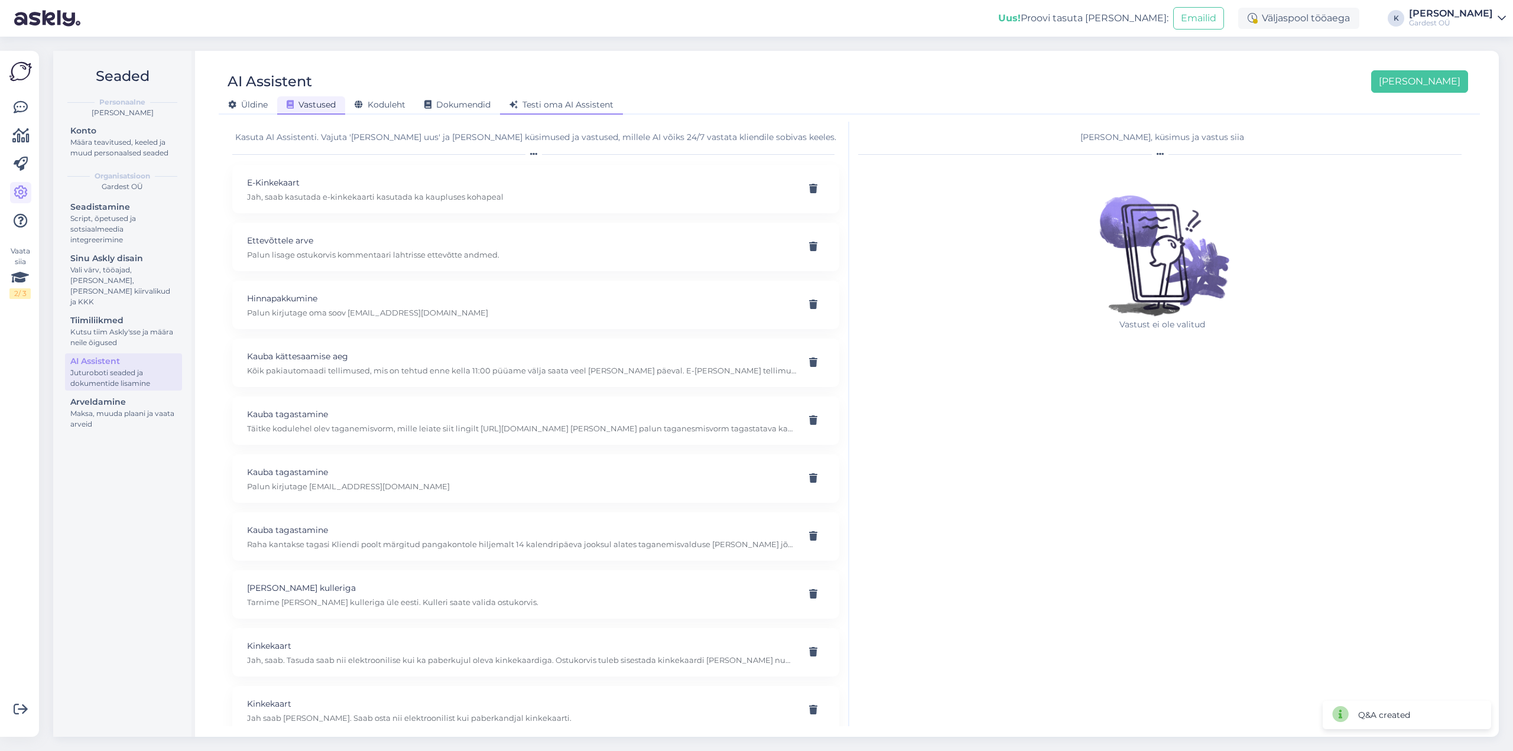
click at [583, 106] on span "Testi oma AI Assistent" at bounding box center [561, 104] width 104 height 11
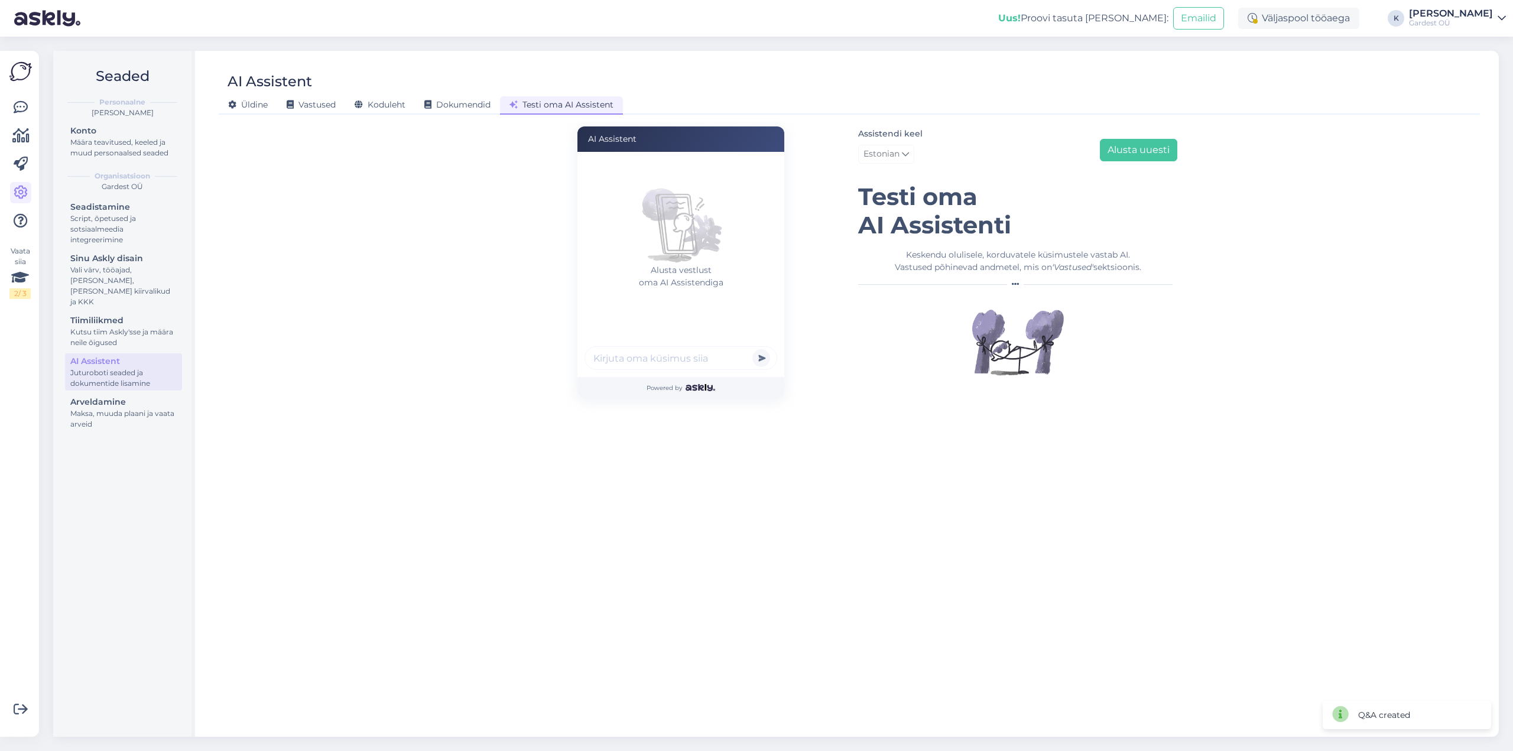
click at [663, 363] on input "text" at bounding box center [680, 358] width 193 height 24
type input "Kas toote kauba ukse ette"
click at [752, 349] on button "submit" at bounding box center [761, 358] width 18 height 18
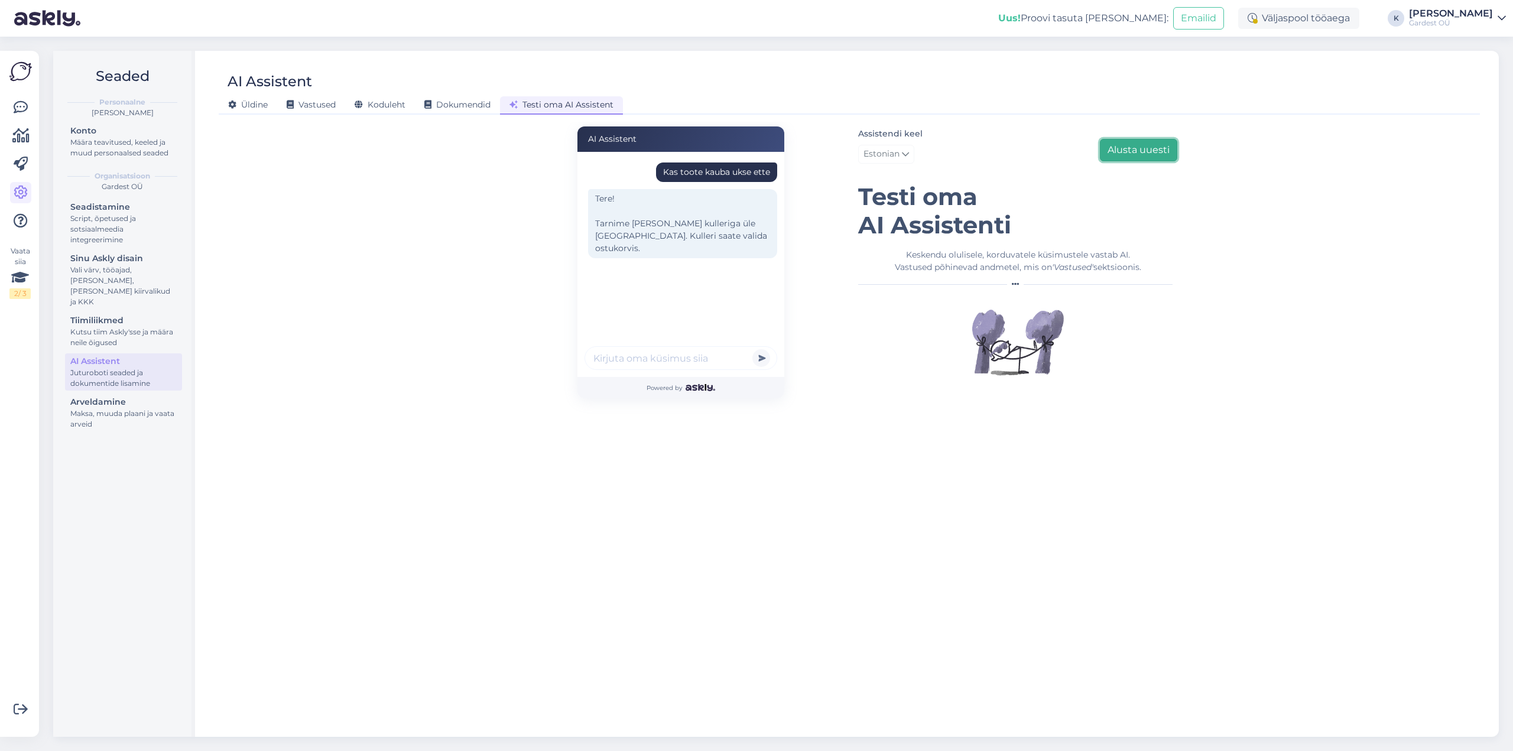
click at [1161, 152] on button "Alusta uuesti" at bounding box center [1138, 150] width 77 height 22
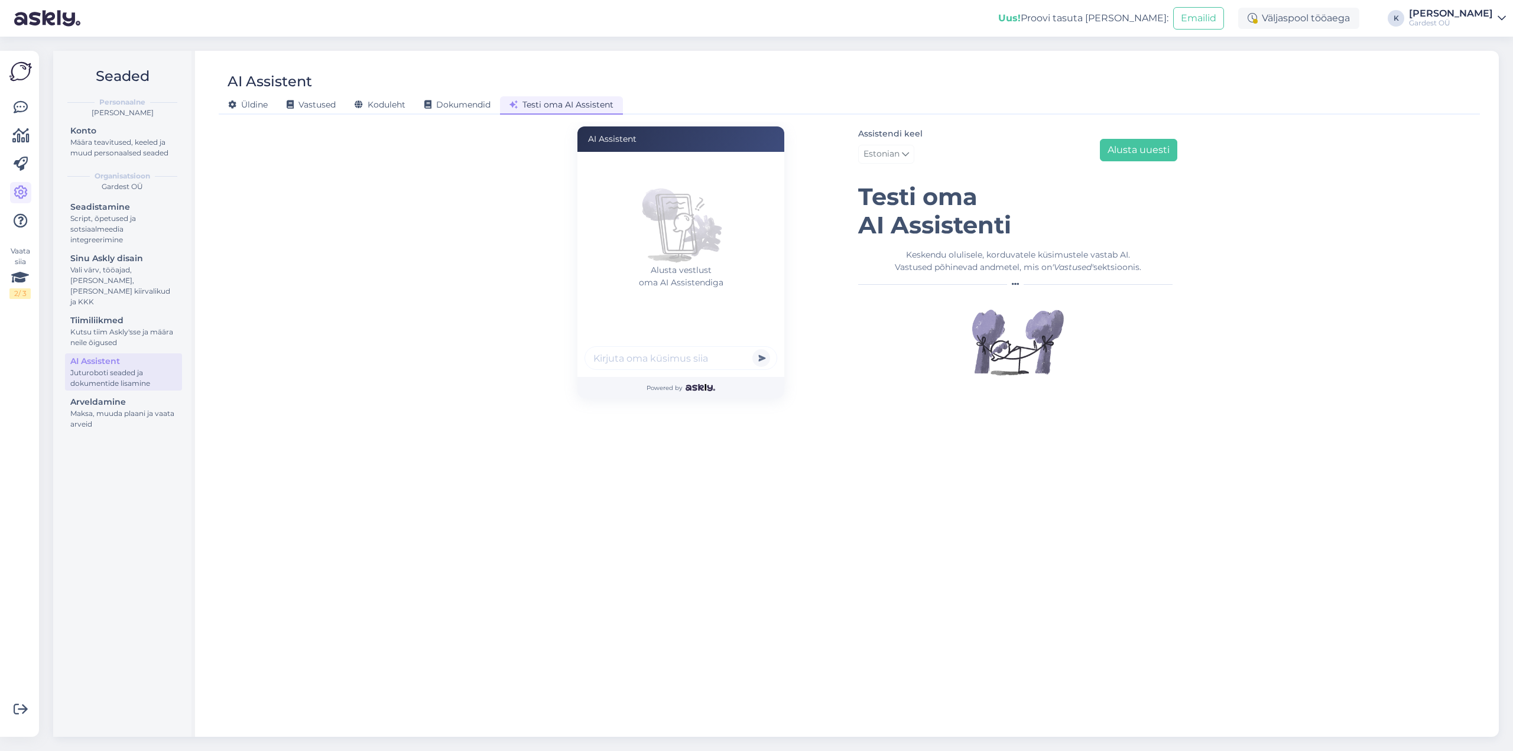
click at [704, 365] on input "text" at bounding box center [680, 358] width 193 height 24
type input "Kas toote [PERSON_NAME] [PERSON_NAME] kulleriga?"
click at [752, 349] on button "submit" at bounding box center [761, 358] width 18 height 18
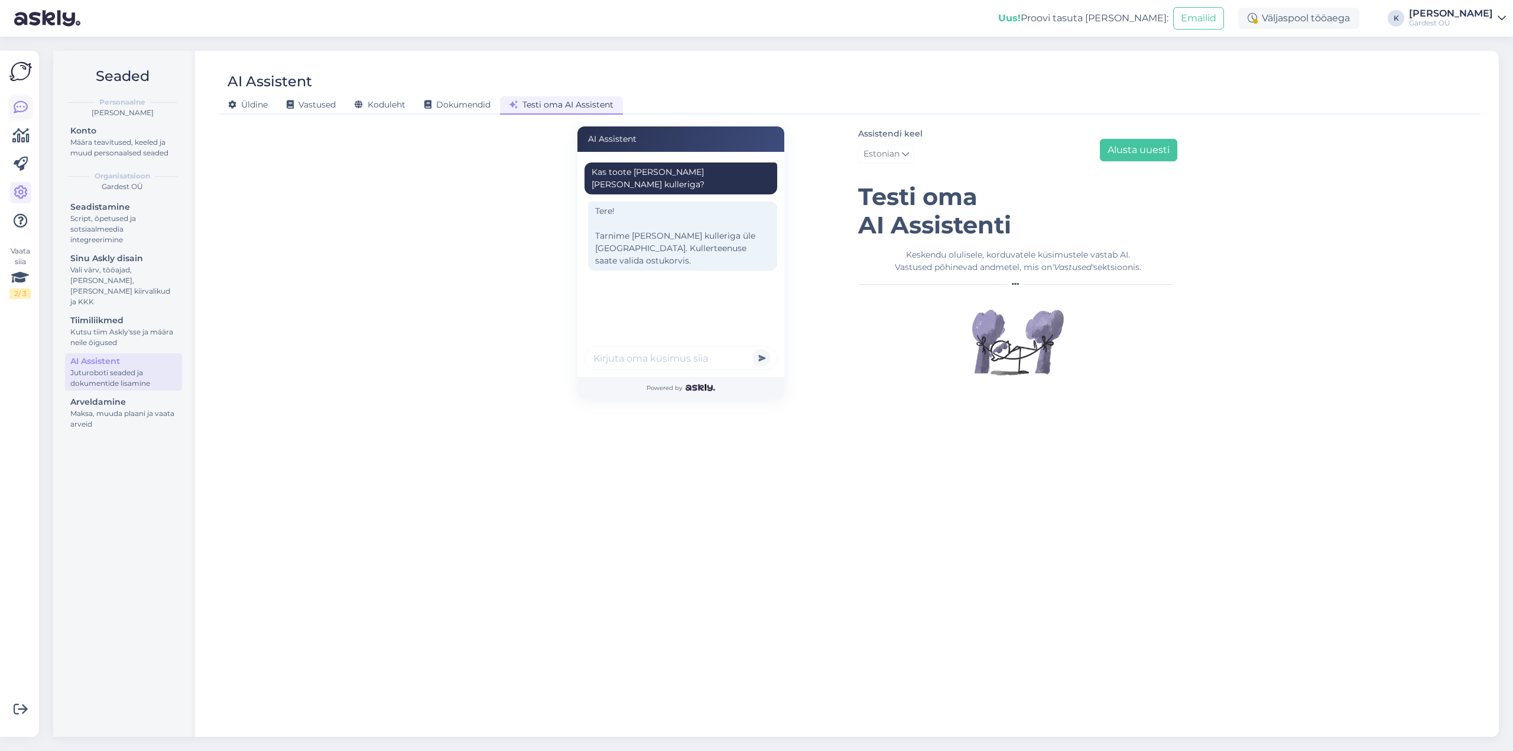
click at [21, 108] on icon at bounding box center [21, 107] width 14 height 14
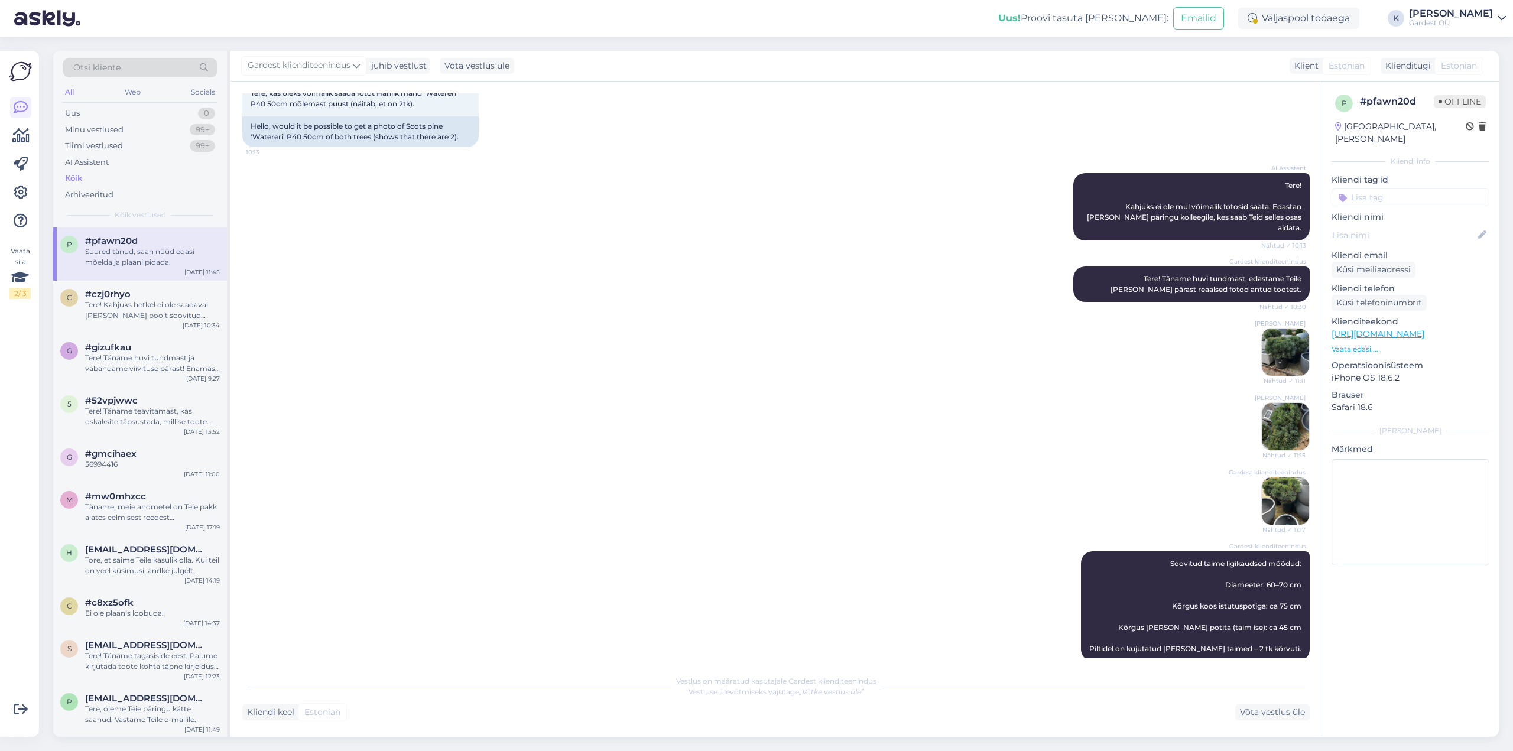
scroll to position [131, 0]
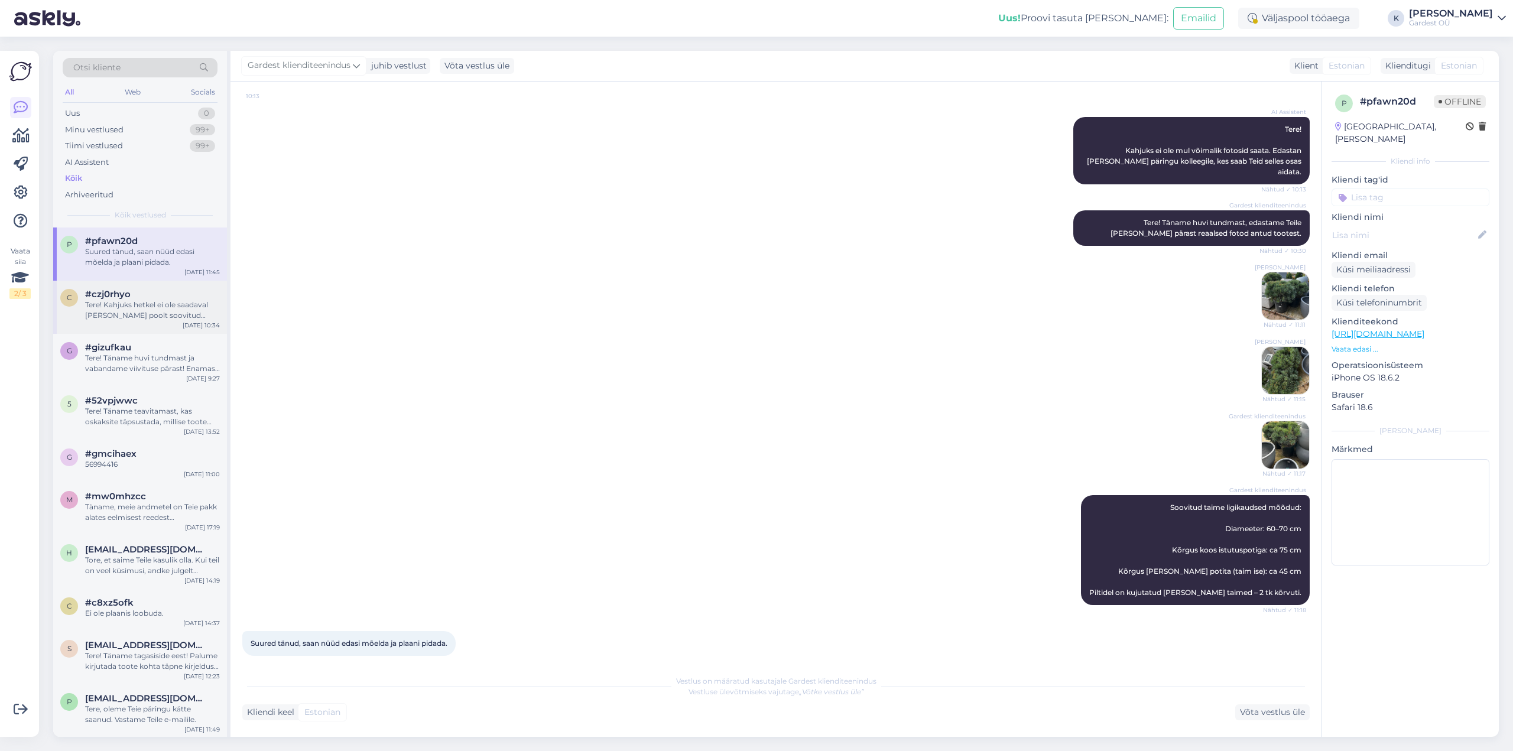
click at [154, 313] on div "Tere! Kahjuks hetkel ei ole saadaval [PERSON_NAME] poolt soovitud toodet. Saame…" at bounding box center [152, 310] width 135 height 21
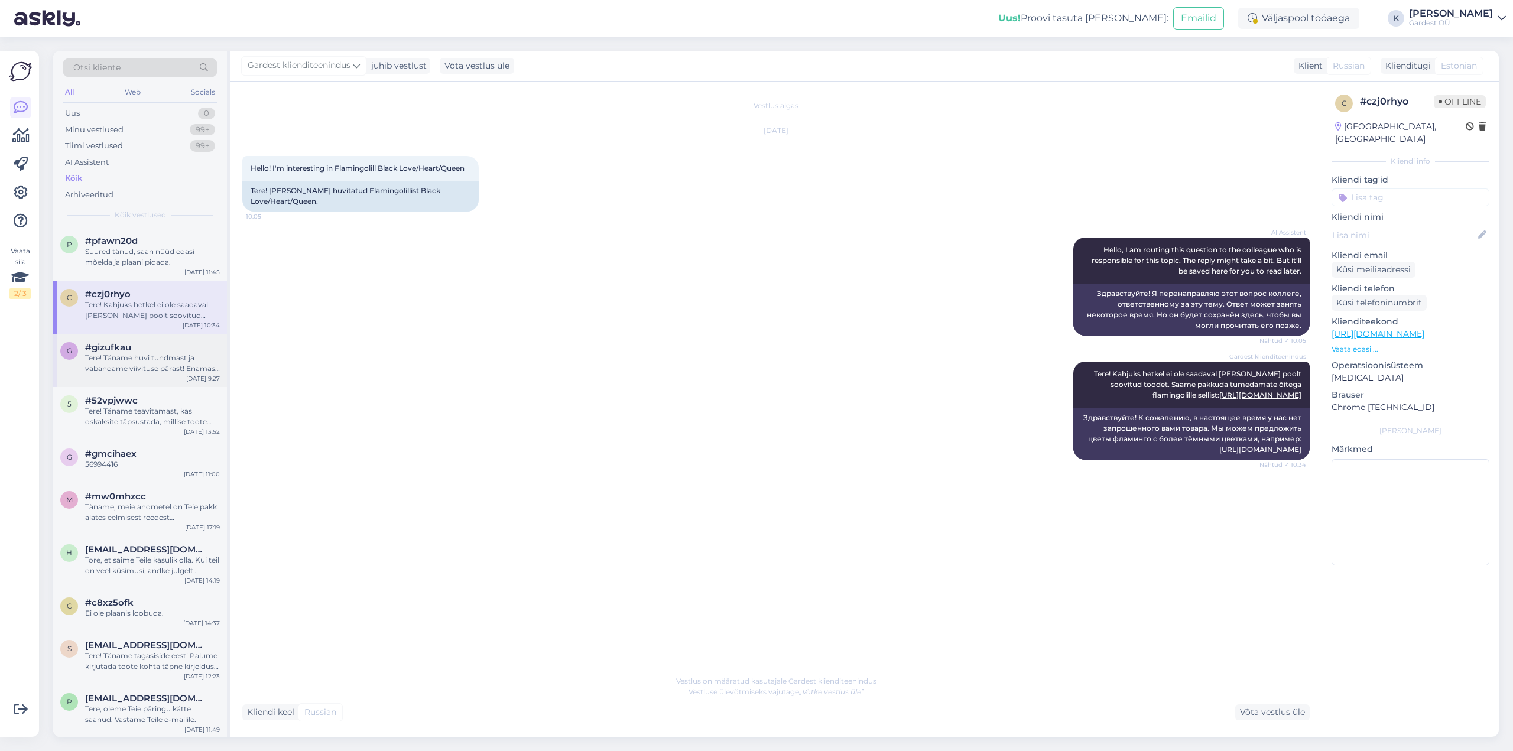
click at [130, 360] on div "Tere! Täname huvi tundmast ja vabandame viivituse pärast! Enamasti on tootel ta…" at bounding box center [152, 363] width 135 height 21
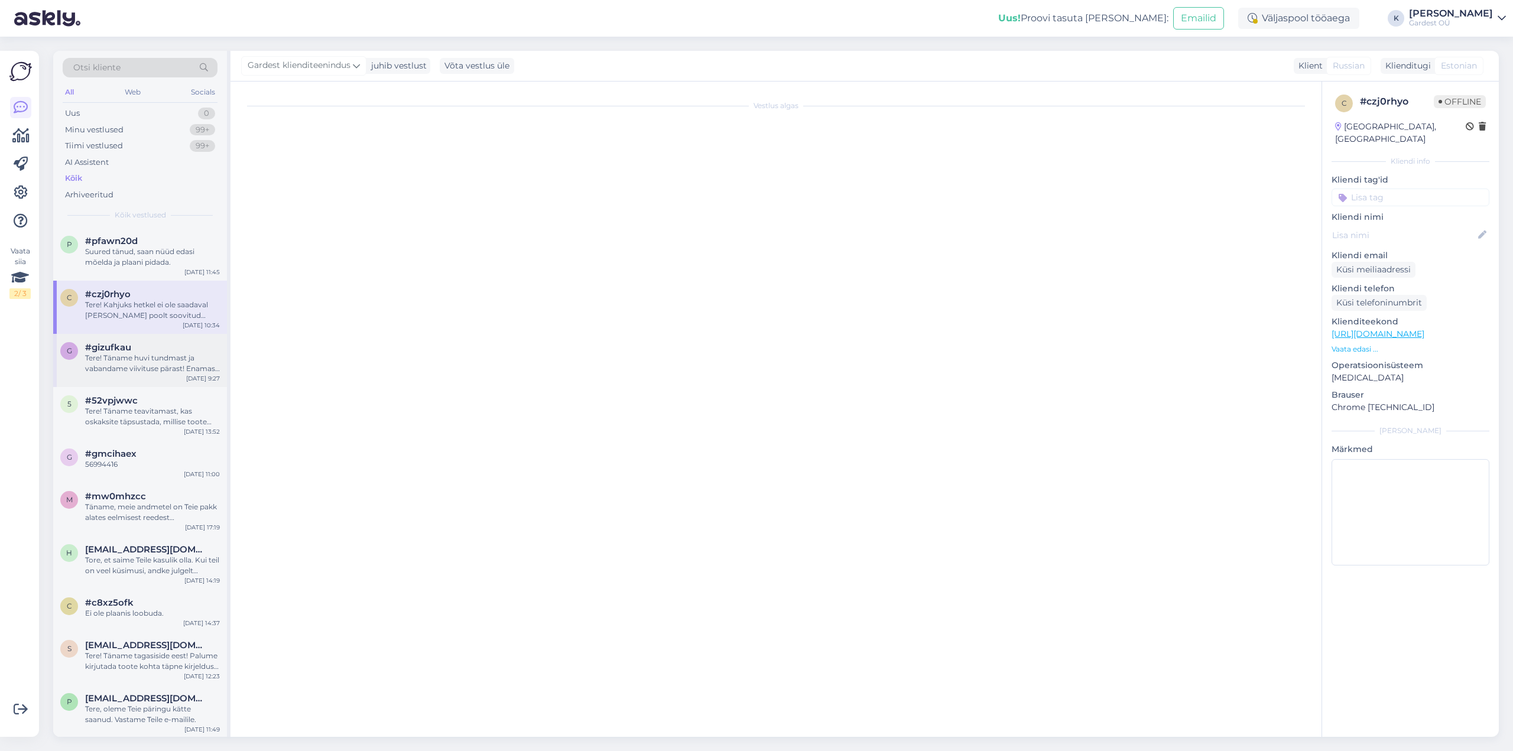
scroll to position [212, 0]
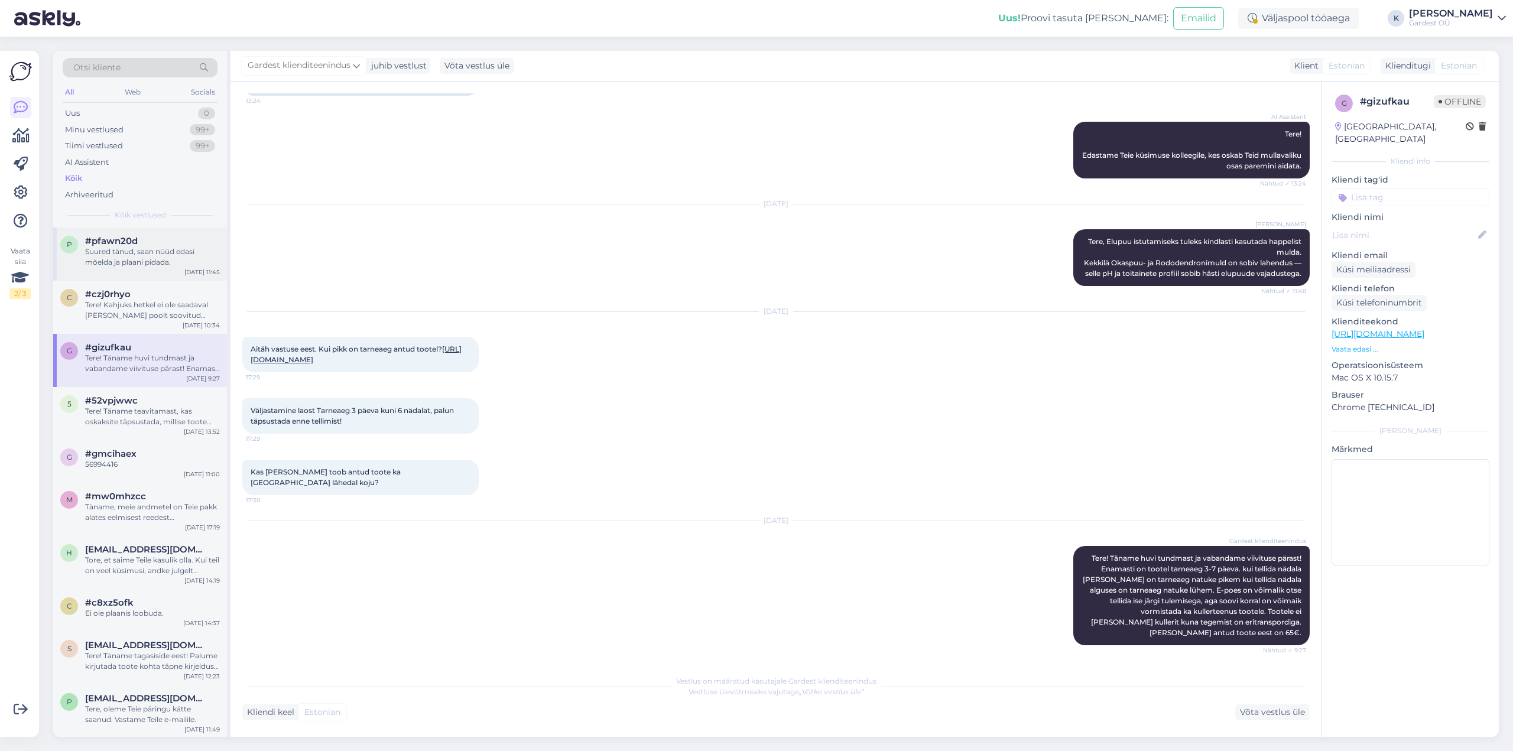
click at [134, 251] on div "Suured tänud, saan nüüd edasi mõelda ja plaani pidada." at bounding box center [152, 256] width 135 height 21
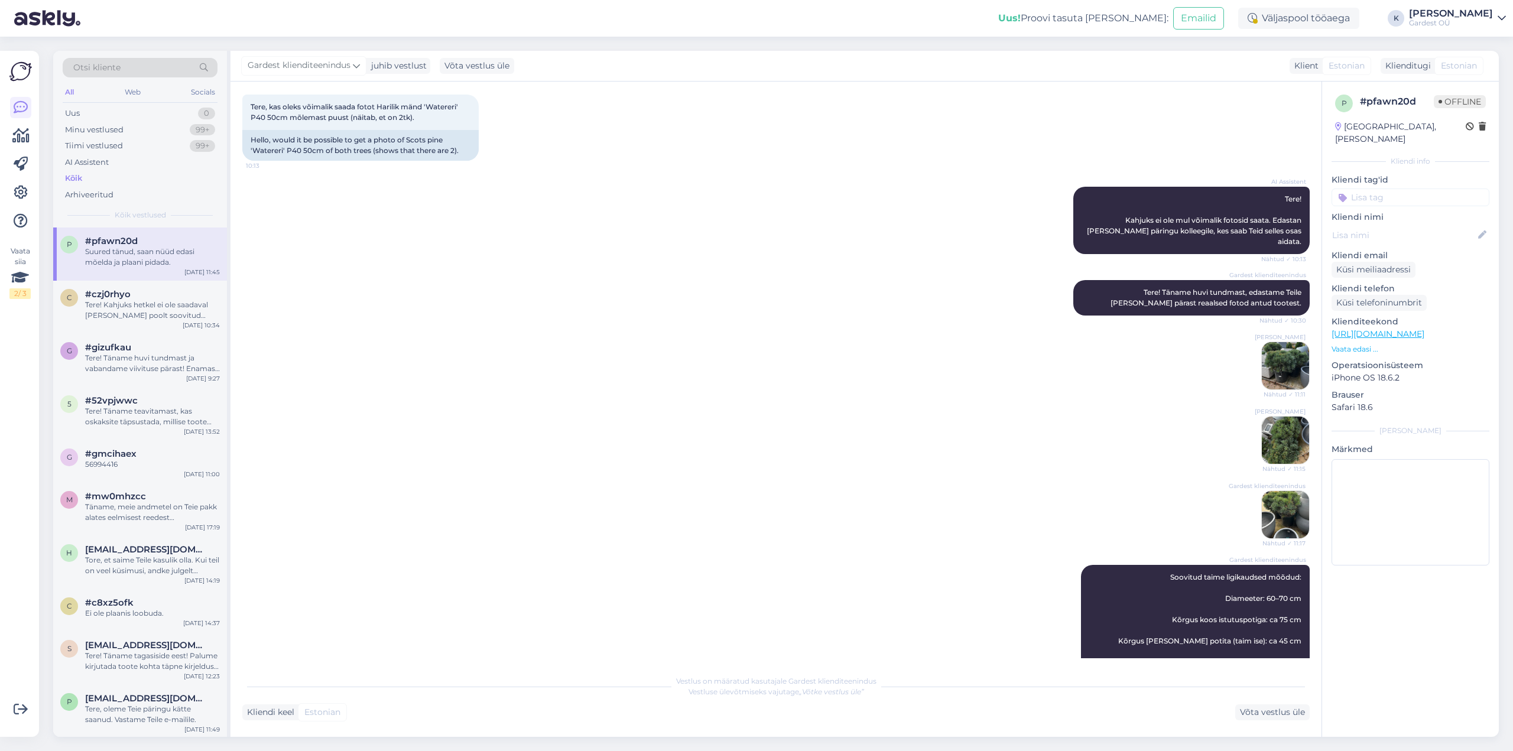
scroll to position [0, 0]
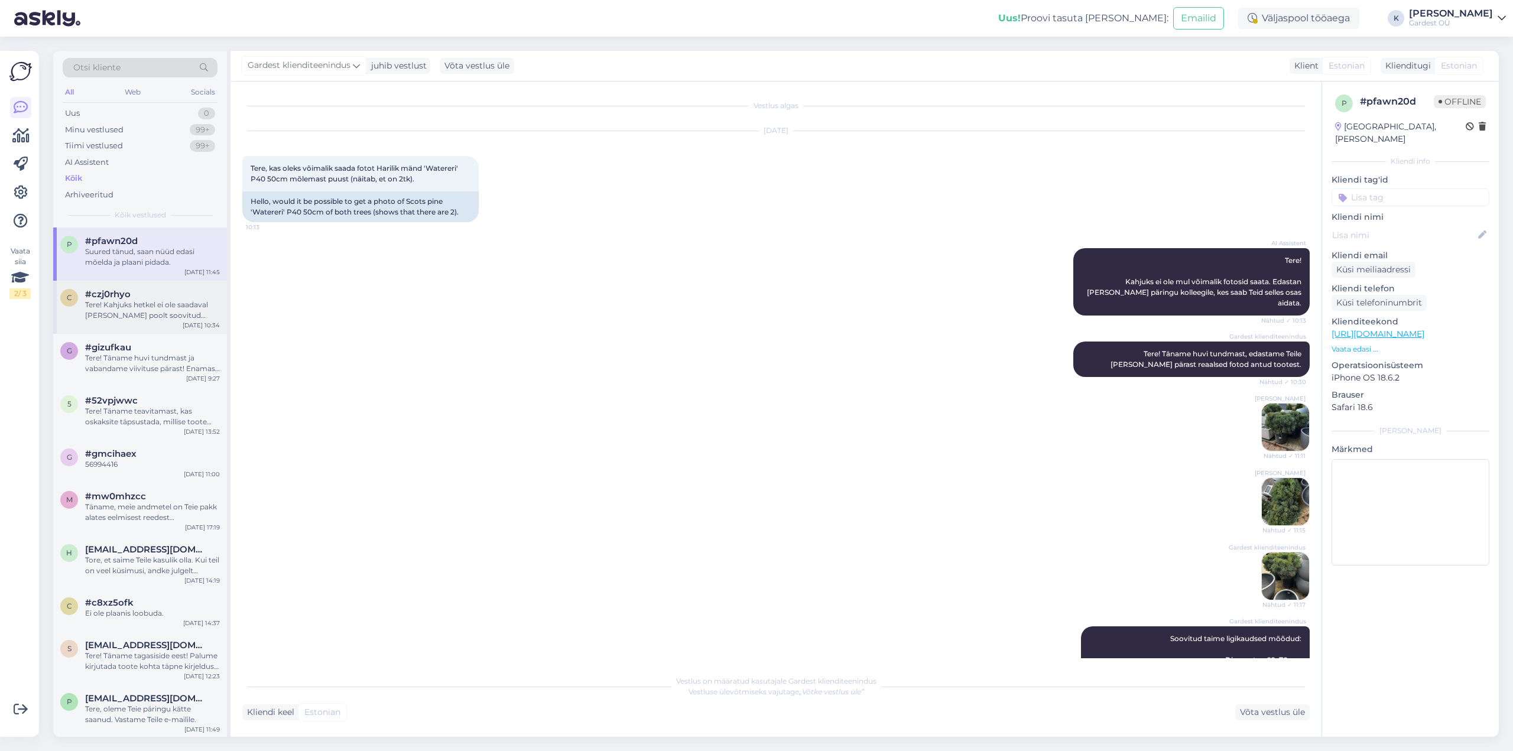
click at [169, 300] on div "#czj0rhyo Tere! Kahjuks hetkel ei ole saadaval [PERSON_NAME] poolt soovitud too…" at bounding box center [152, 305] width 135 height 32
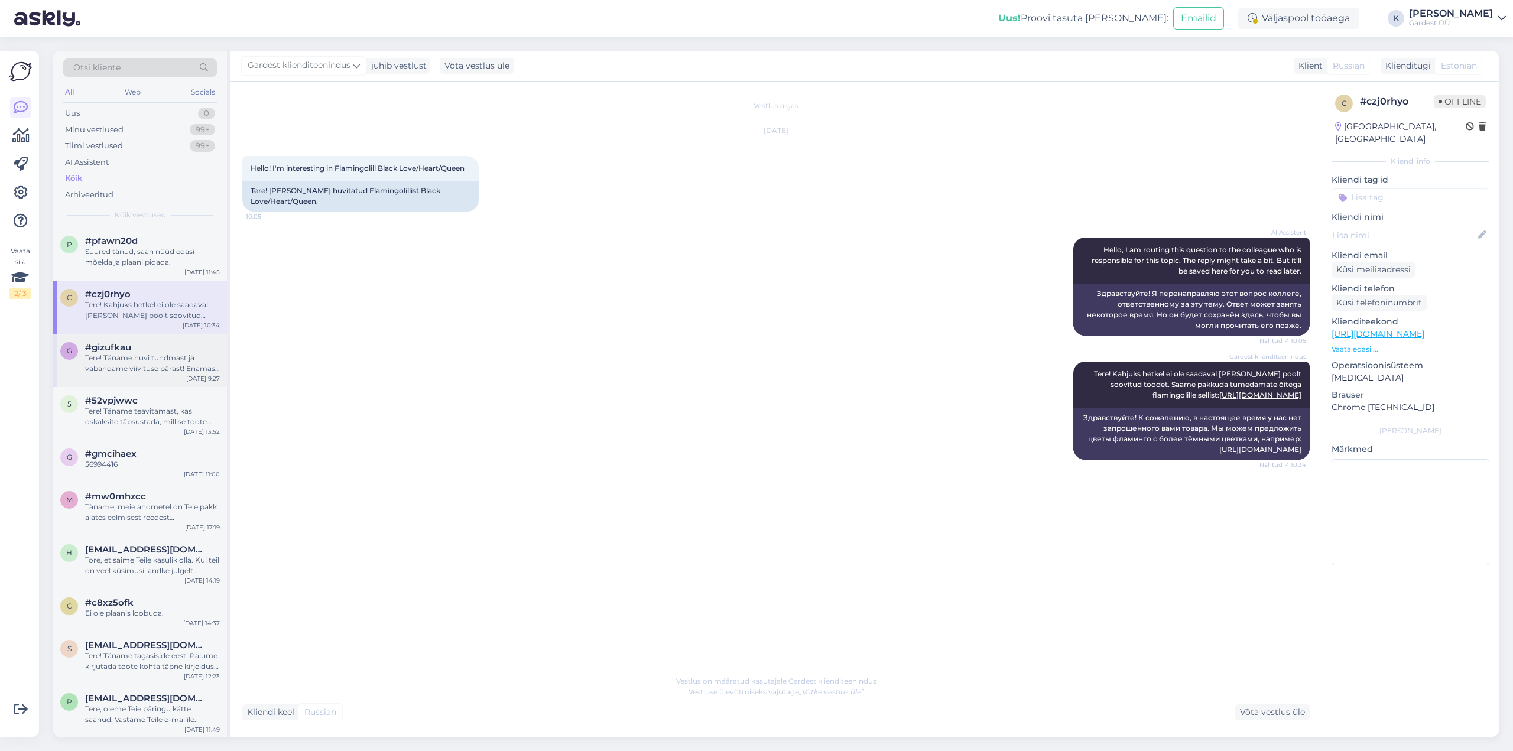
click at [165, 362] on div "Tere! Täname huvi tundmast ja vabandame viivituse pärast! Enamasti on tootel ta…" at bounding box center [152, 363] width 135 height 21
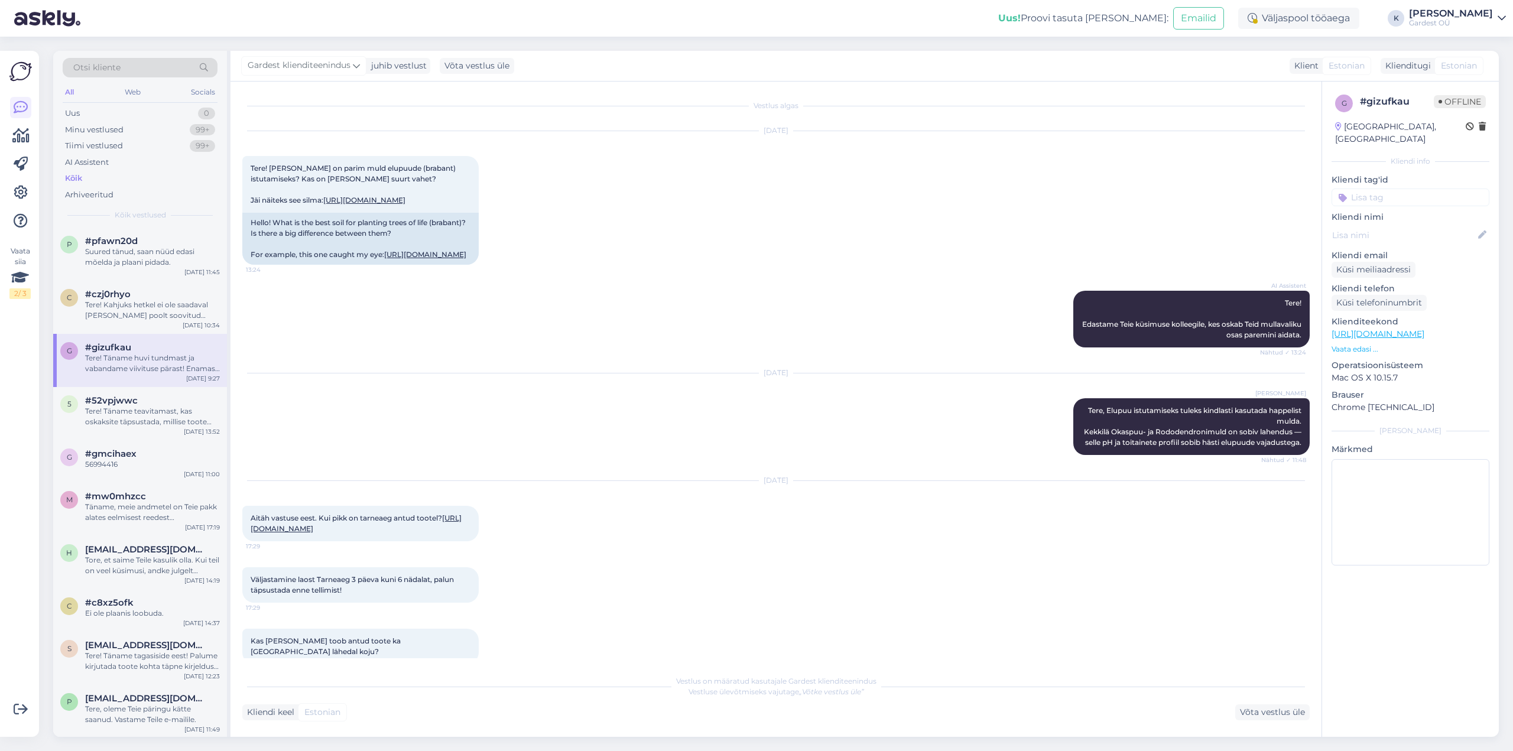
scroll to position [212, 0]
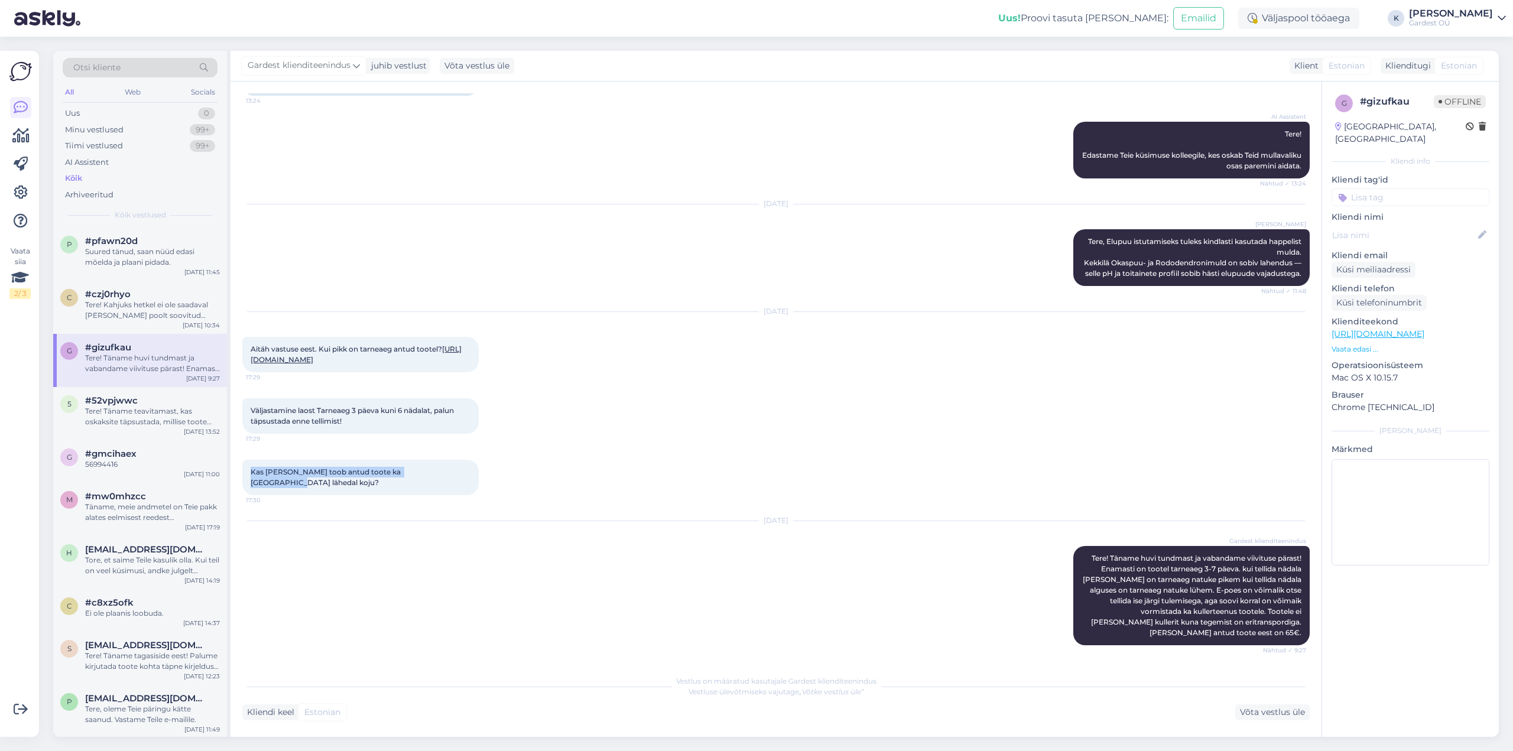
drag, startPoint x: 252, startPoint y: 482, endPoint x: 428, endPoint y: 483, distance: 176.1
click at [402, 483] on span "Kas [PERSON_NAME] toob antud toote ka [GEOGRAPHIC_DATA] lähedal koju?" at bounding box center [327, 476] width 152 height 19
copy span "Kas [PERSON_NAME] toob antud toote ka [GEOGRAPHIC_DATA] lähedal koju?"
click at [95, 165] on div "AI Assistent" at bounding box center [87, 163] width 44 height 12
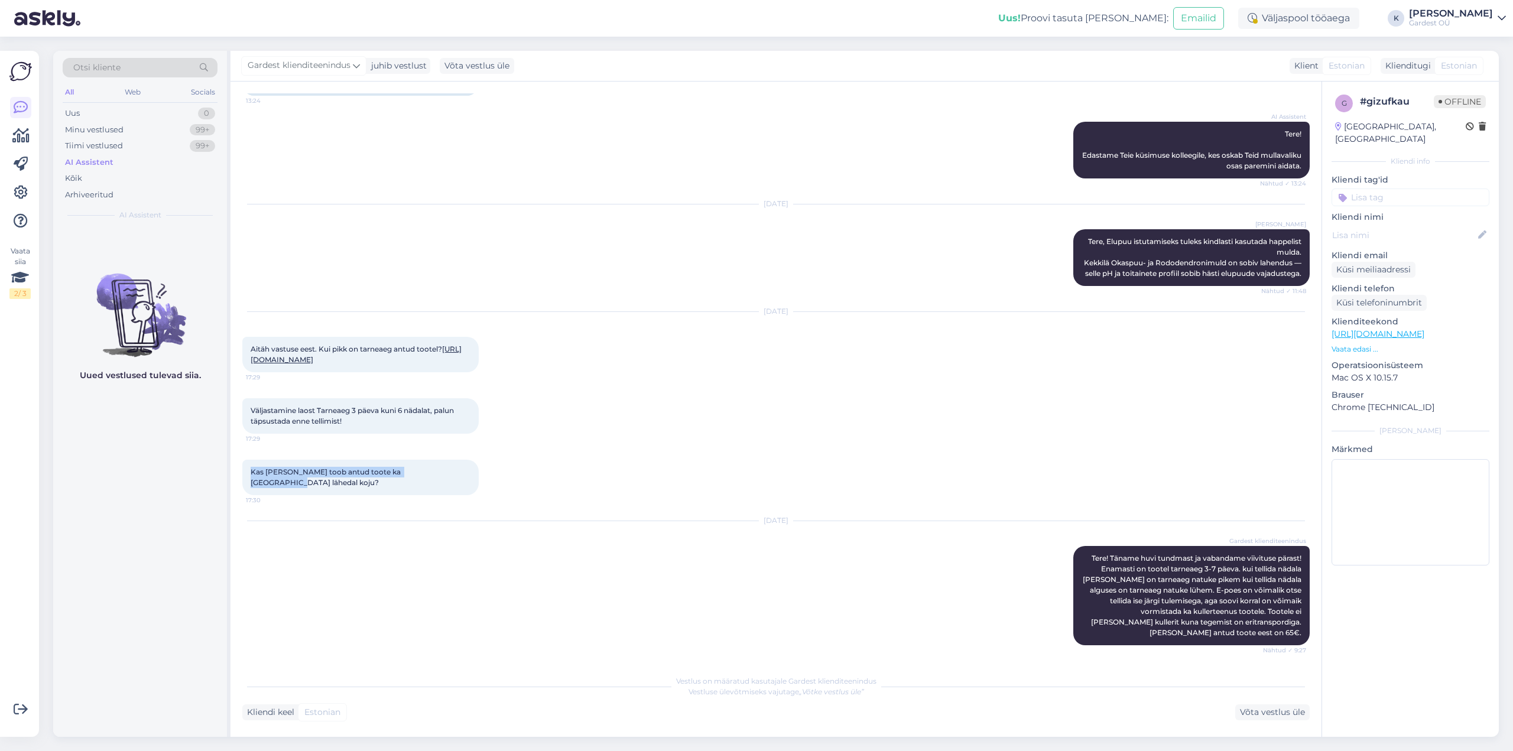
click at [95, 165] on div "AI Assistent" at bounding box center [89, 163] width 48 height 12
click at [30, 187] on link at bounding box center [20, 192] width 21 height 21
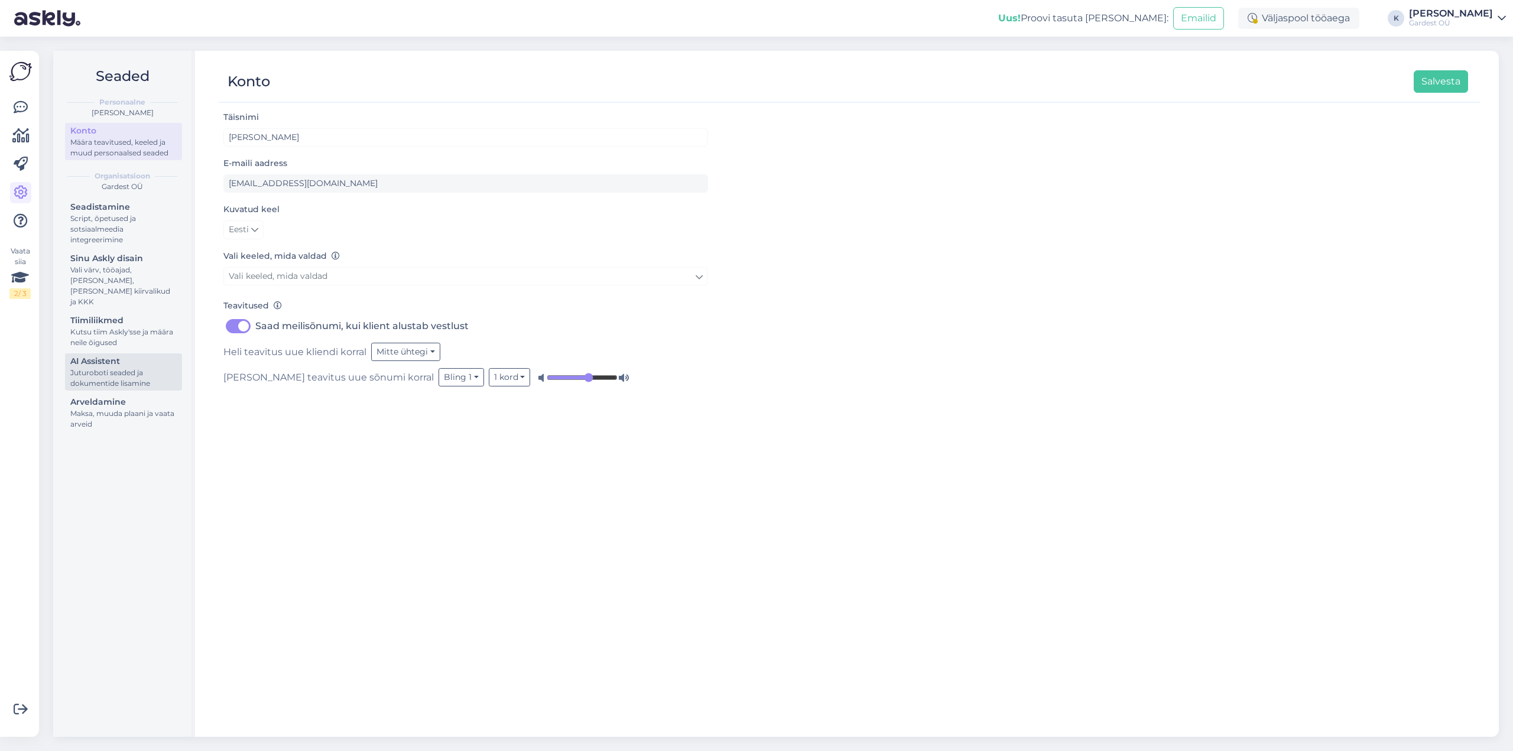
click at [120, 368] on div "Juturoboti seaded ja dokumentide lisamine" at bounding box center [123, 378] width 106 height 21
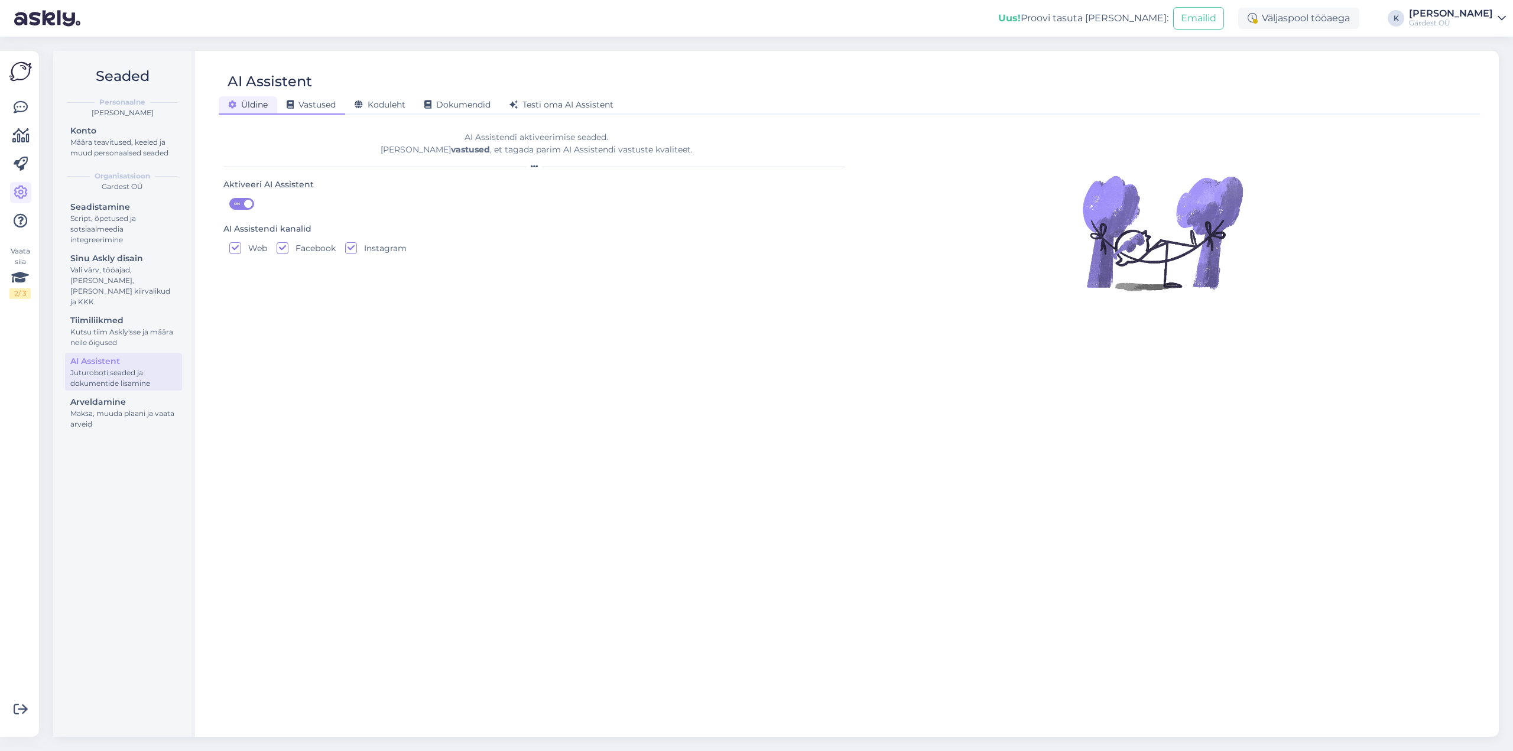
click at [324, 106] on span "Vastused" at bounding box center [311, 104] width 49 height 11
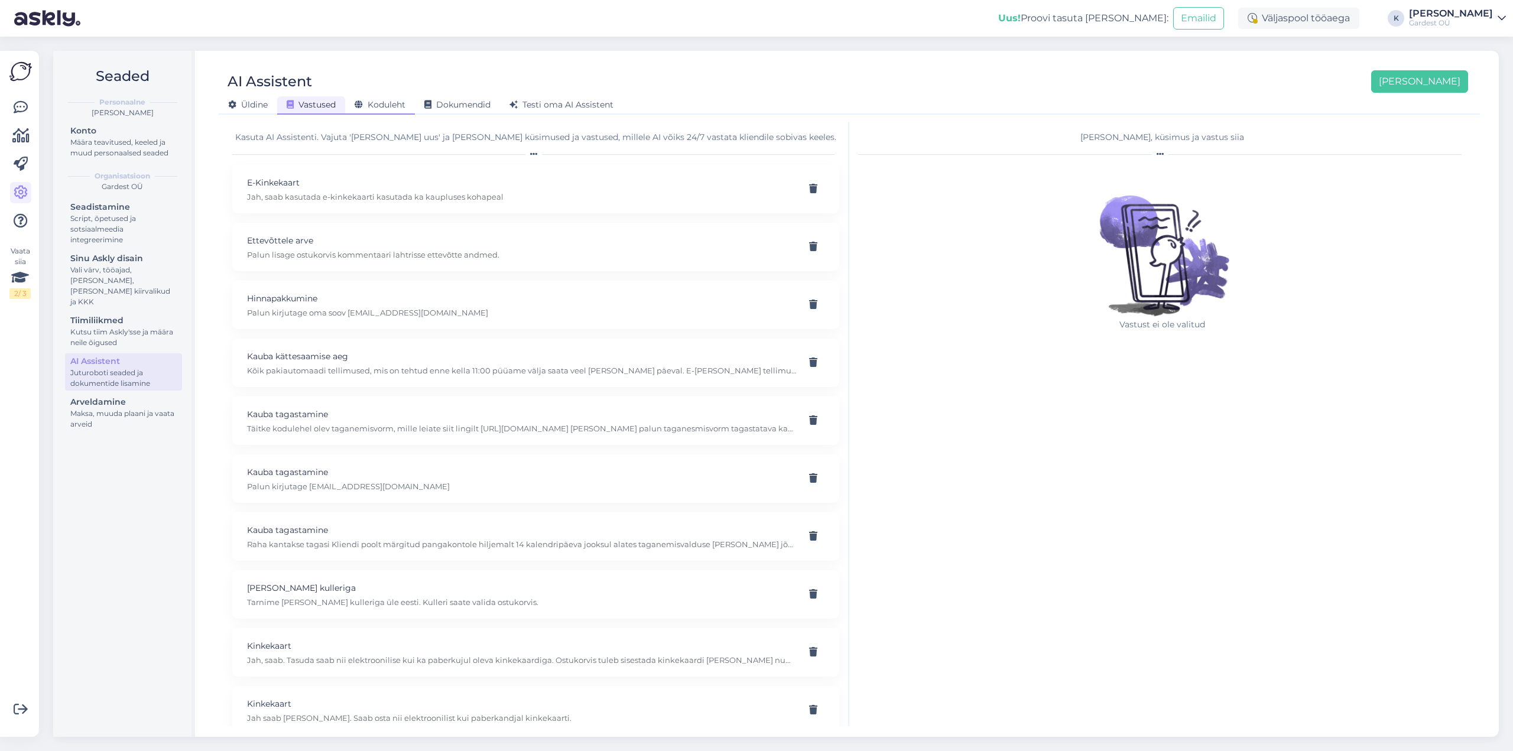
click at [386, 108] on span "Koduleht" at bounding box center [380, 104] width 51 height 11
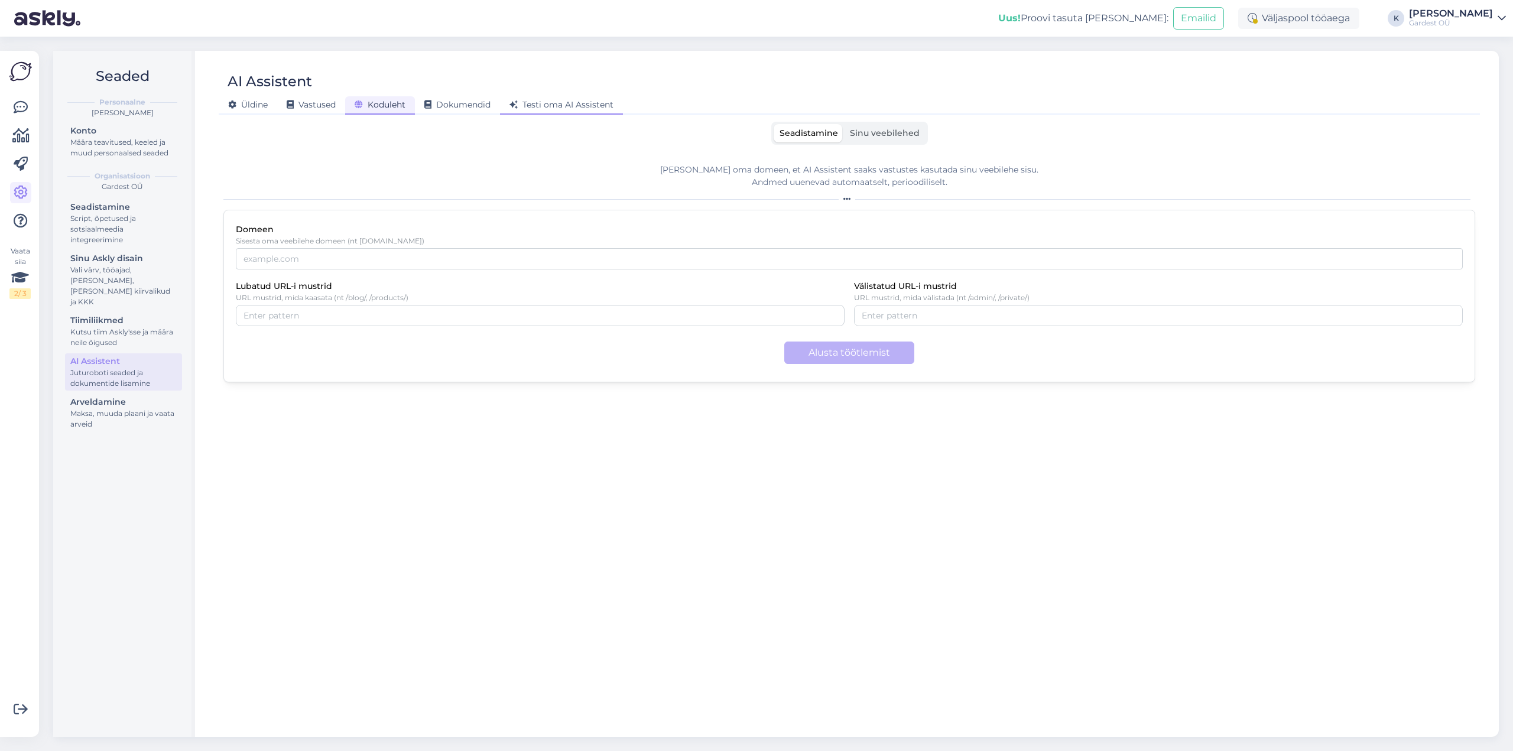
click at [535, 103] on span "Testi oma AI Assistent" at bounding box center [561, 104] width 104 height 11
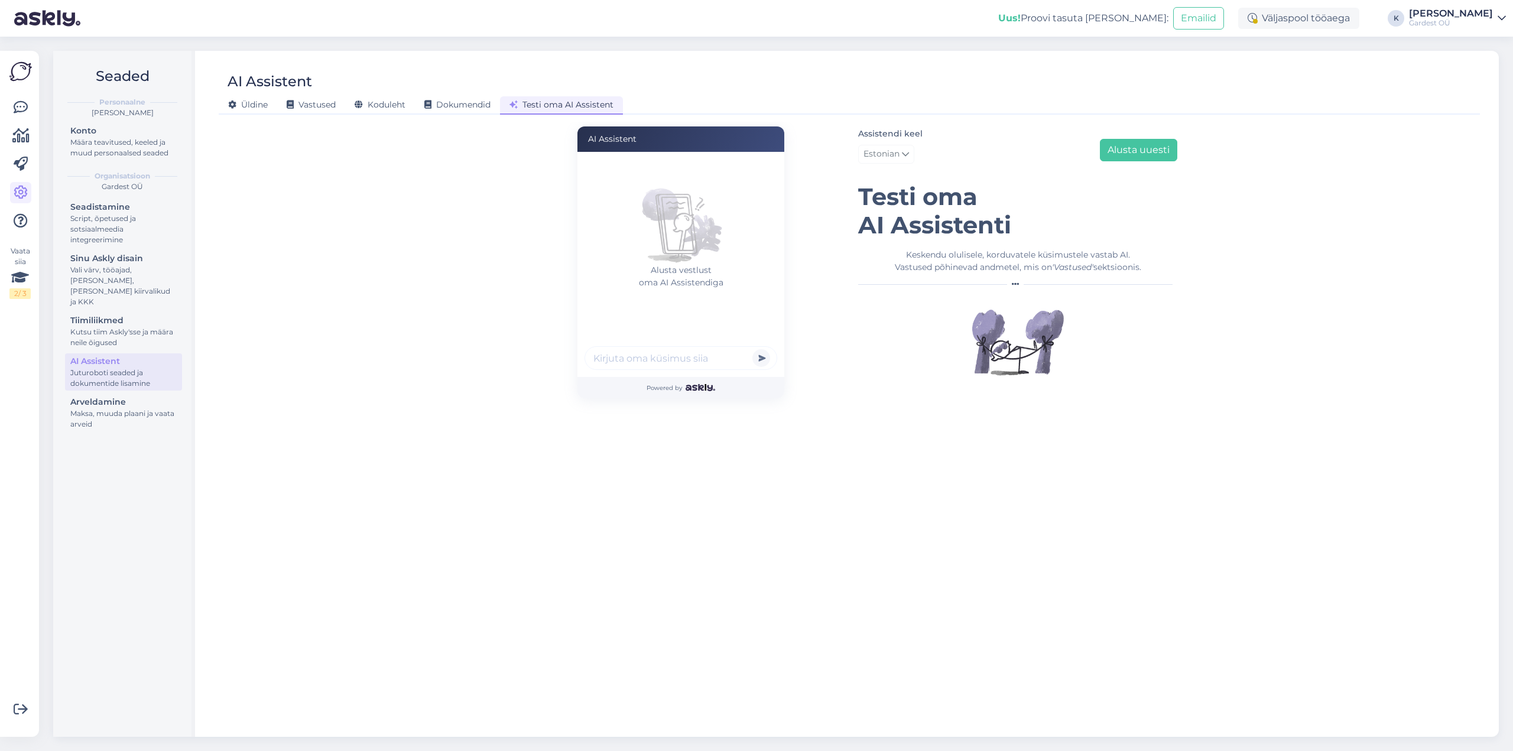
click at [641, 361] on input "text" at bounding box center [680, 358] width 193 height 24
type input "Kas tartu piires toote kulleriga koju"
click at [752, 349] on button "submit" at bounding box center [761, 358] width 18 height 18
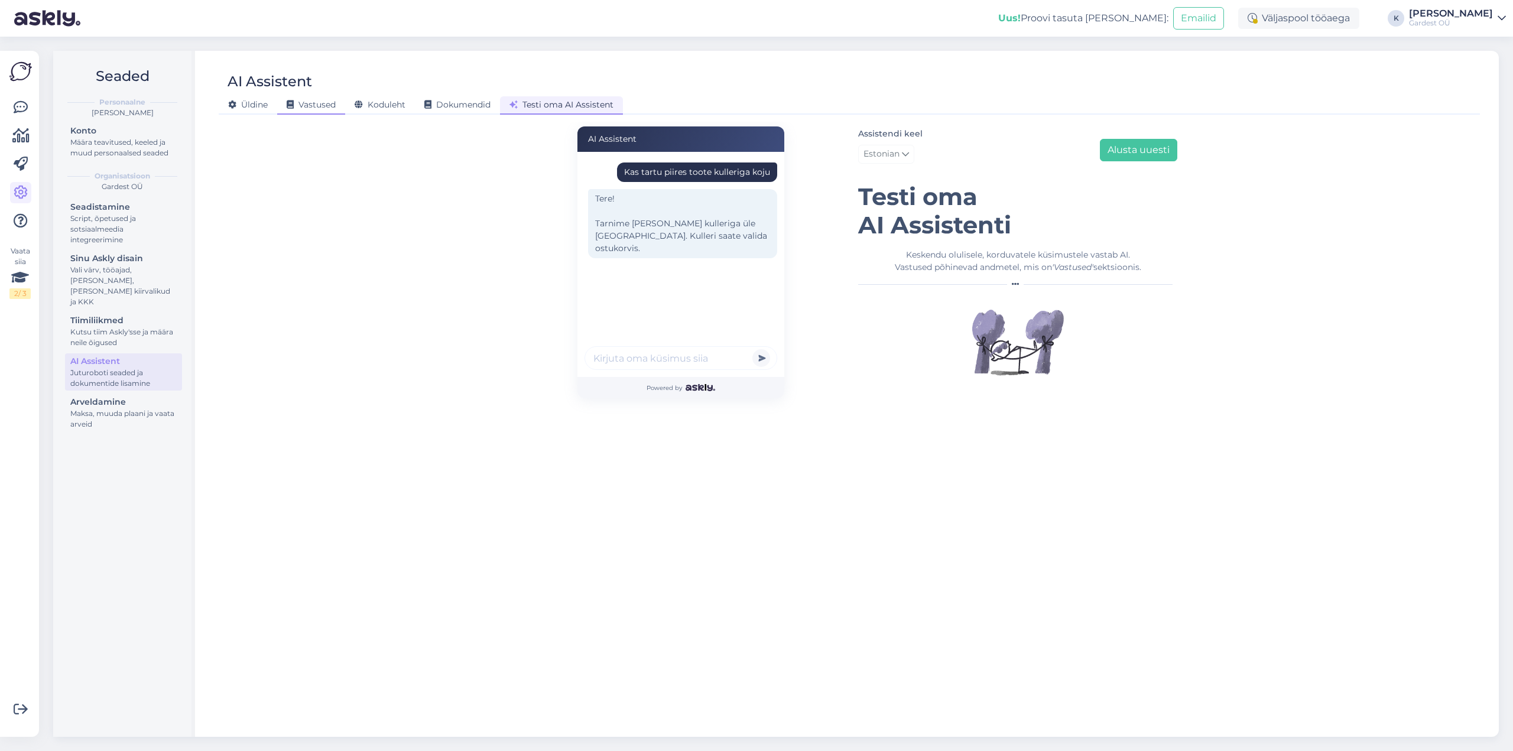
click at [330, 106] on span "Vastused" at bounding box center [311, 104] width 49 height 11
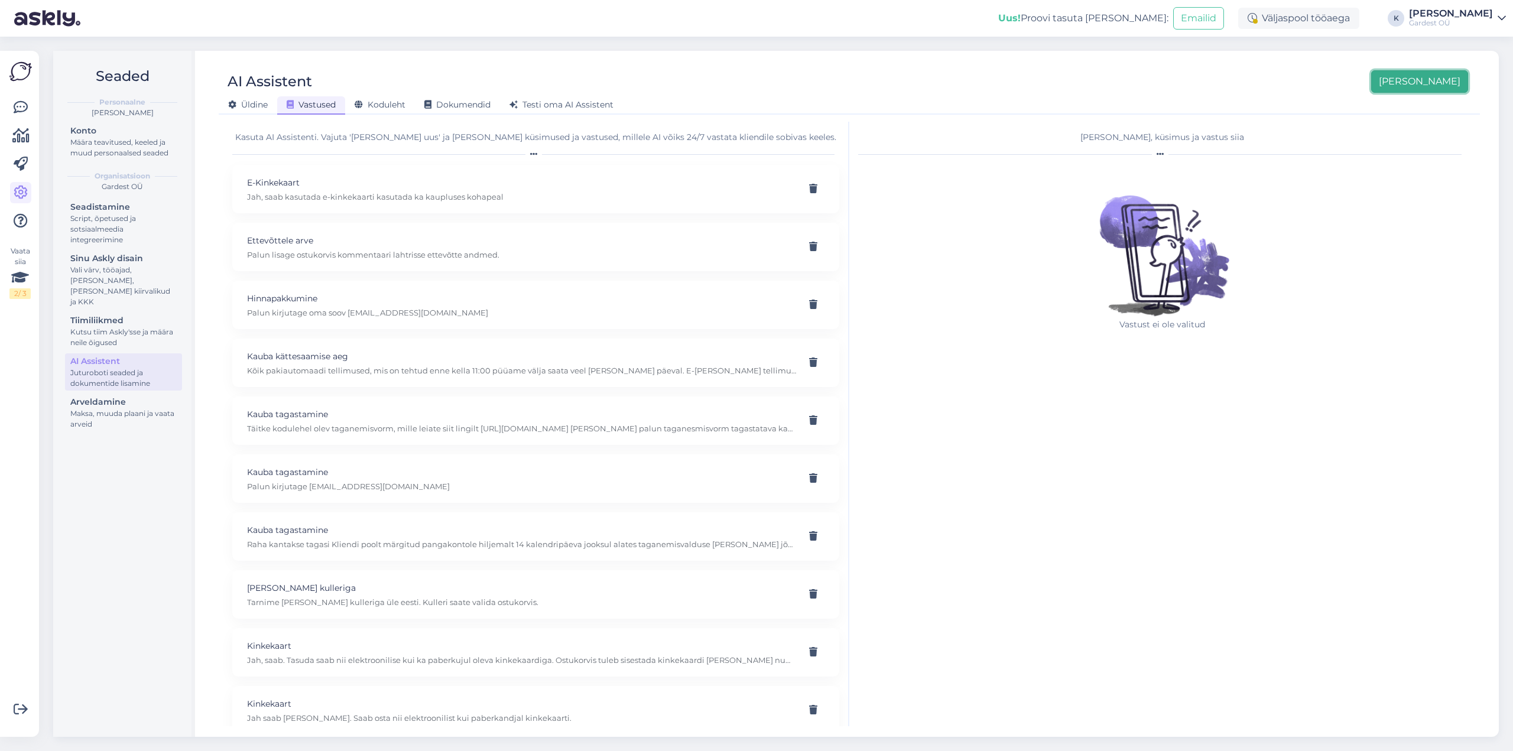
click at [1441, 85] on button "[PERSON_NAME]" at bounding box center [1419, 81] width 97 height 22
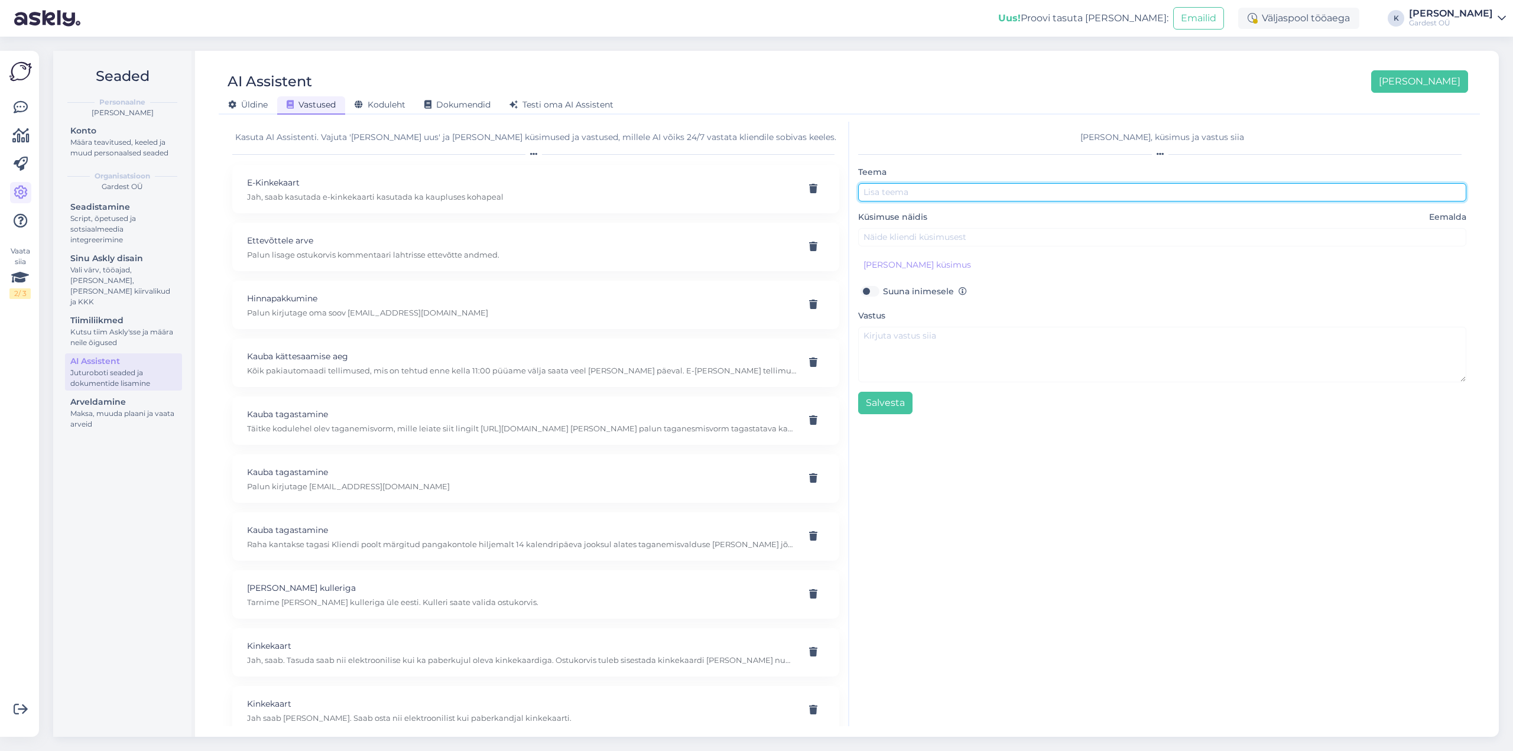
click at [918, 193] on input "text" at bounding box center [1162, 192] width 608 height 18
type input "[PERSON_NAME] Tartu"
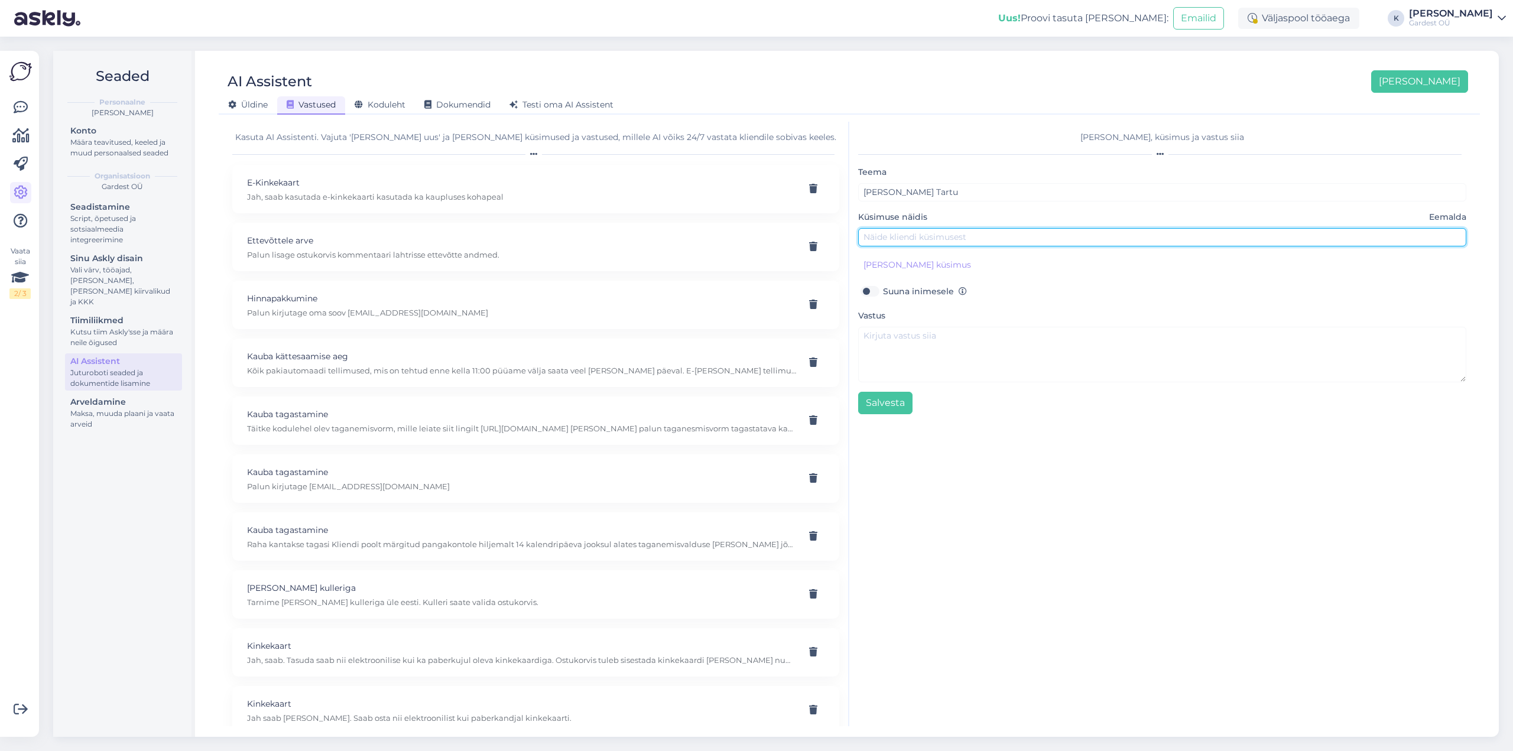
click at [929, 239] on input "text" at bounding box center [1162, 237] width 608 height 18
type input "Kas toote kauba Tartu piires kulleriga [PERSON_NAME]?"
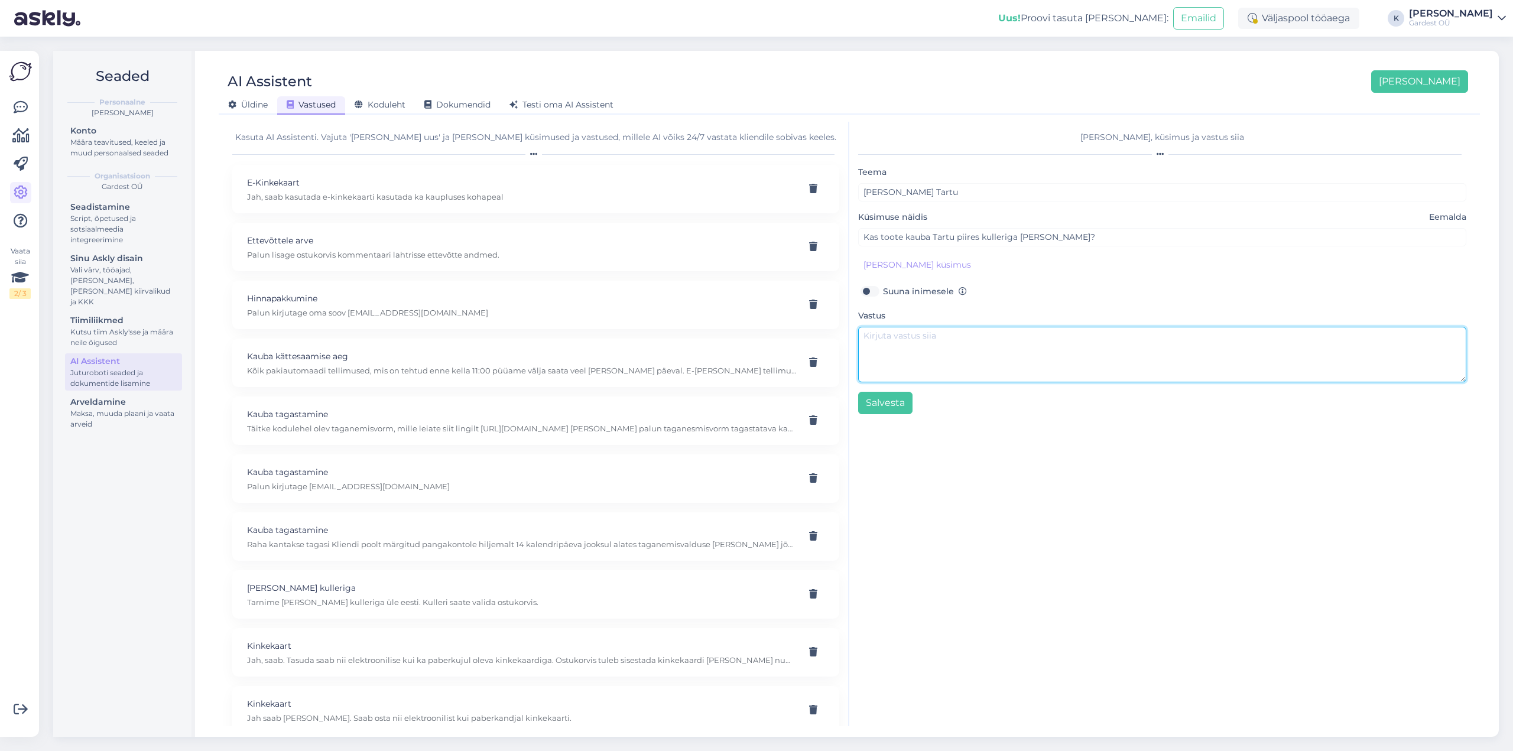
click at [925, 336] on textarea at bounding box center [1162, 355] width 608 height 56
paste textarea "[PERSON_NAME] [GEOGRAPHIC_DATA][PERSON_NAME] [GEOGRAPHIC_DATA] (kuni 10 km linn…"
click at [985, 331] on textarea "Tarnime [PERSON_NAME] [PERSON_NAME] [GEOGRAPHIC_DATA][PERSON_NAME] [GEOGRAPHIC_…" at bounding box center [1162, 355] width 608 height 56
drag, startPoint x: 1194, startPoint y: 337, endPoint x: 1247, endPoint y: 334, distance: 53.8
click at [1247, 334] on textarea "Tarnime [PERSON_NAME] kulleriga [GEOGRAPHIC_DATA] ja [GEOGRAPHIC_DATA] (kuni 10…" at bounding box center [1162, 355] width 608 height 56
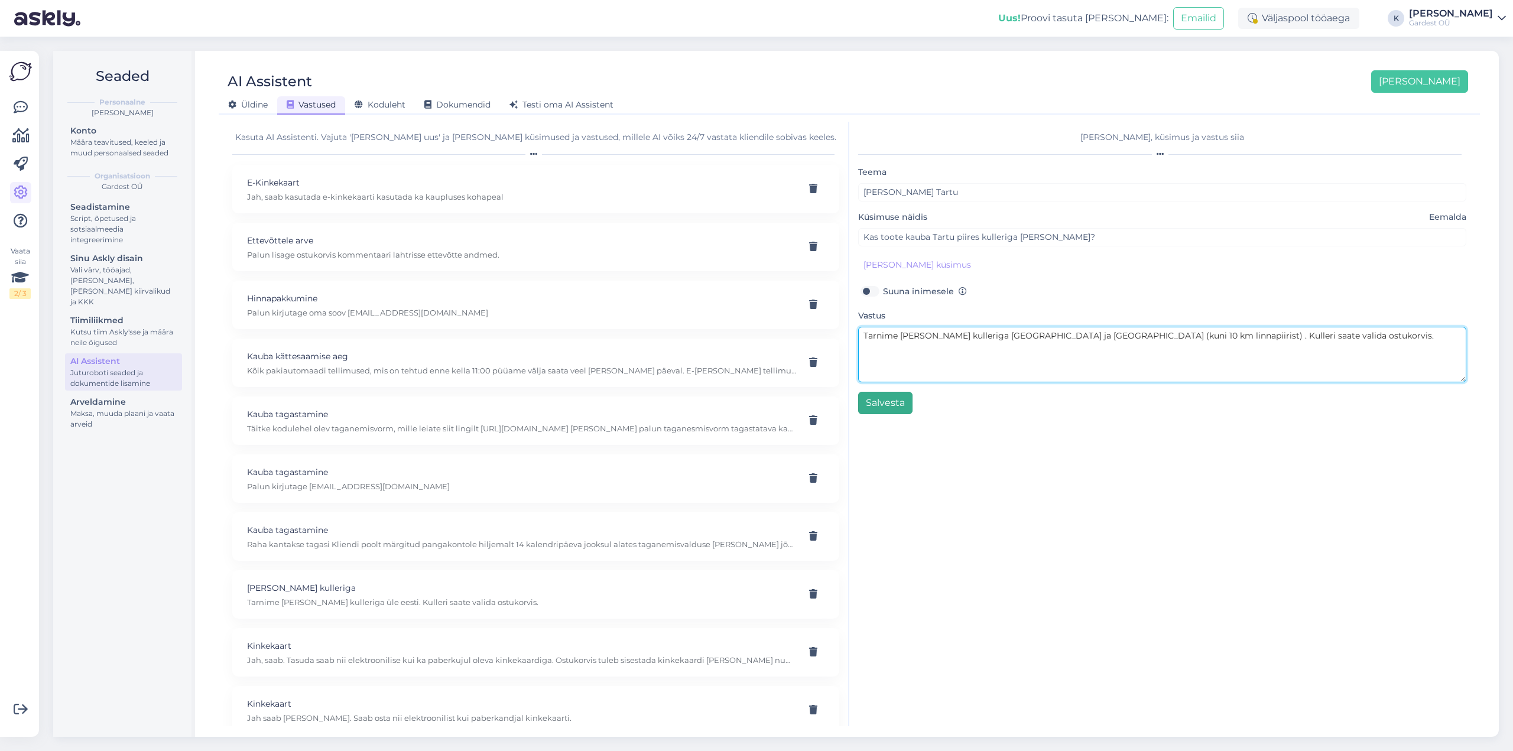
type textarea "Tarnime [PERSON_NAME] kulleriga [GEOGRAPHIC_DATA] ja [GEOGRAPHIC_DATA] (kuni 10…"
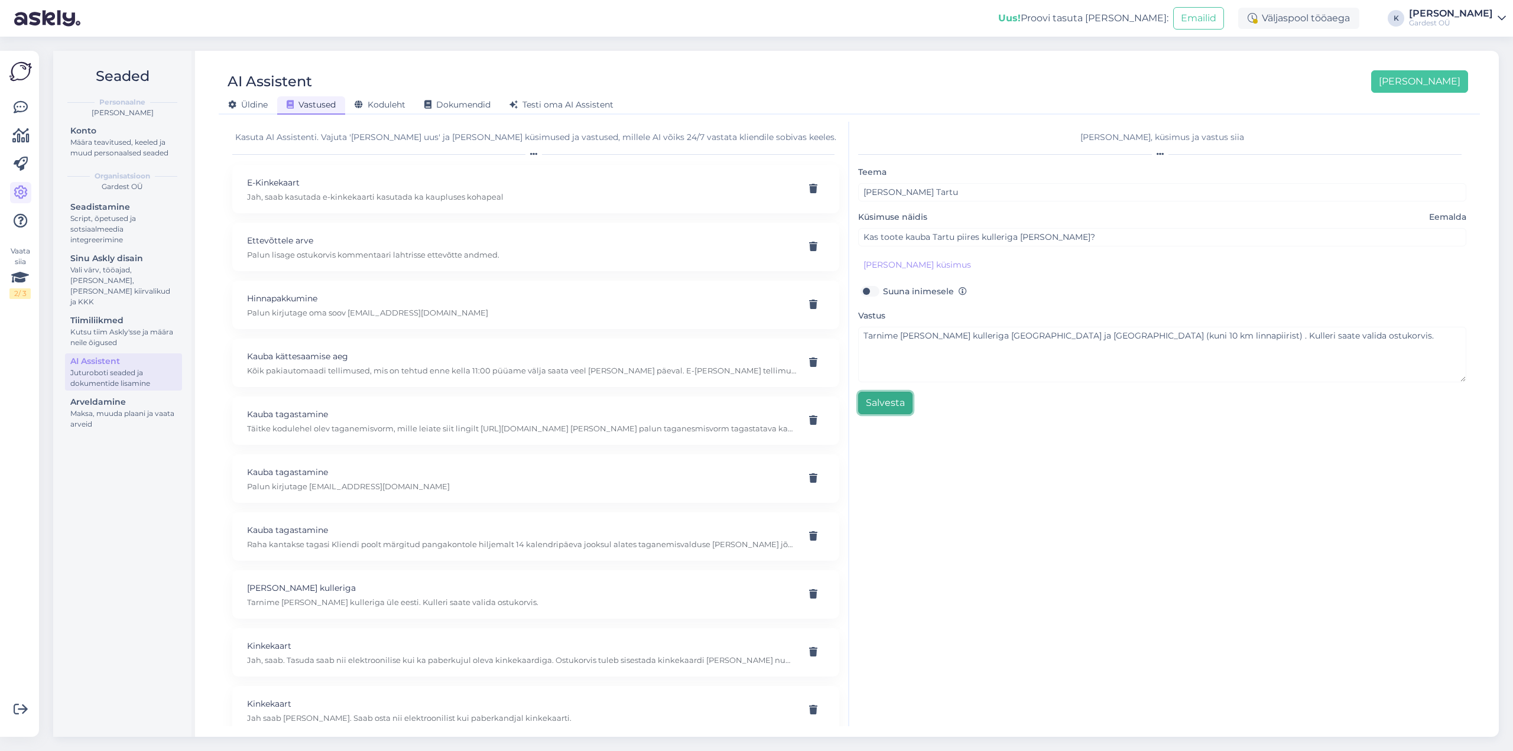
click at [892, 402] on button "Salvesta" at bounding box center [885, 403] width 54 height 22
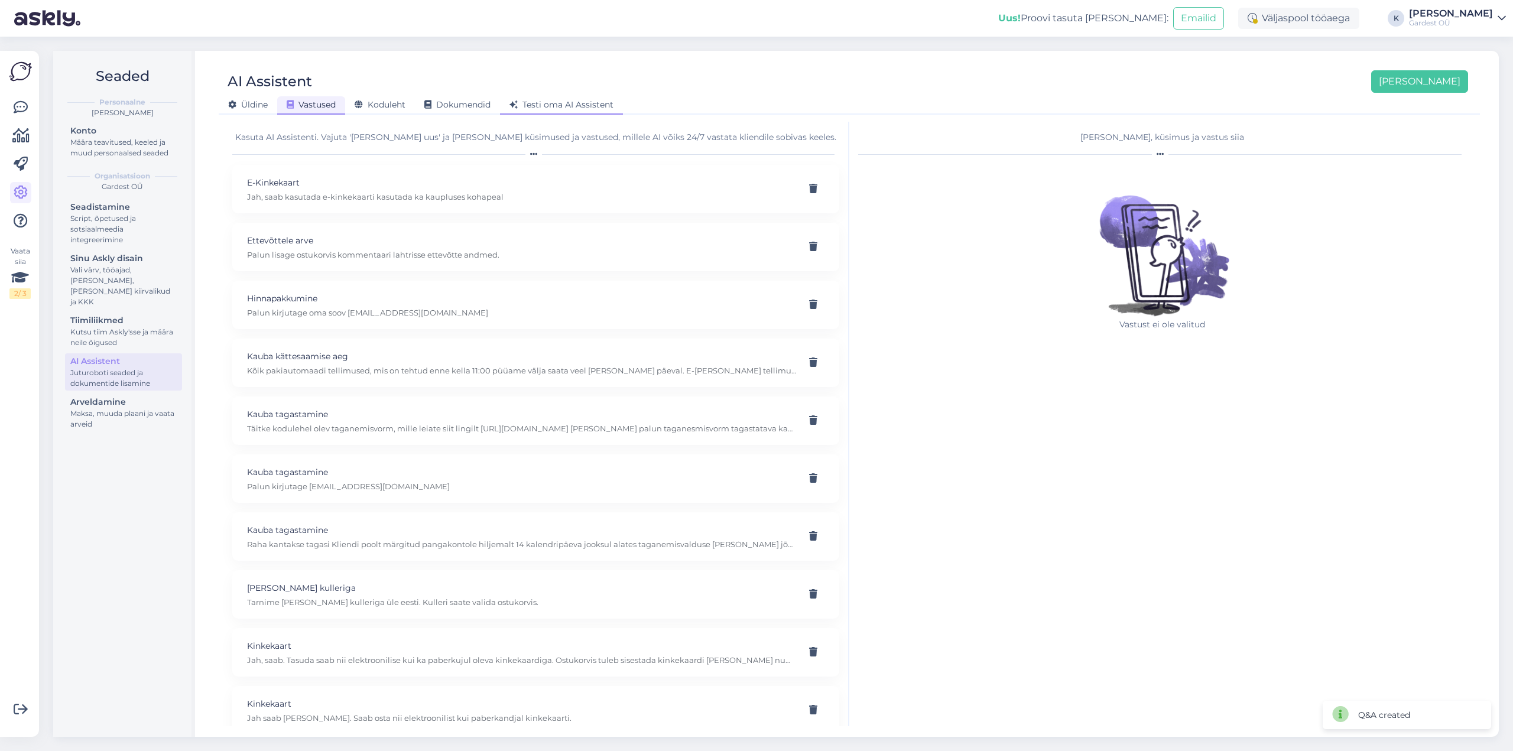
click at [576, 105] on span "Testi oma AI Assistent" at bounding box center [561, 104] width 104 height 11
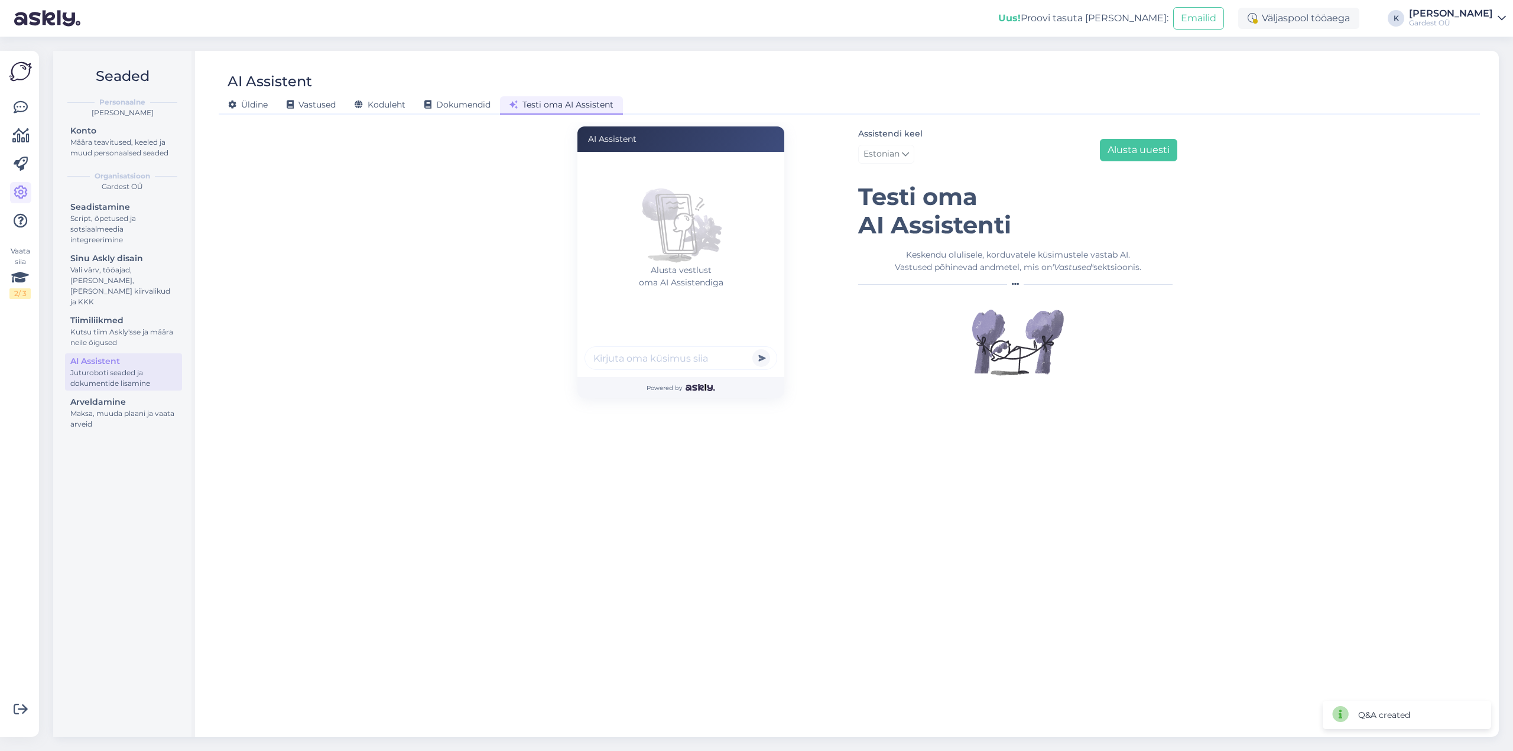
click at [671, 357] on input "text" at bounding box center [680, 358] width 193 height 24
type input "Kas tarnite [PERSON_NAME] kulleriga?"
click at [752, 349] on button "submit" at bounding box center [761, 358] width 18 height 18
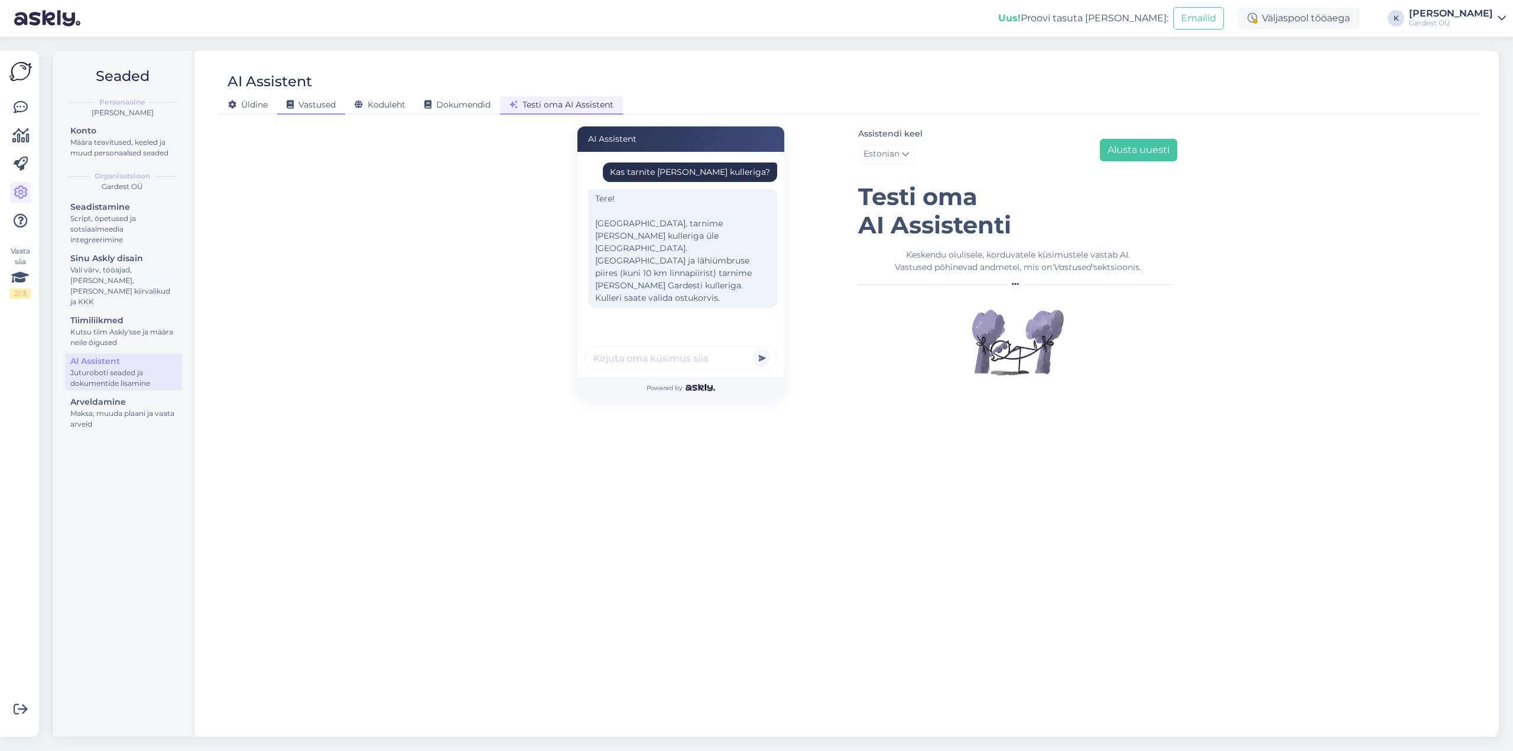
click at [316, 106] on span "Vastused" at bounding box center [311, 104] width 49 height 11
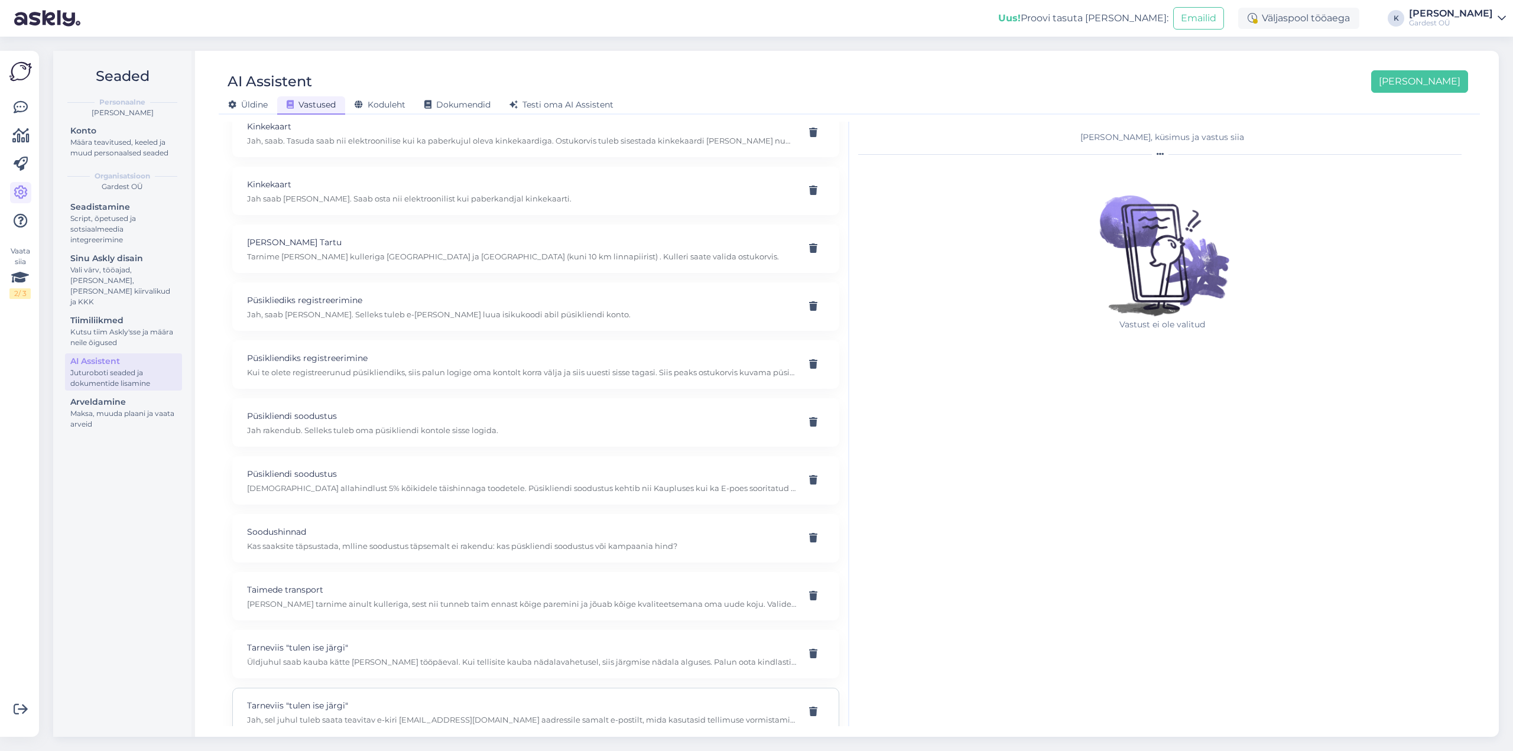
scroll to position [417, 0]
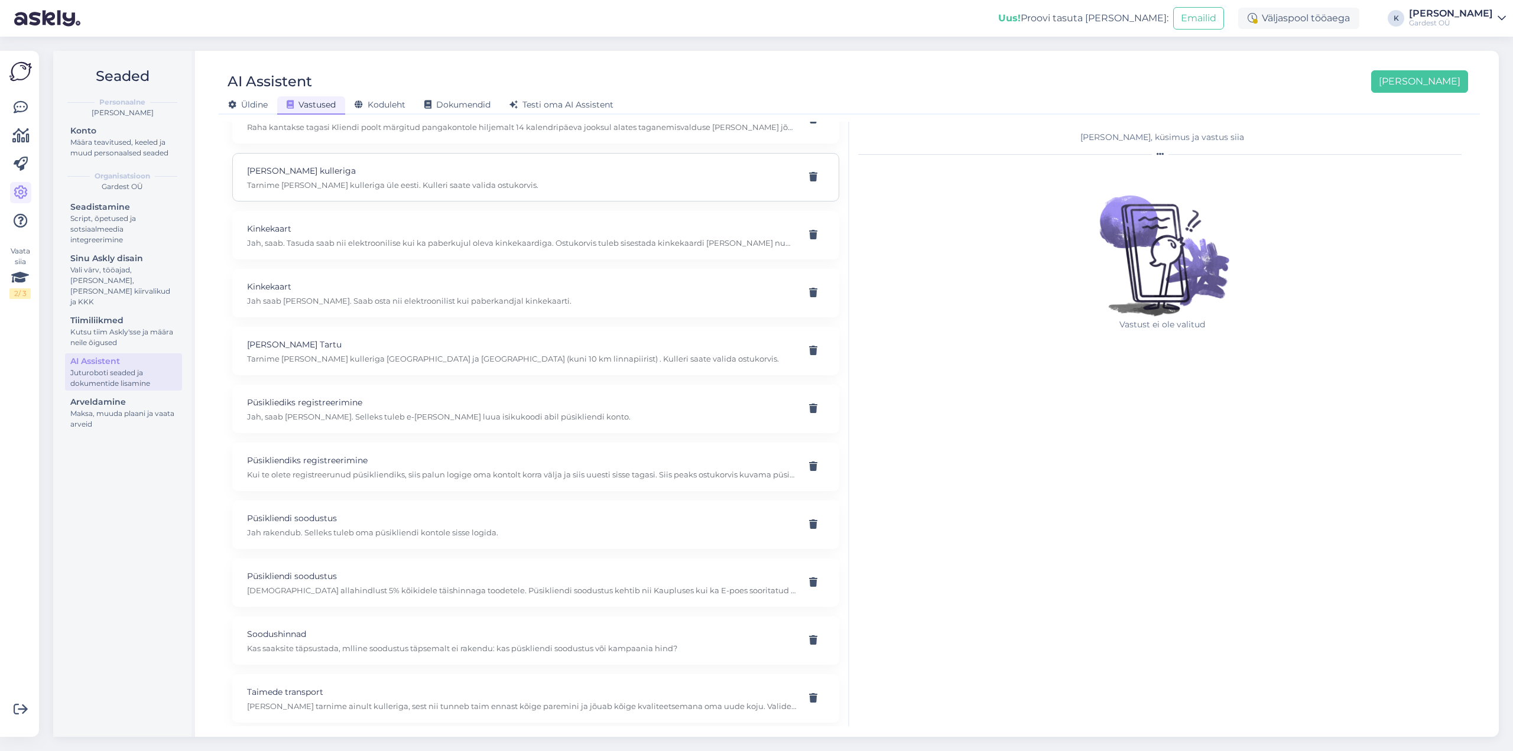
click at [417, 179] on div "[PERSON_NAME] kulleriga Tarnime [PERSON_NAME] kulleriga üle eesti. Kulleri saat…" at bounding box center [521, 177] width 549 height 26
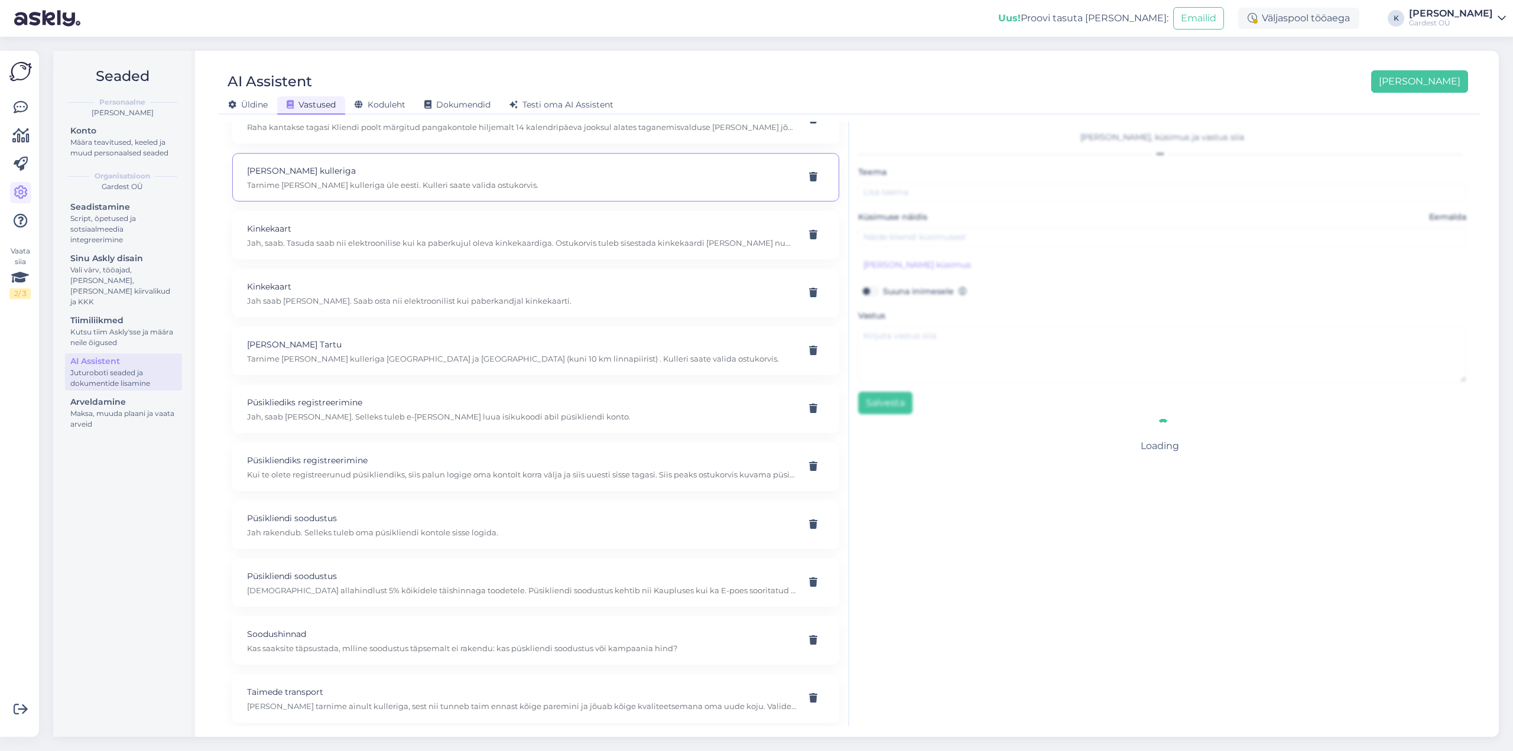
type input "[PERSON_NAME] kulleriga"
type input "Kas toote kauba kulleriga [PERSON_NAME]?"
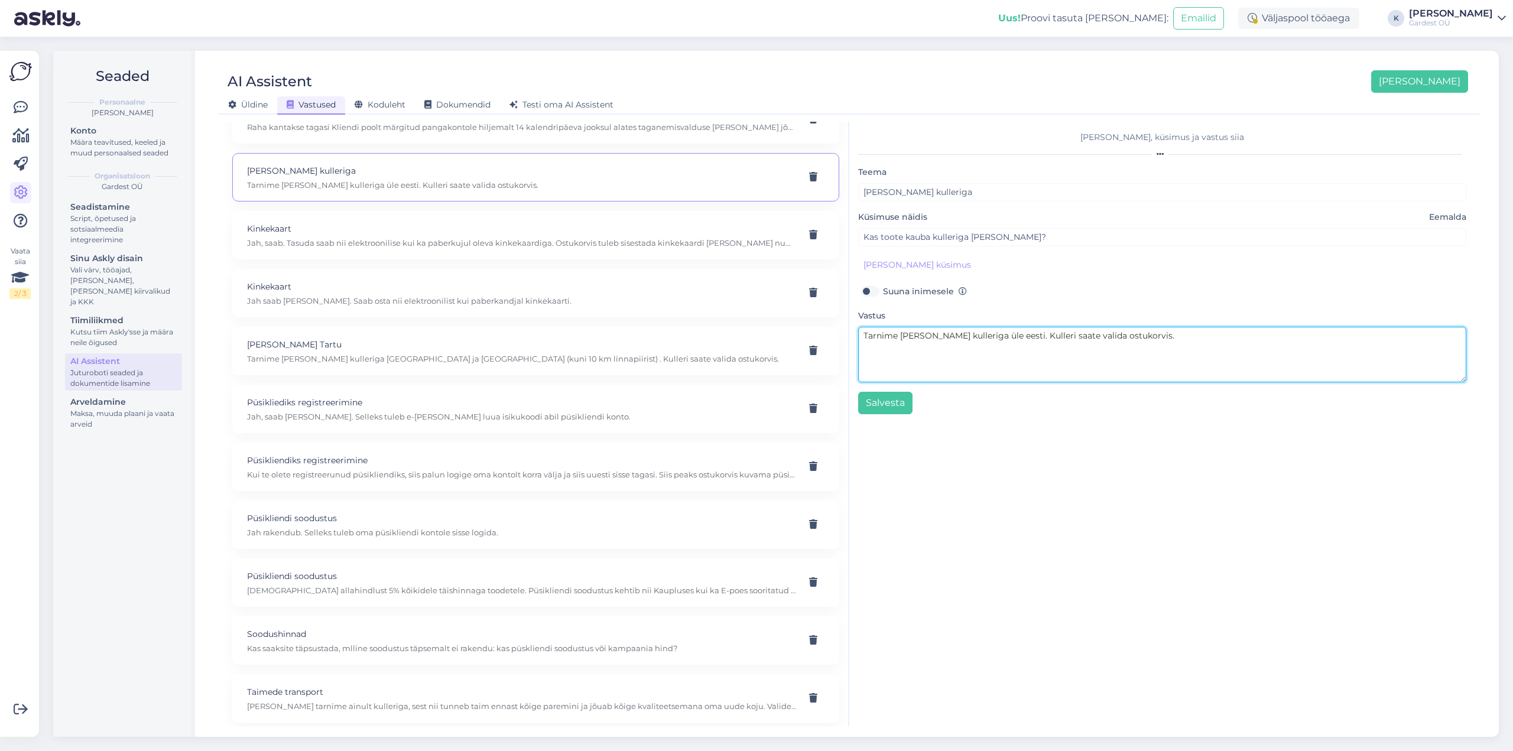
click at [1004, 339] on textarea "Tarnime [PERSON_NAME] kulleriga üle eesti. Kulleri saate valida ostukorvis." at bounding box center [1162, 355] width 608 height 56
click at [1066, 334] on textarea "Tarnime [PERSON_NAME] kulleriga üle eesti. [PERSON_NAME] üle eesti on Kulleri s…" at bounding box center [1162, 355] width 608 height 56
paste textarea "Kulleritasu arvestamine on kaalupõhine. Kulleri lõplik hind kuvatakse raskete j…"
drag, startPoint x: 1067, startPoint y: 337, endPoint x: 1004, endPoint y: 337, distance: 62.6
click at [1004, 337] on textarea "Tarnime [PERSON_NAME] kulleriga üle eesti. [PERSON_NAME] üle eesti Kulleritasu …" at bounding box center [1162, 355] width 608 height 56
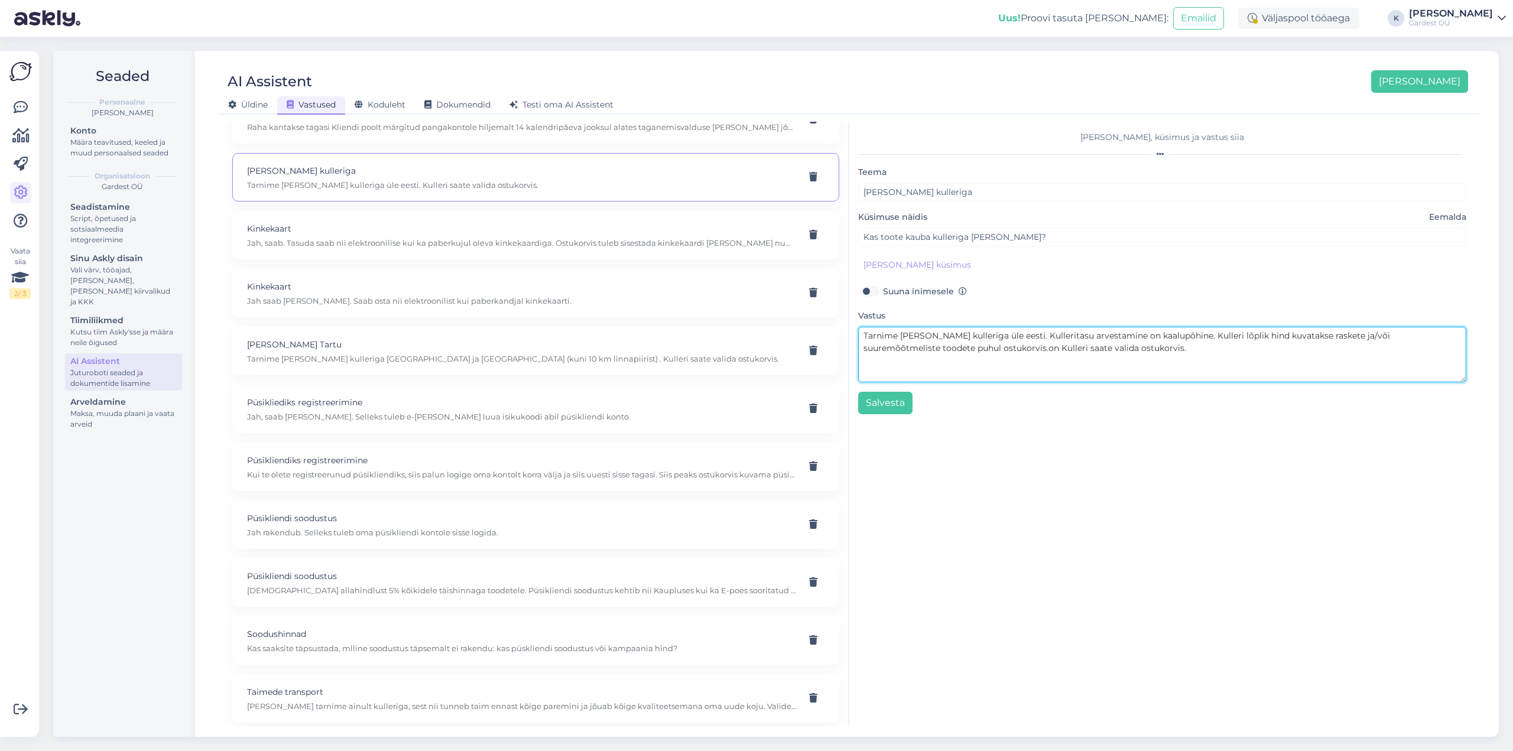
drag, startPoint x: 944, startPoint y: 347, endPoint x: 1161, endPoint y: 339, distance: 217.0
click at [1124, 352] on textarea "Tarnime [PERSON_NAME] kulleriga üle eesti. Kulleritasu arvestamine on kaalupõhi…" at bounding box center [1162, 355] width 608 height 56
type textarea "Tarnime [PERSON_NAME] kulleriga üle eesti. Kulleritasu arvestamine on kaalupõhi…"
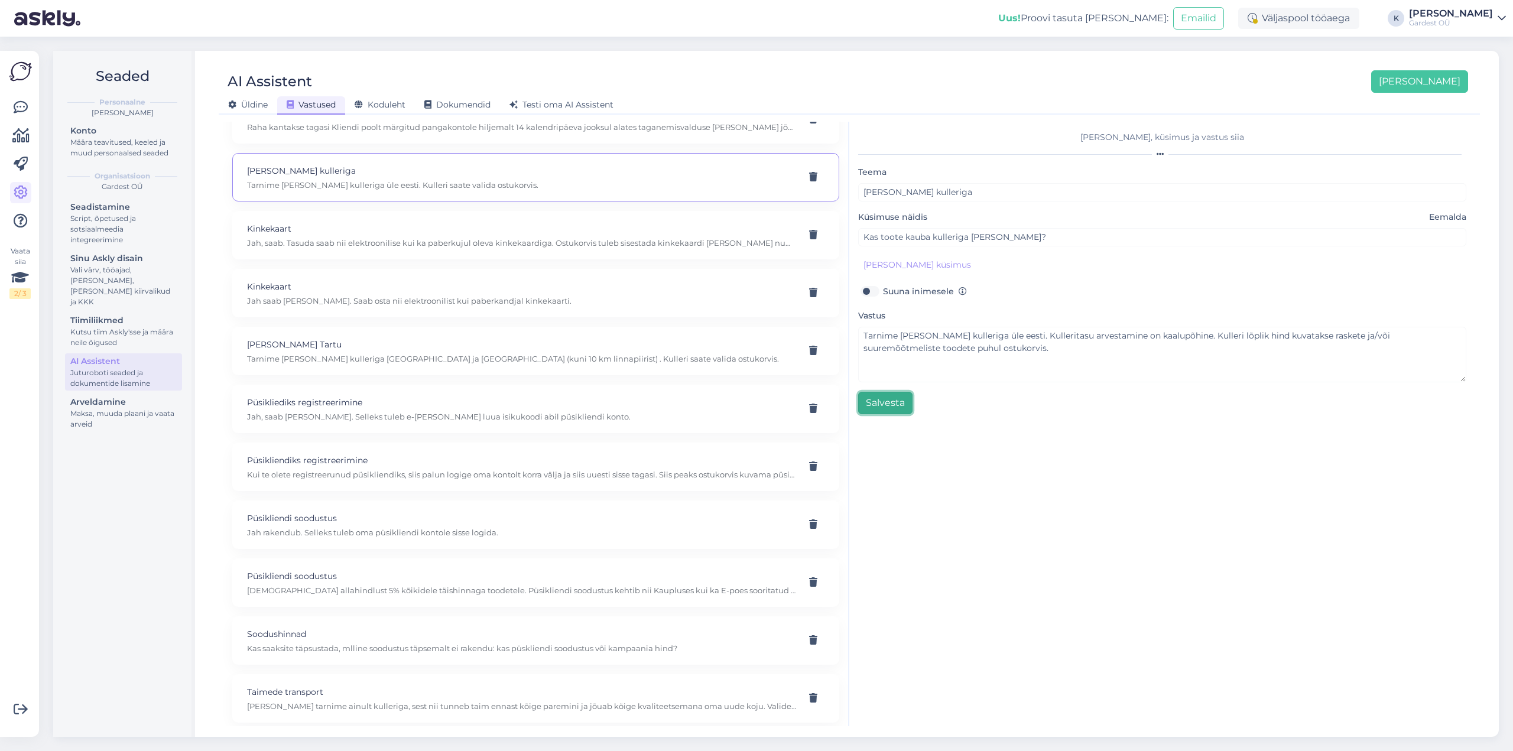
click at [895, 401] on button "Salvesta" at bounding box center [885, 403] width 54 height 22
click at [560, 103] on span "Testi oma AI Assistent" at bounding box center [561, 104] width 104 height 11
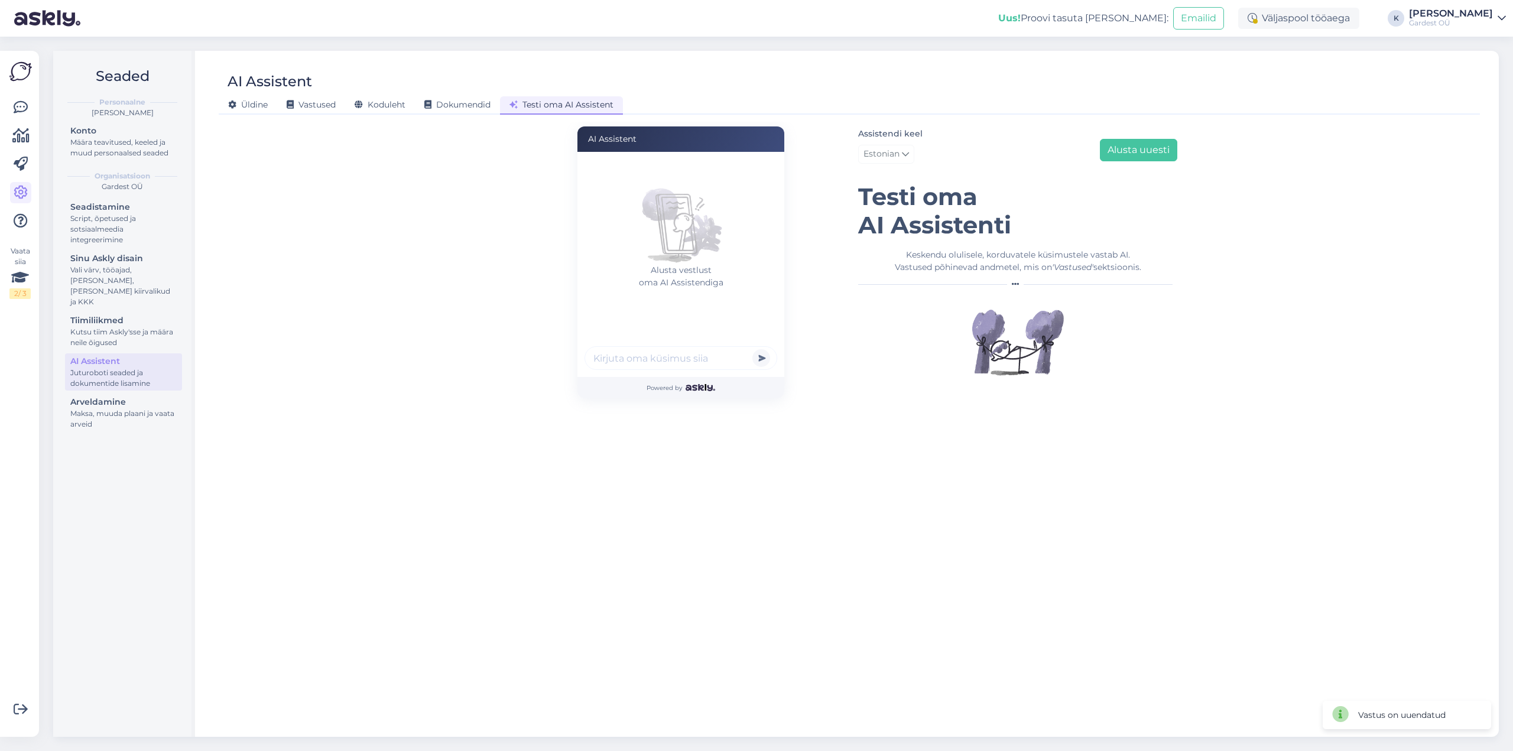
click at [665, 357] on input "text" at bounding box center [680, 358] width 193 height 24
type input "kas tarnite [PERSON_NAME] kulleriga [PERSON_NAME]"
click at [752, 349] on button "submit" at bounding box center [761, 358] width 18 height 18
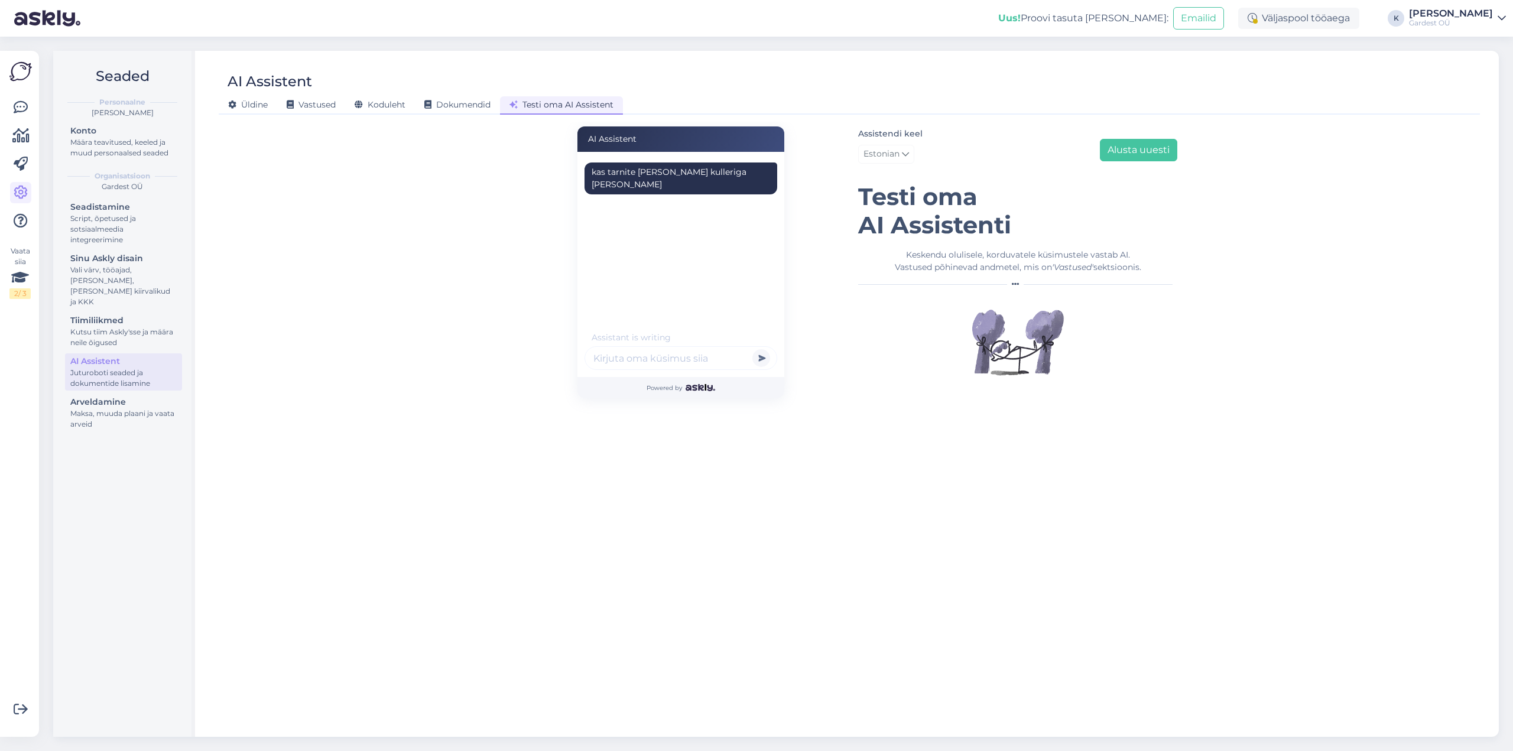
scroll to position [11, 0]
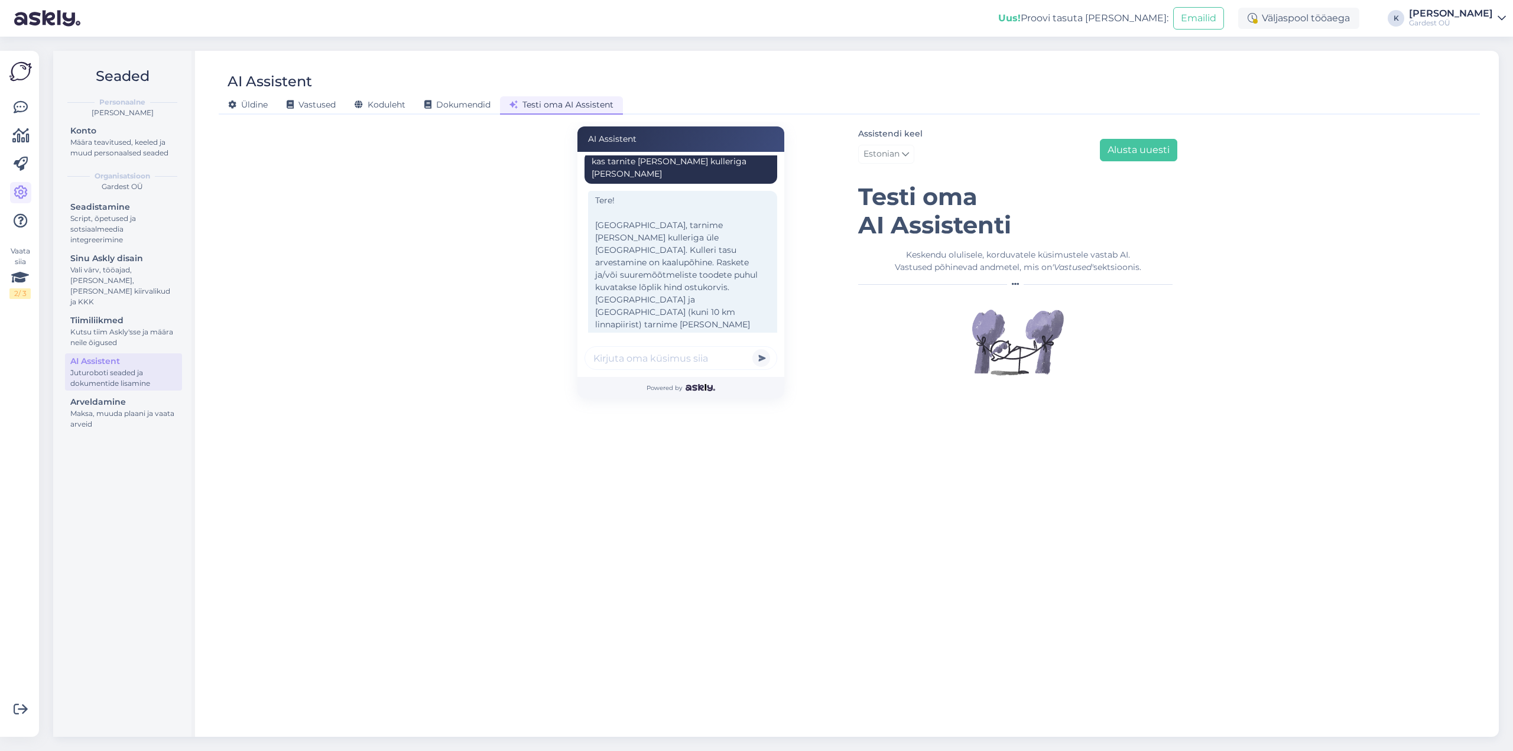
click at [727, 357] on input "text" at bounding box center [680, 358] width 193 height 24
click at [703, 364] on input "text" at bounding box center [680, 358] width 193 height 24
type input "kas te toote [PERSON_NAME] tartu piires koju"
click at [752, 349] on button "submit" at bounding box center [761, 358] width 18 height 18
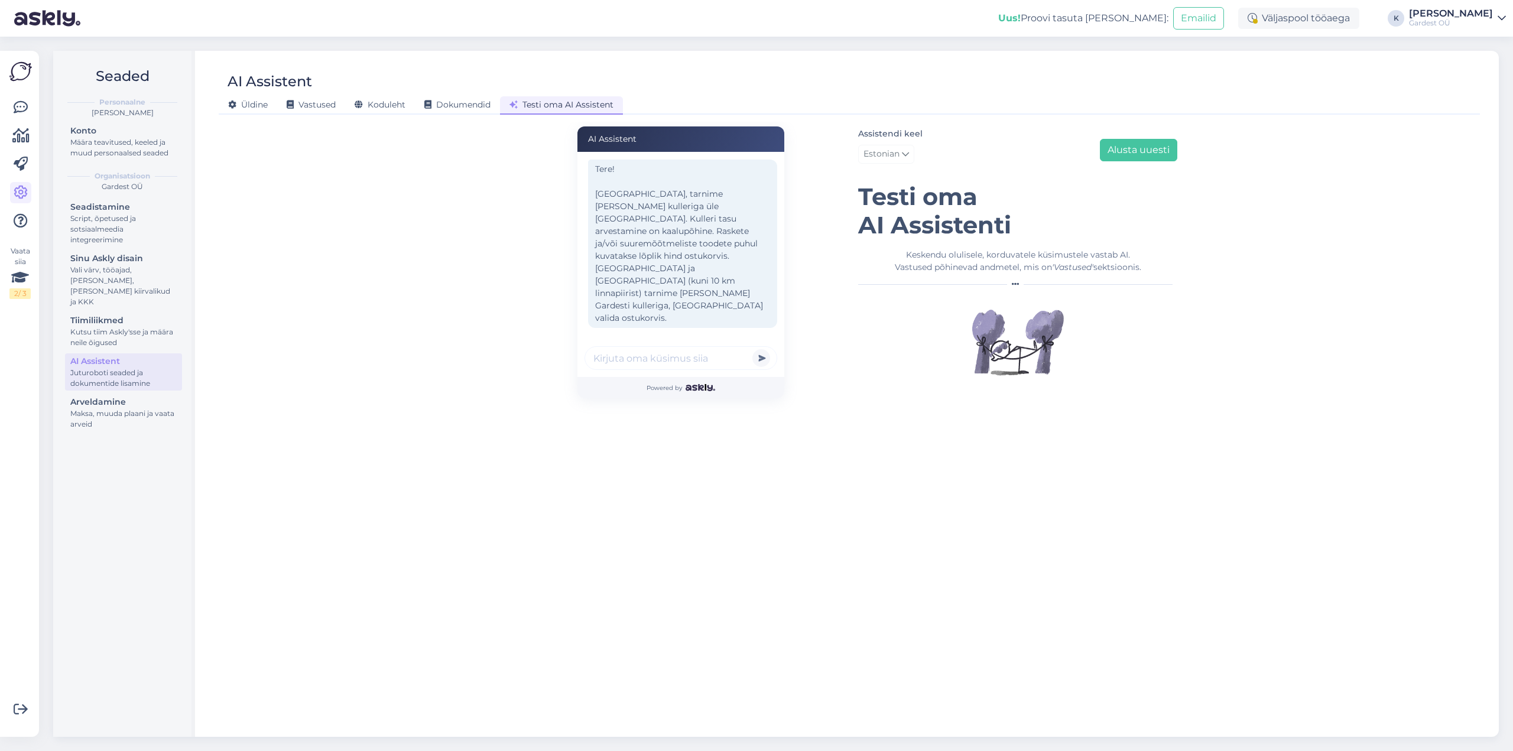
scroll to position [101, 0]
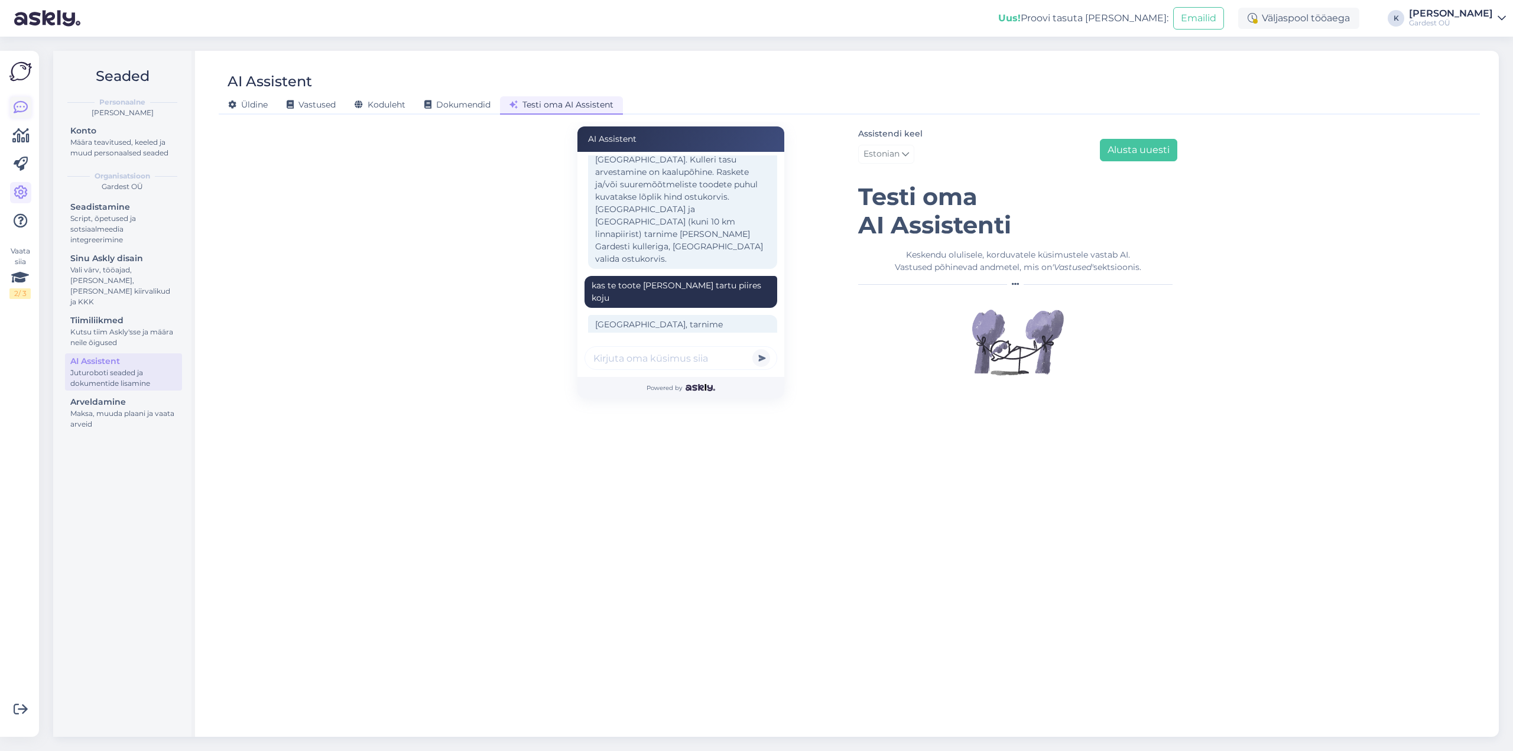
click at [23, 105] on icon at bounding box center [21, 107] width 14 height 14
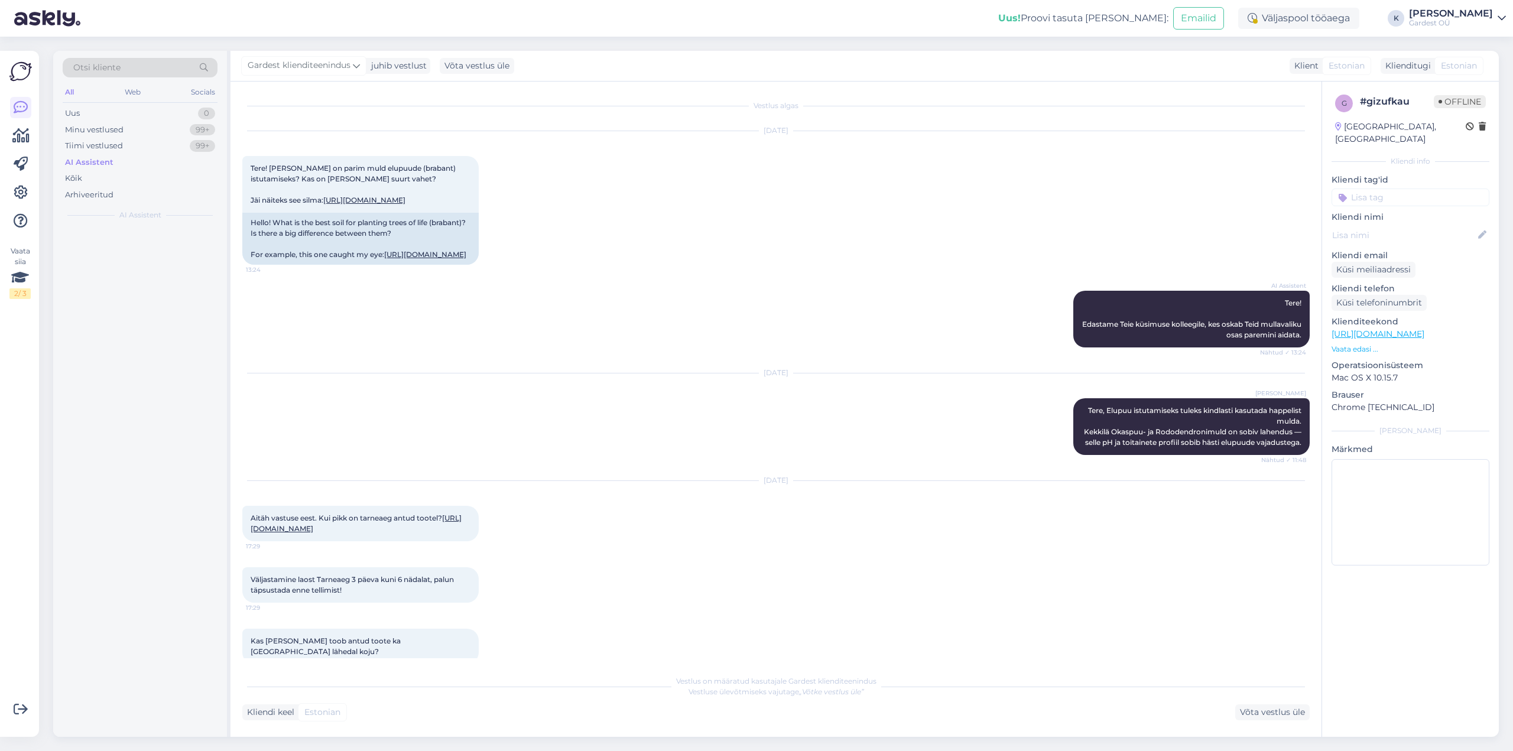
scroll to position [212, 0]
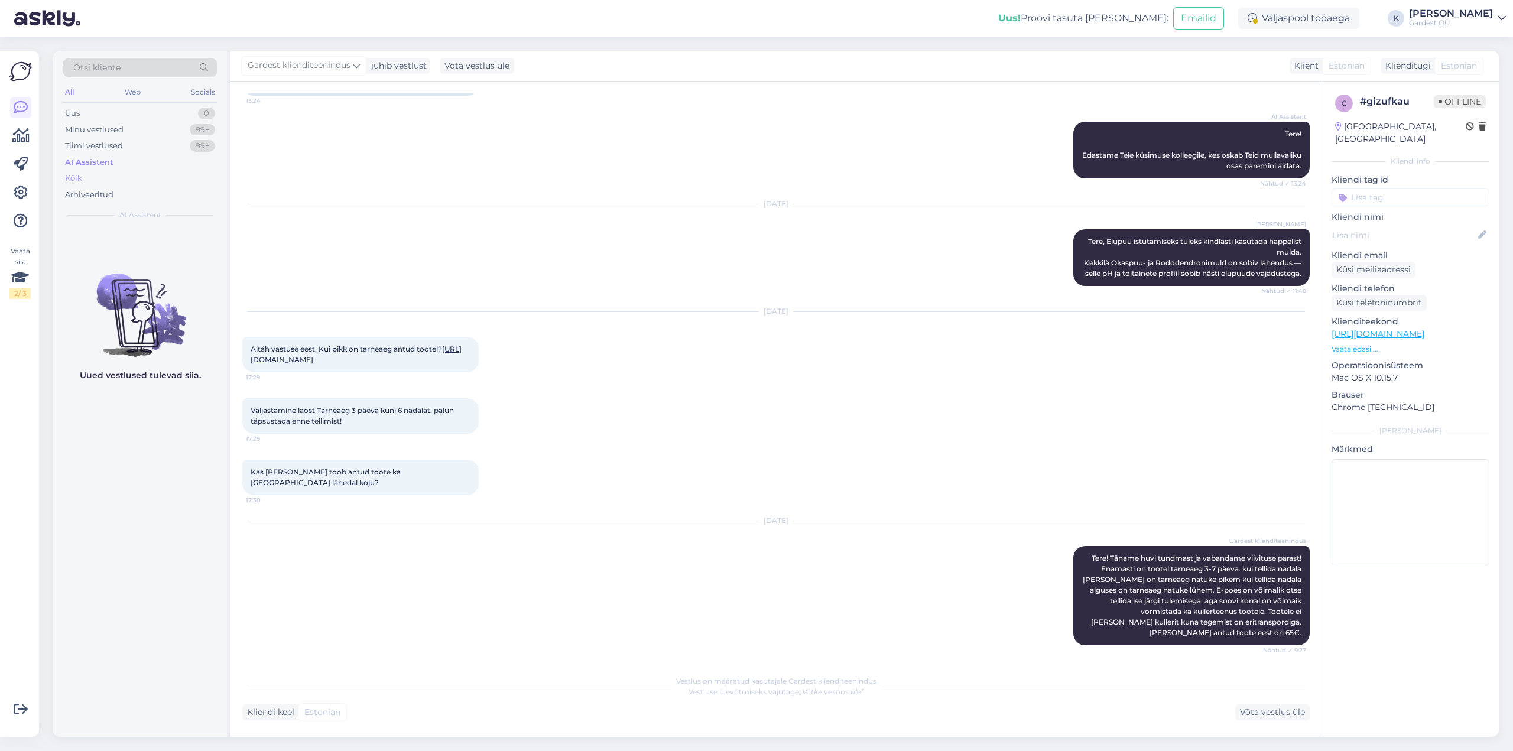
click at [85, 180] on div "Kõik" at bounding box center [140, 178] width 155 height 17
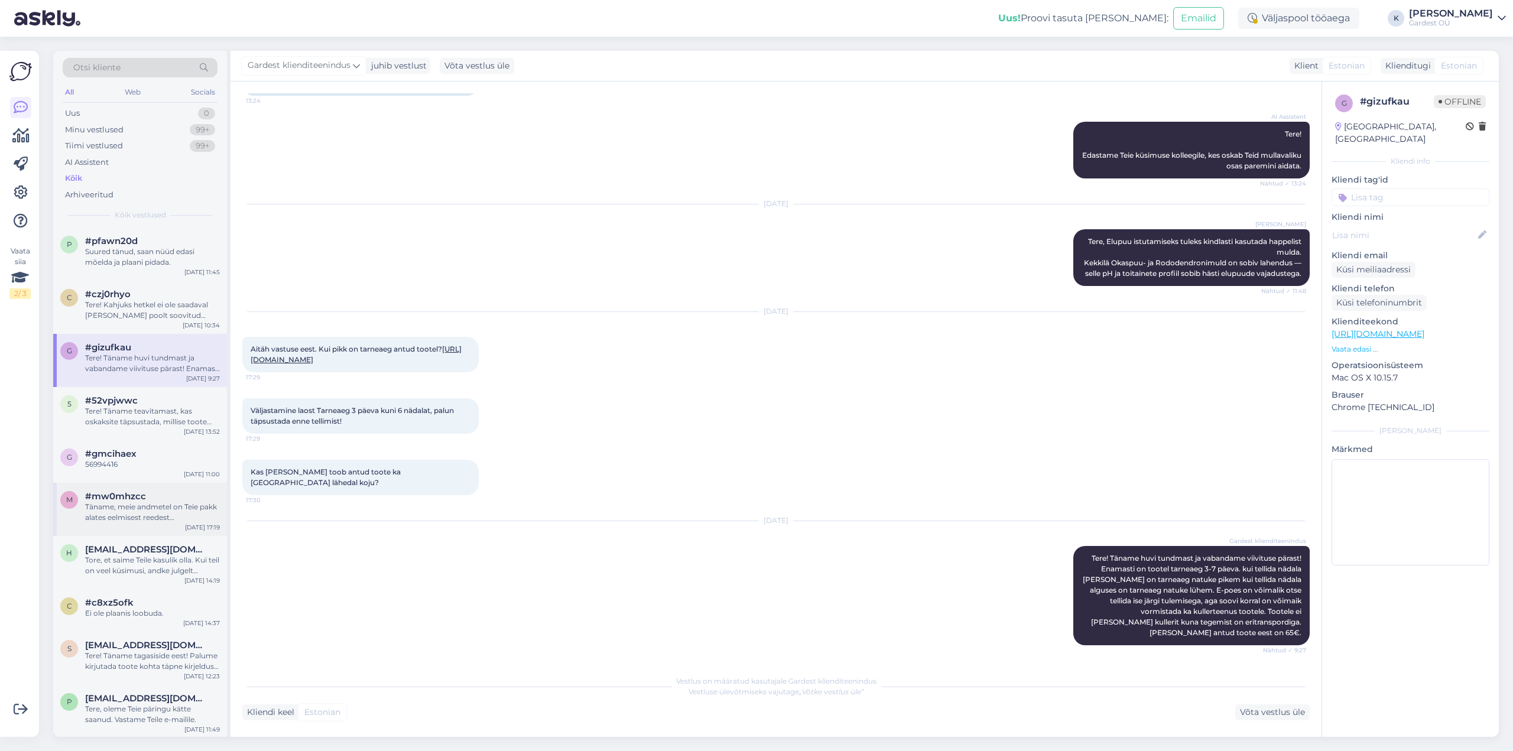
click at [167, 513] on div "Täname, meie andmetel on Teie pakk alates eelmisest reedest pakiautomaadis oote…" at bounding box center [152, 512] width 135 height 21
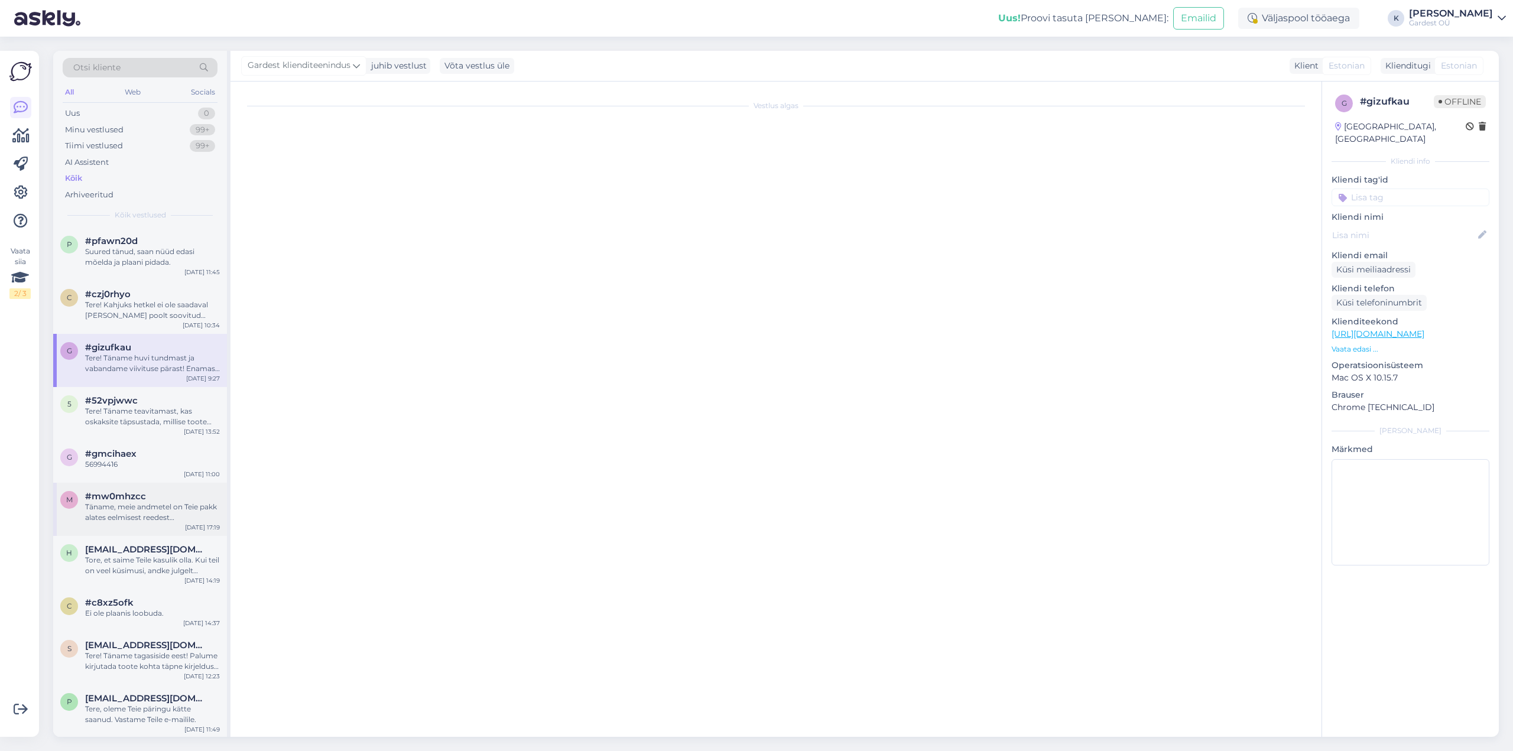
scroll to position [215, 0]
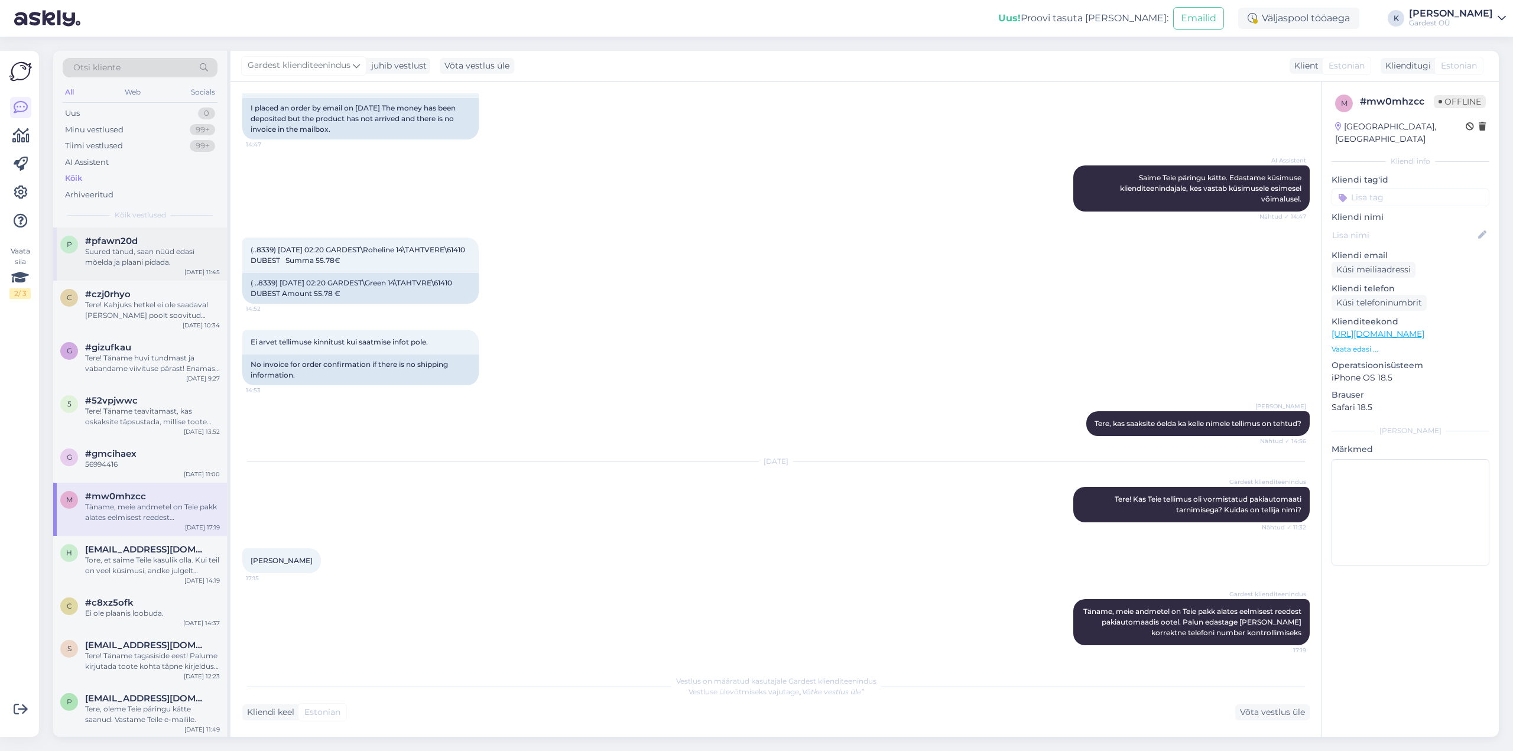
click at [168, 264] on div "Suured tänud, saan nüüd edasi mõelda ja plaani pidada." at bounding box center [152, 256] width 135 height 21
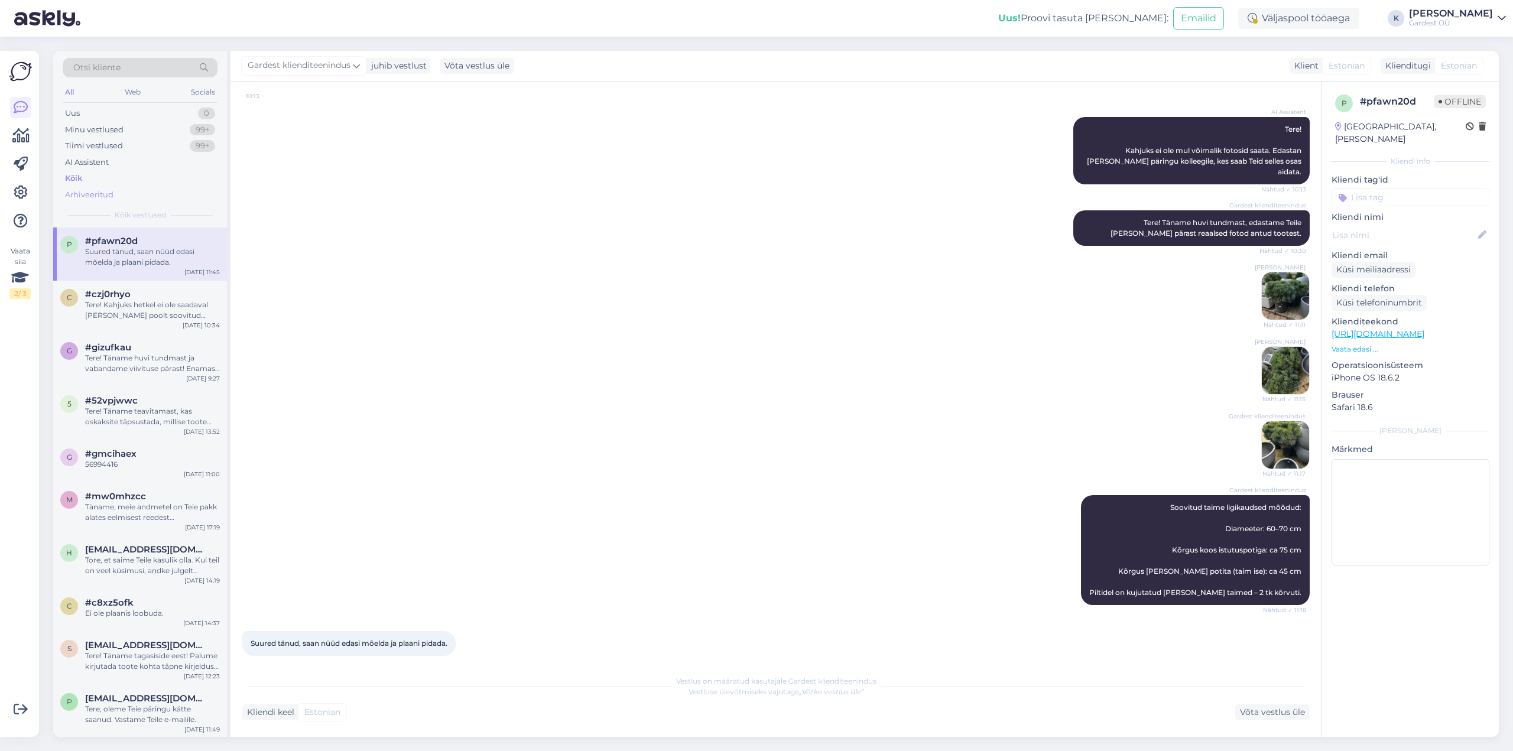
click at [103, 200] on div "Arhiveeritud" at bounding box center [89, 195] width 48 height 12
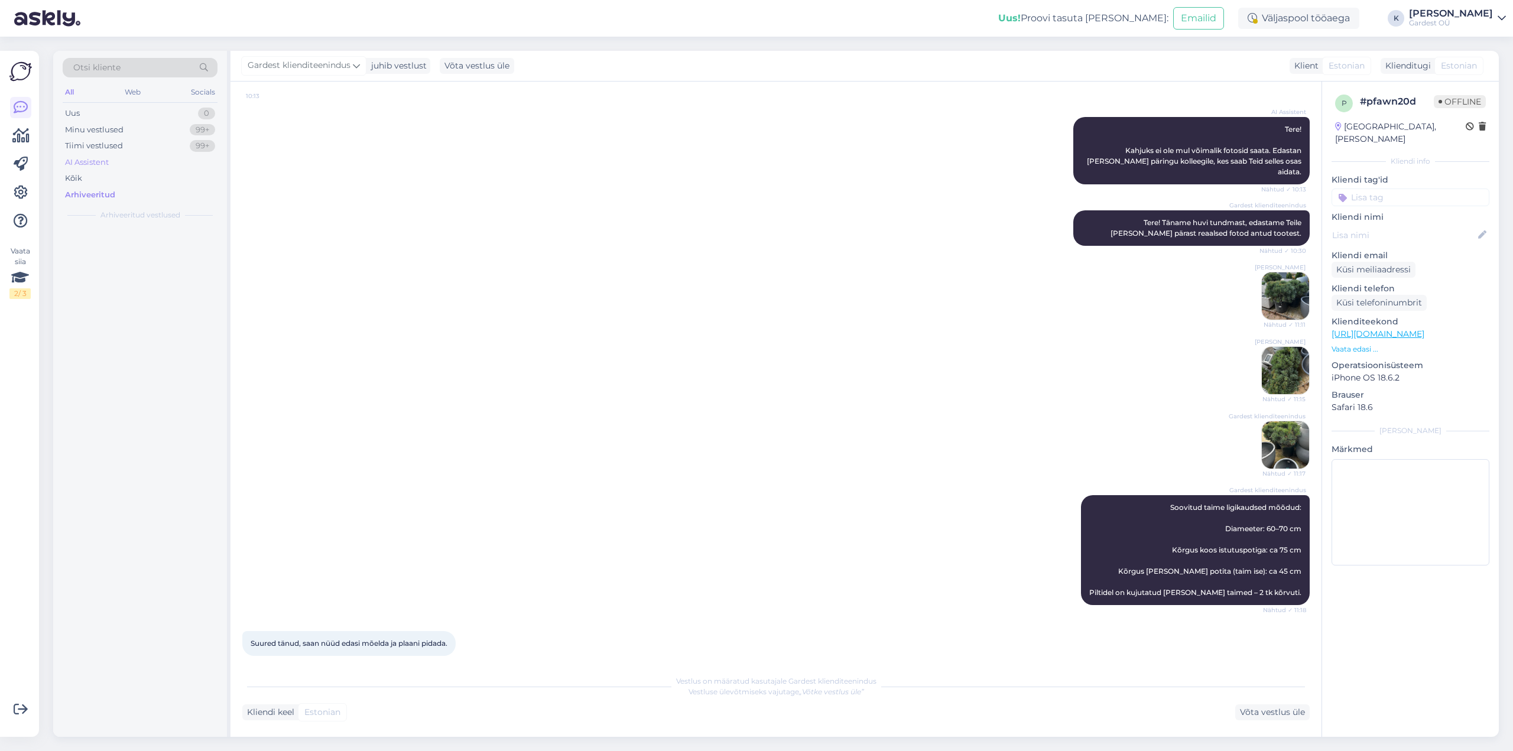
click at [93, 160] on div "AI Assistent" at bounding box center [87, 163] width 44 height 12
click at [93, 149] on div "Tiimi vestlused" at bounding box center [94, 146] width 58 height 12
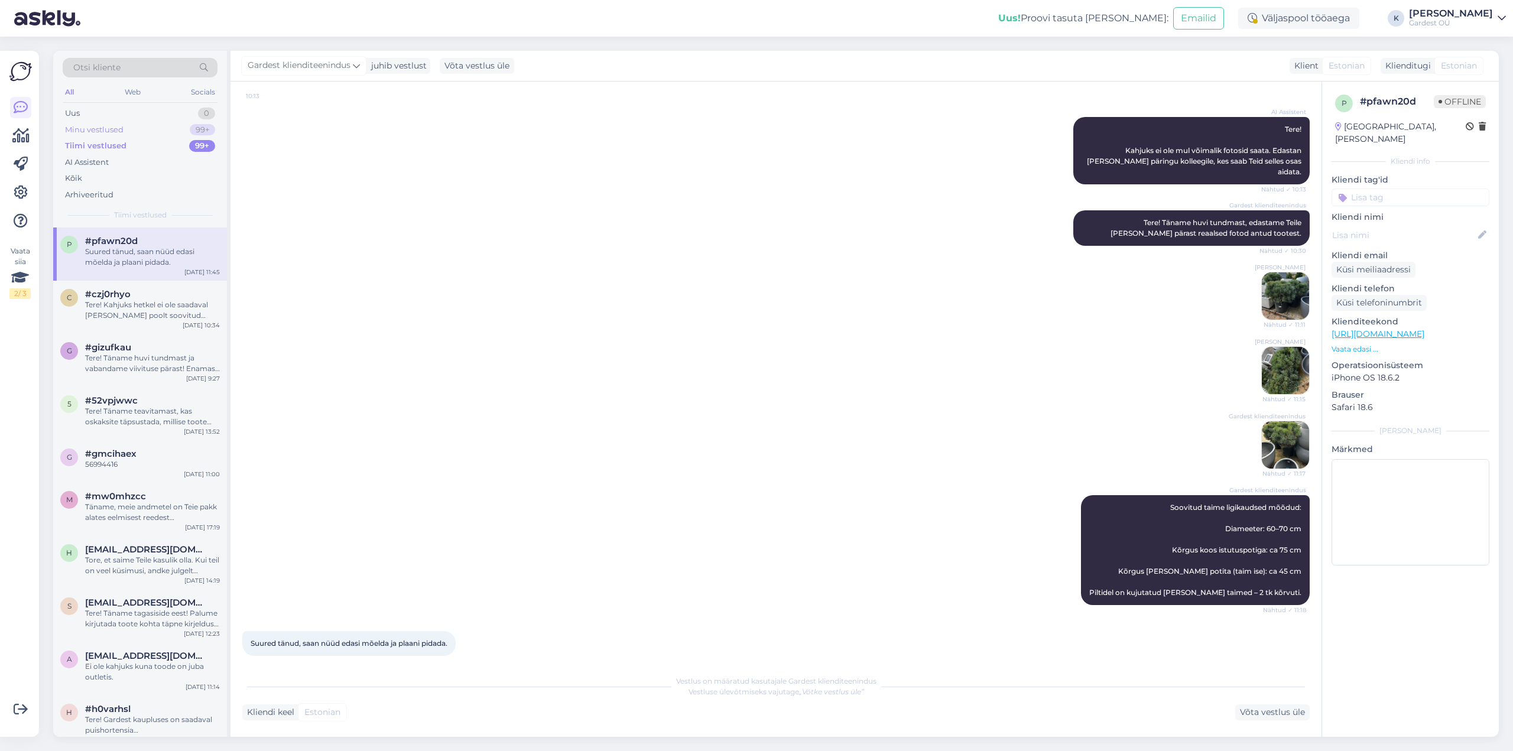
click at [94, 126] on div "Minu vestlused" at bounding box center [94, 130] width 58 height 12
